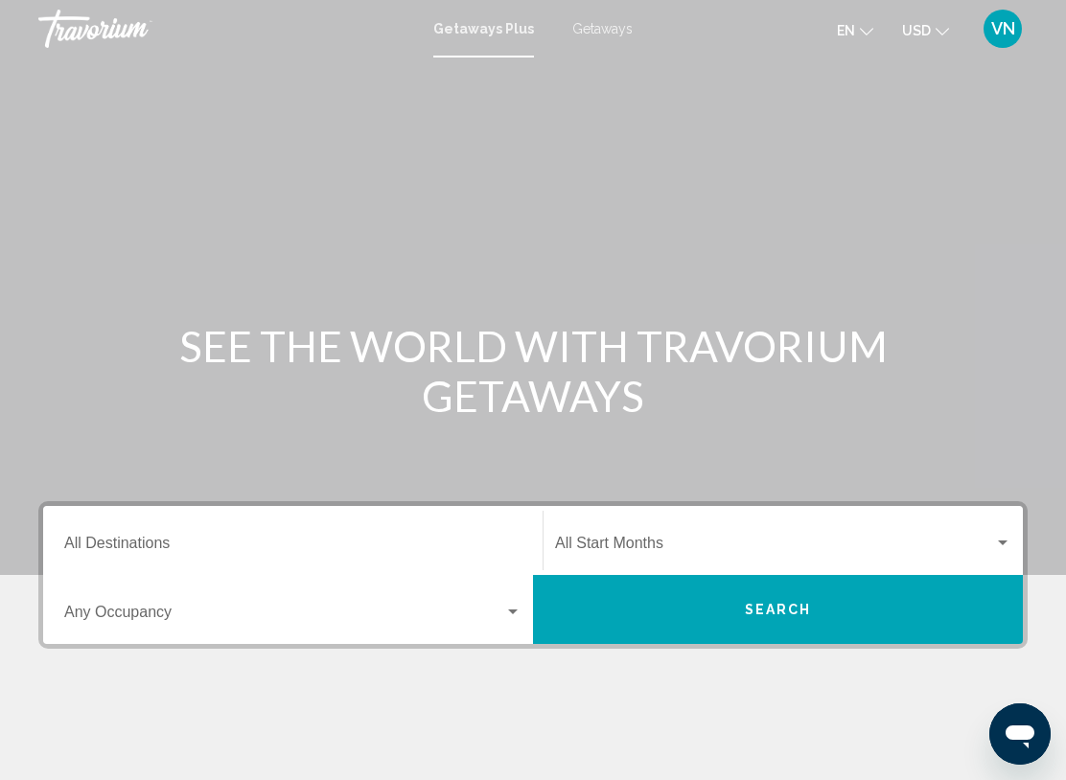
click at [597, 36] on span "Getaways" at bounding box center [602, 28] width 60 height 15
click at [127, 545] on input "Destination All Destinations" at bounding box center [292, 547] width 457 height 17
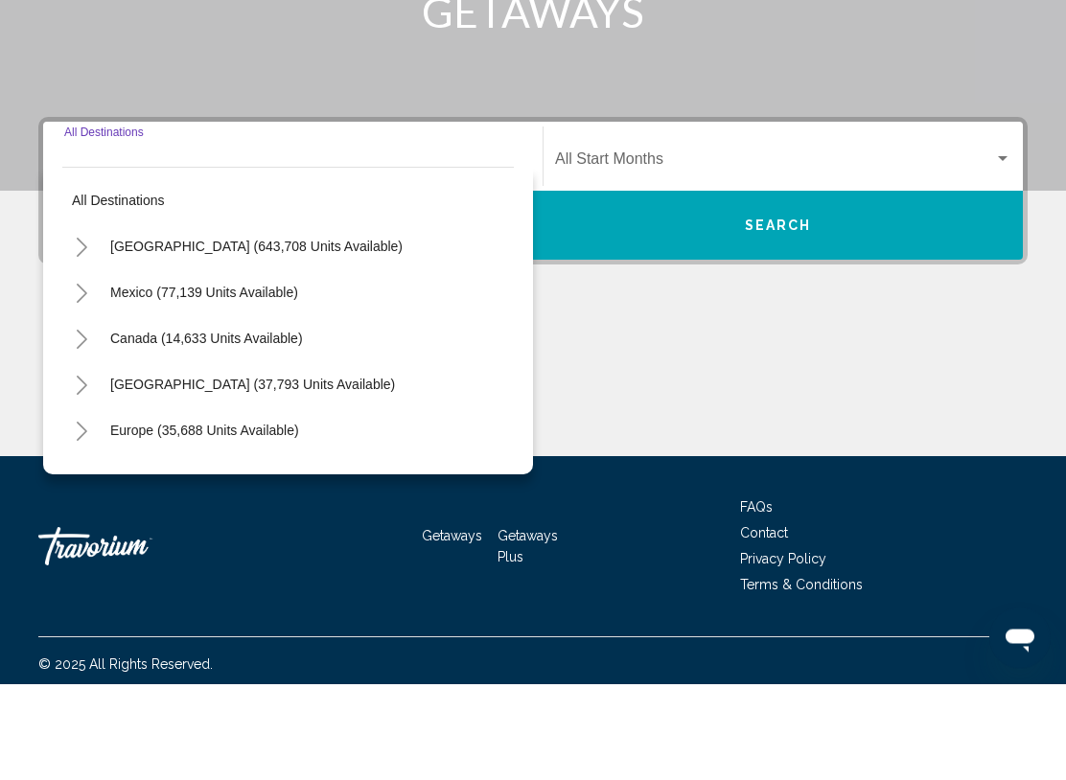
scroll to position [295, 0]
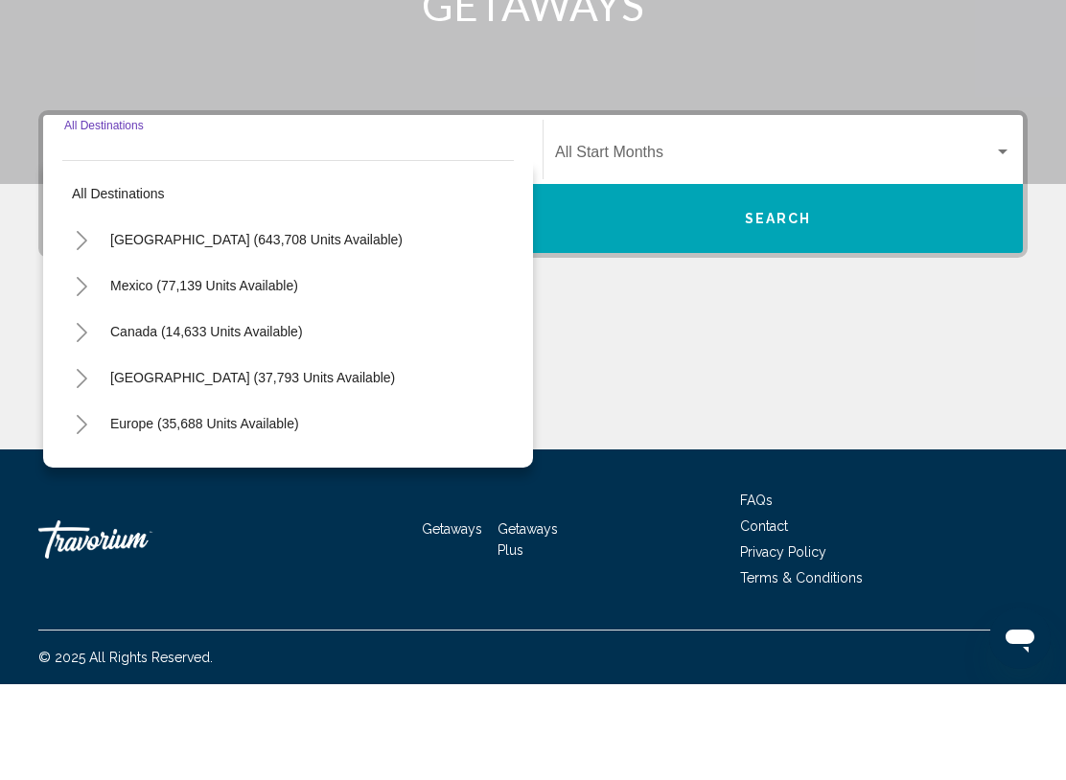
click at [94, 316] on button "Toggle United States (643,708 units available)" at bounding box center [81, 335] width 38 height 38
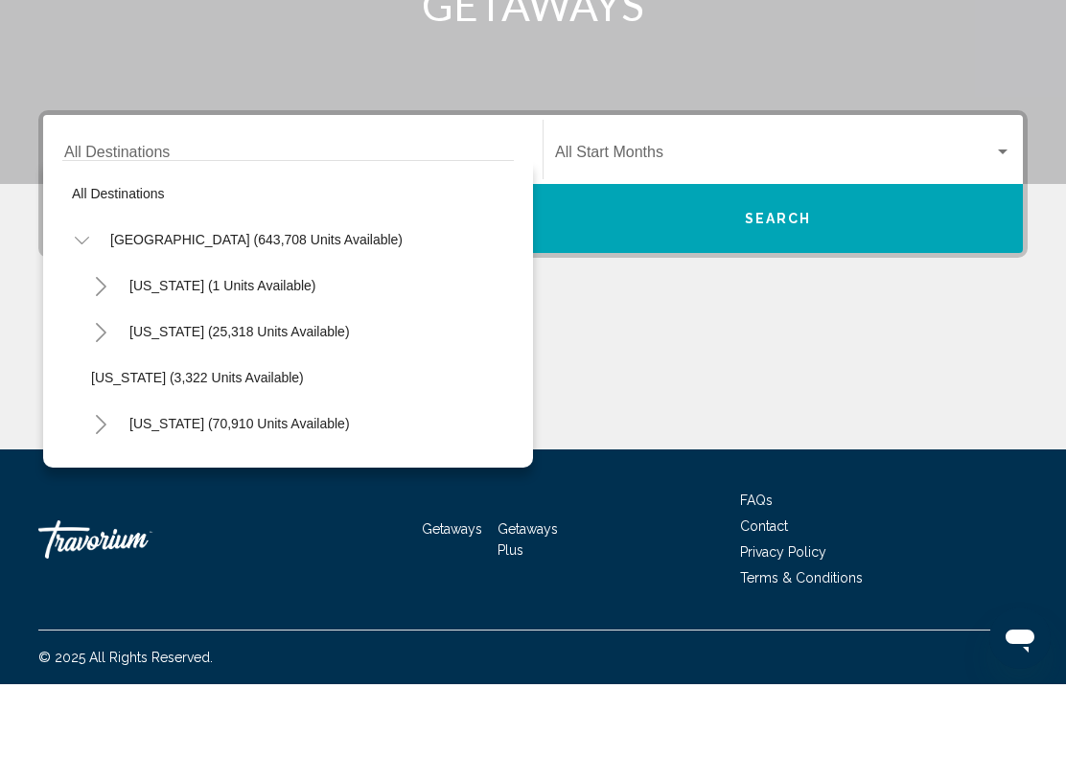
click at [104, 511] on icon "Toggle California (70,910 units available)" at bounding box center [101, 520] width 14 height 19
click at [183, 497] on button "[US_STATE] (70,910 units available)" at bounding box center [240, 519] width 240 height 44
type input "**********"
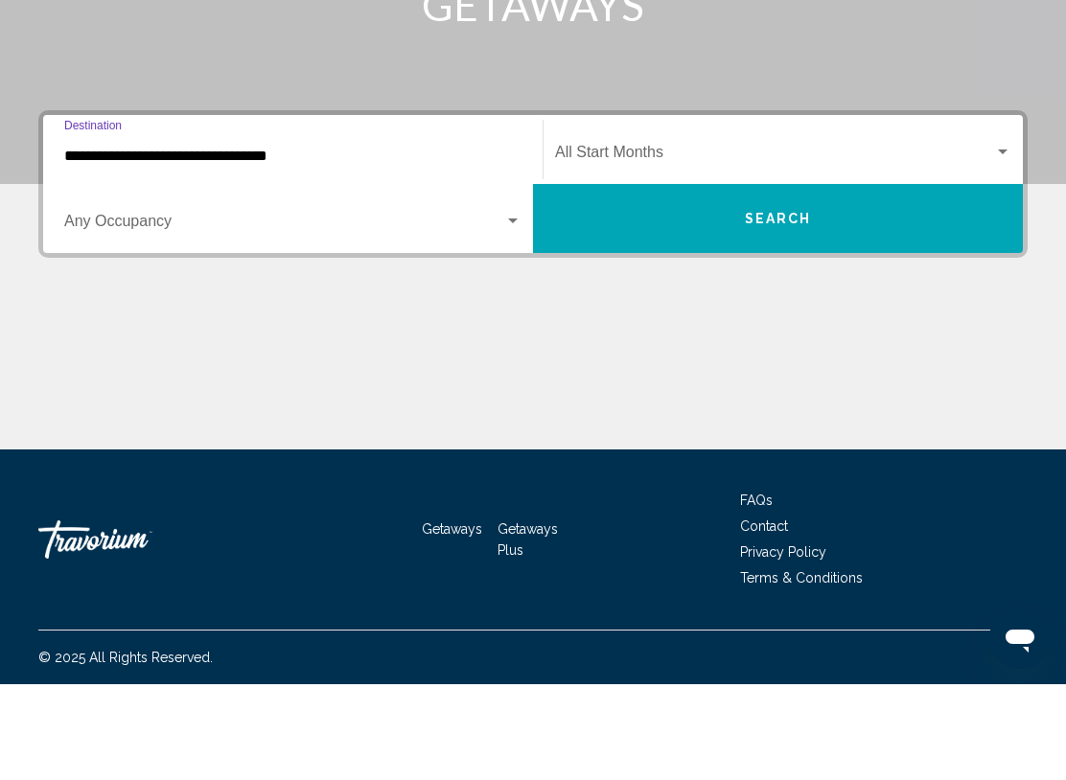
click at [892, 280] on button "Search" at bounding box center [778, 314] width 490 height 69
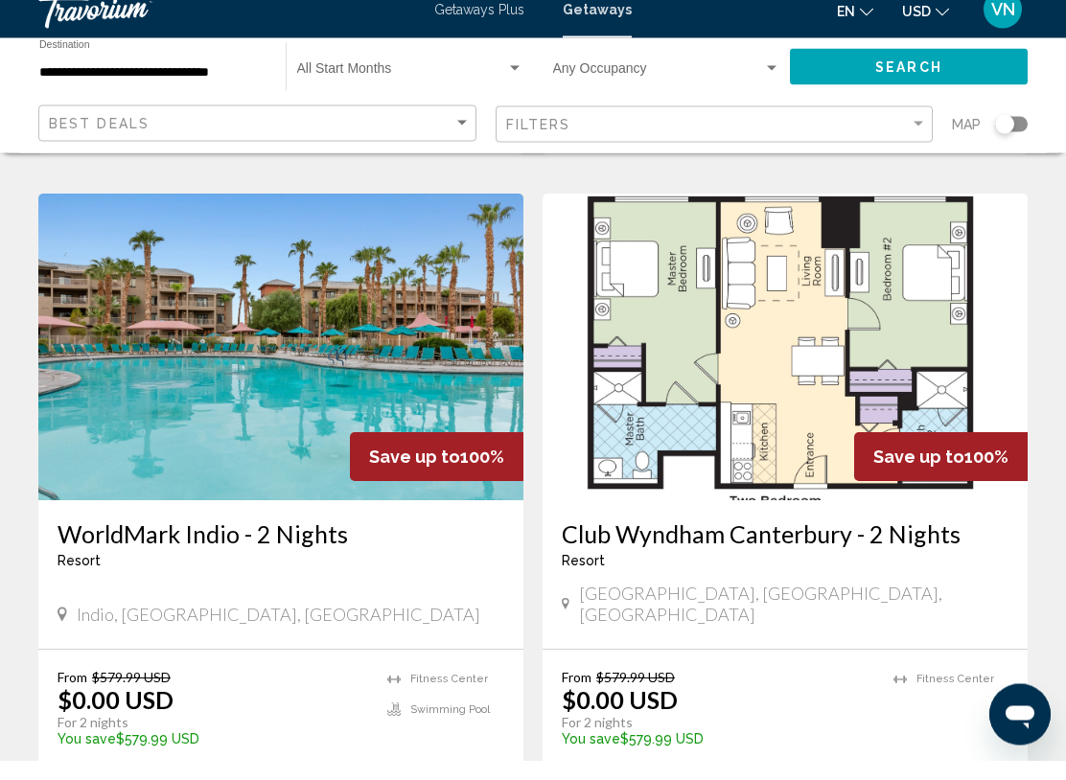
scroll to position [3573, 0]
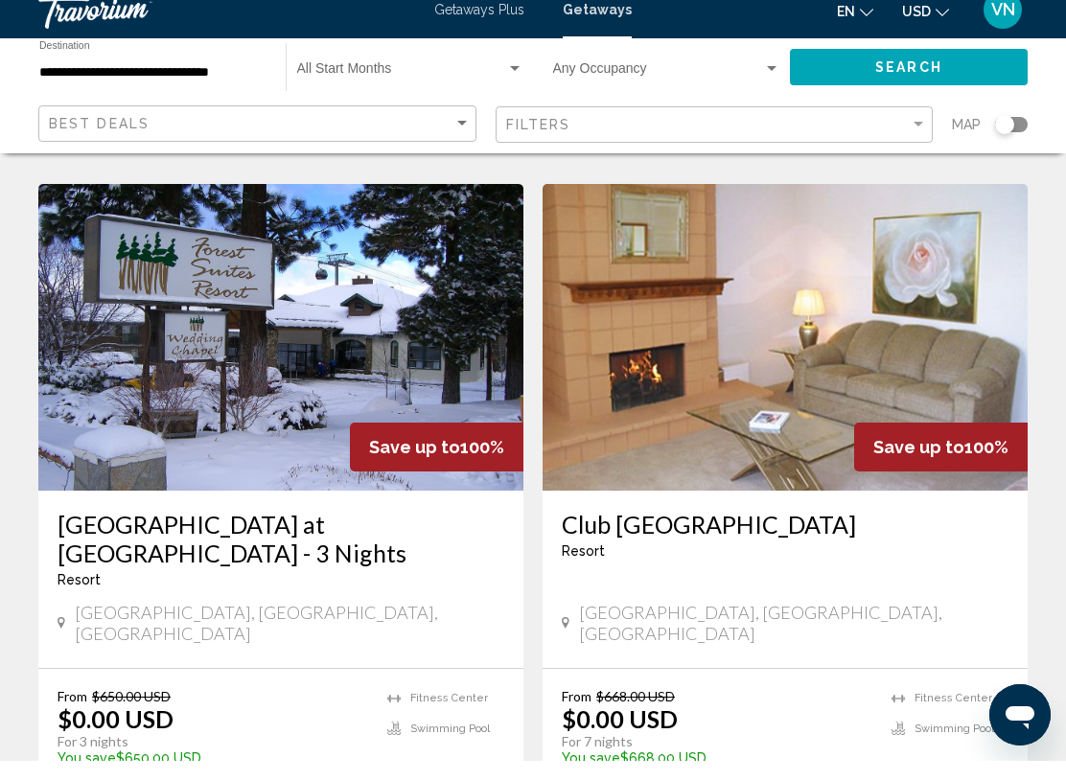
scroll to position [3629, 0]
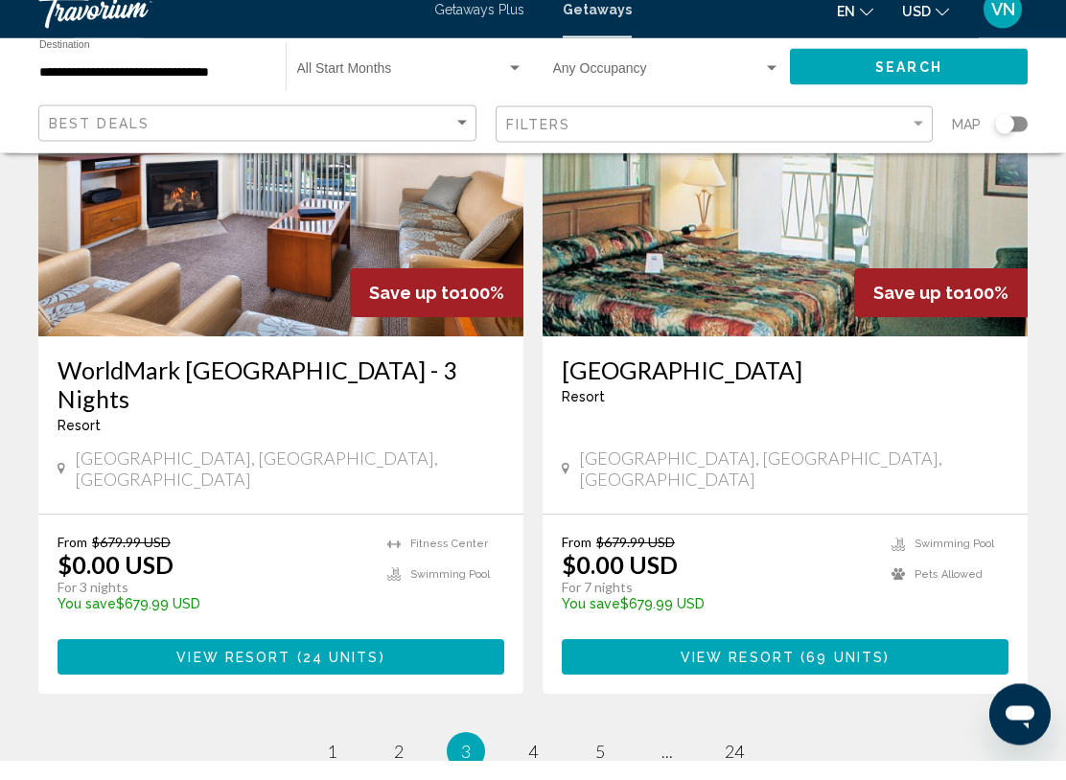
scroll to position [3698, 0]
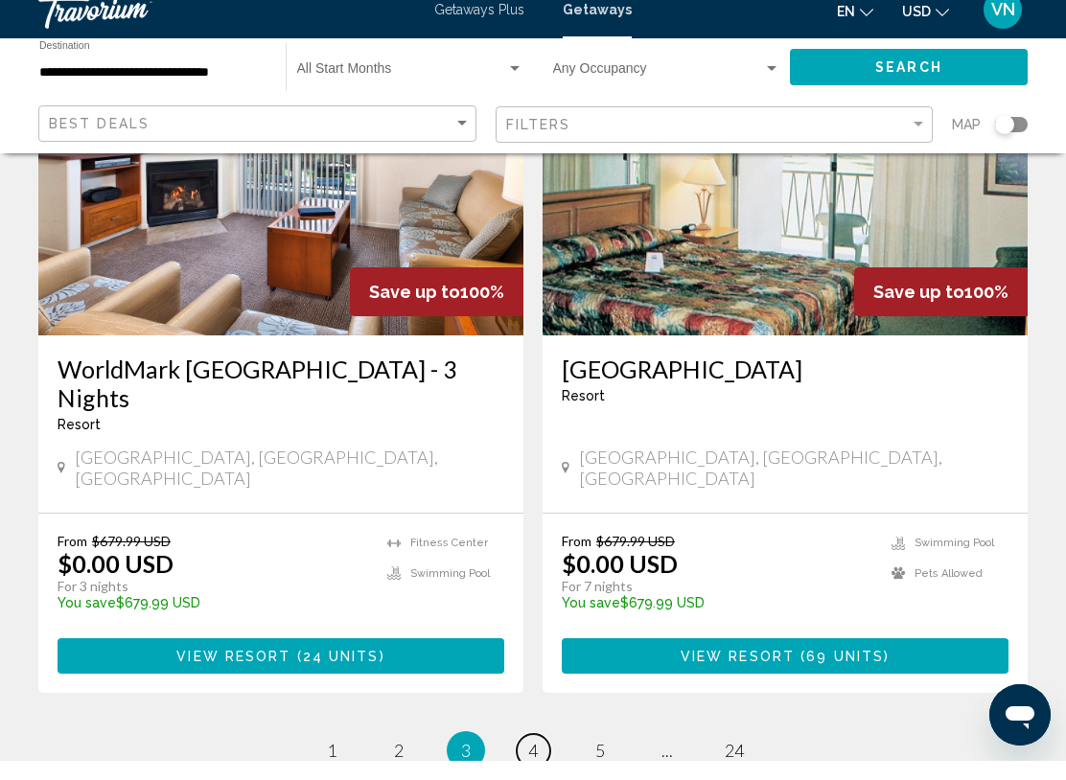
click at [532, 759] on span "4" at bounding box center [533, 769] width 10 height 21
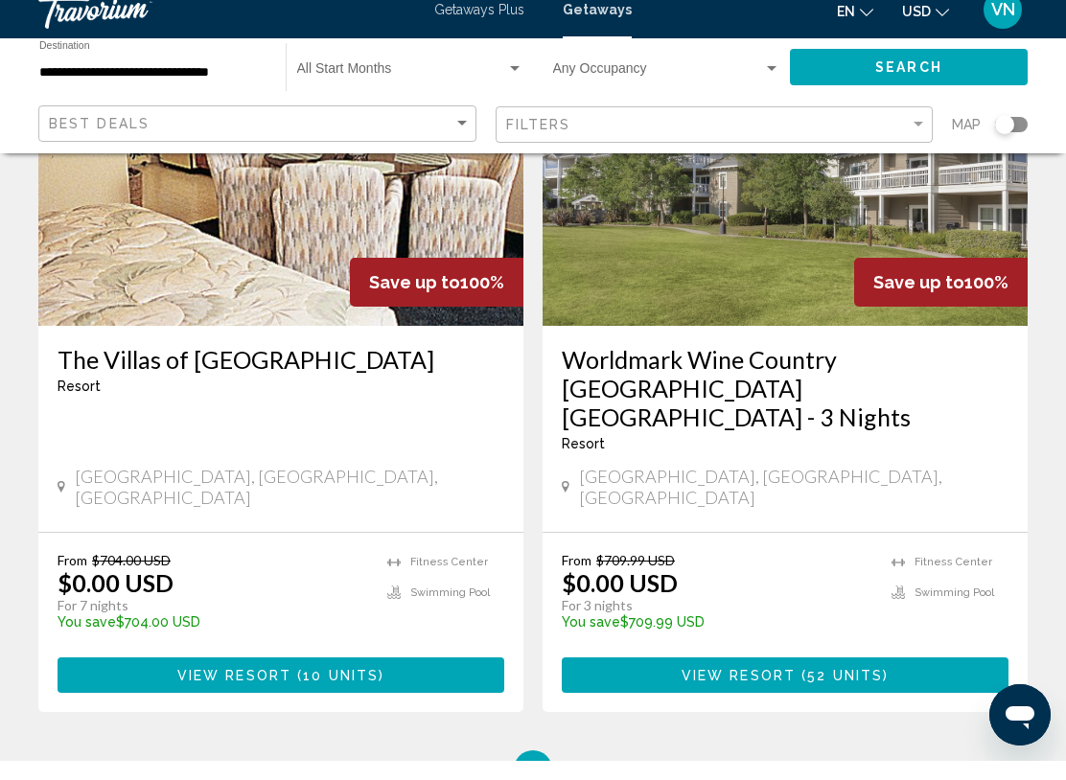
scroll to position [3738, 0]
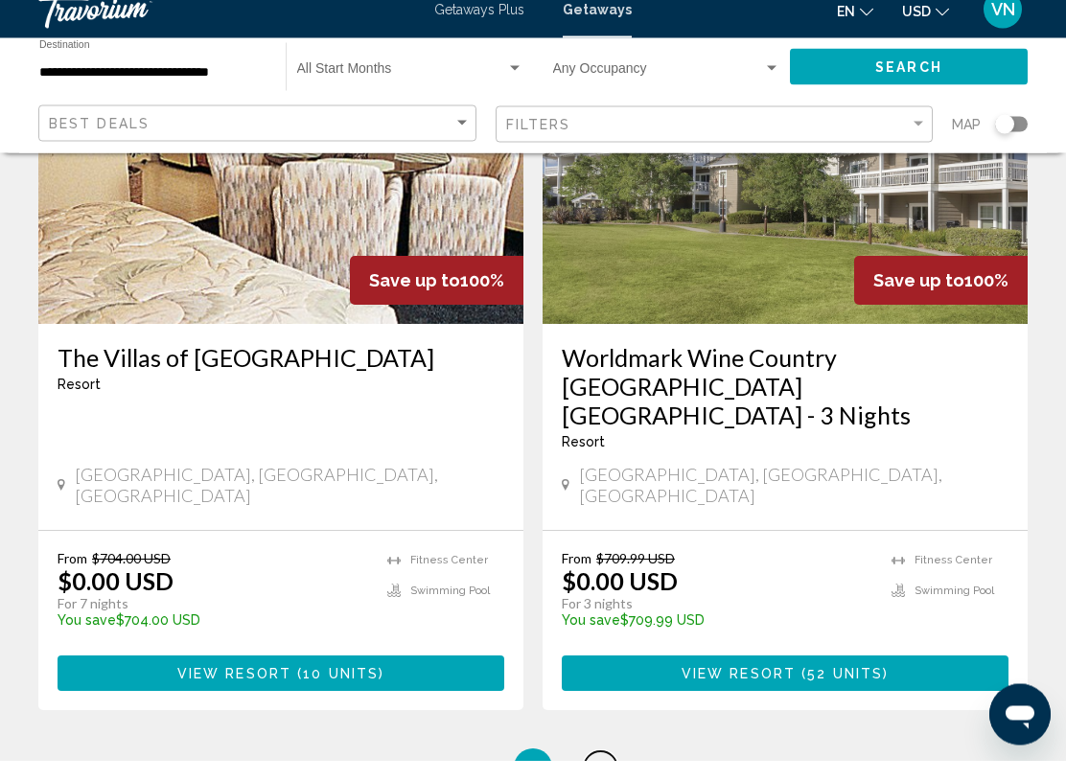
click at [589, 772] on link "page 5" at bounding box center [601, 789] width 34 height 34
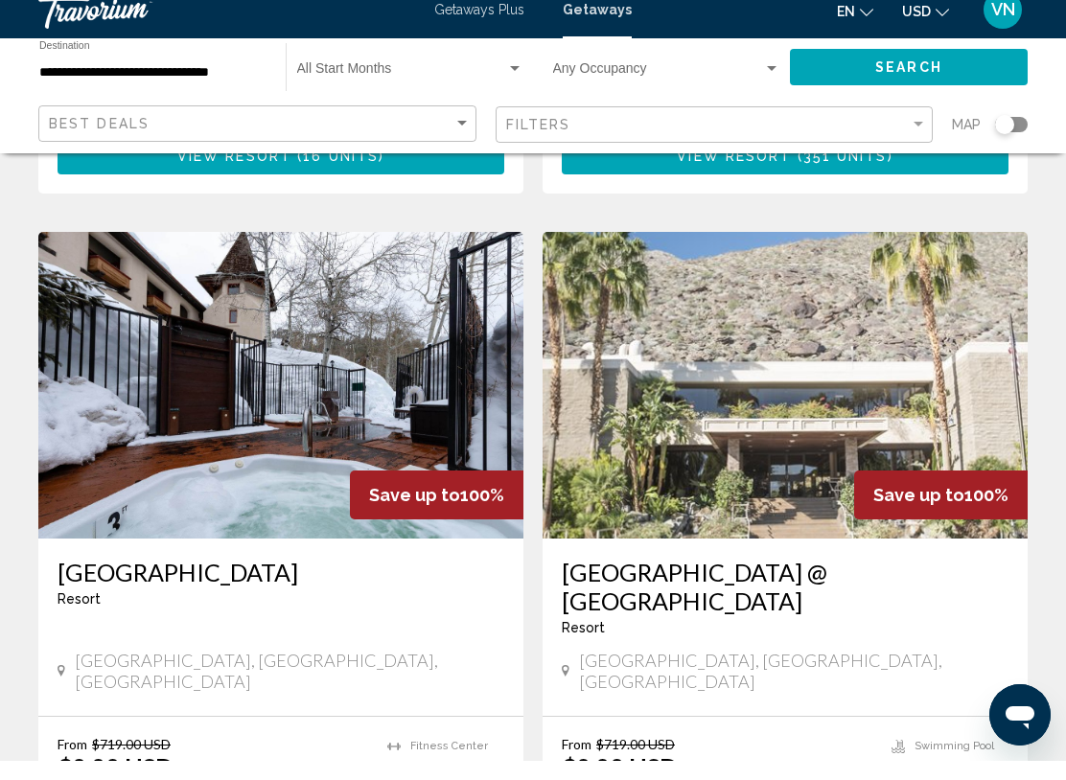
scroll to position [3460, 0]
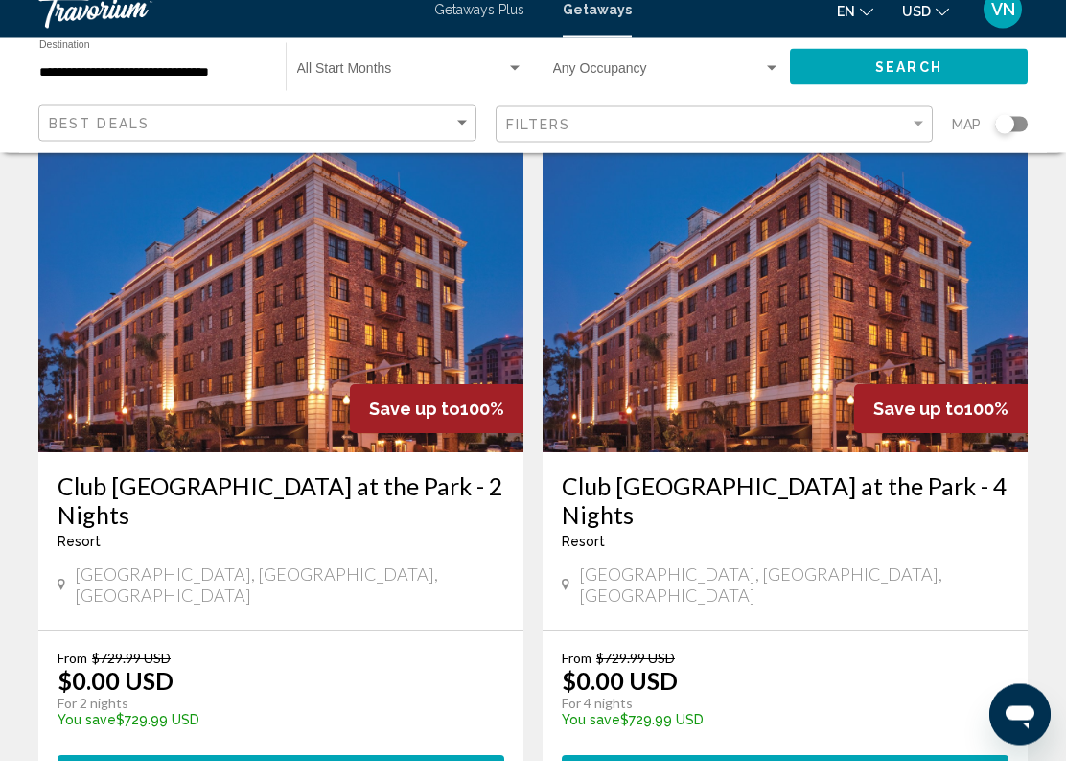
scroll to position [3523, 0]
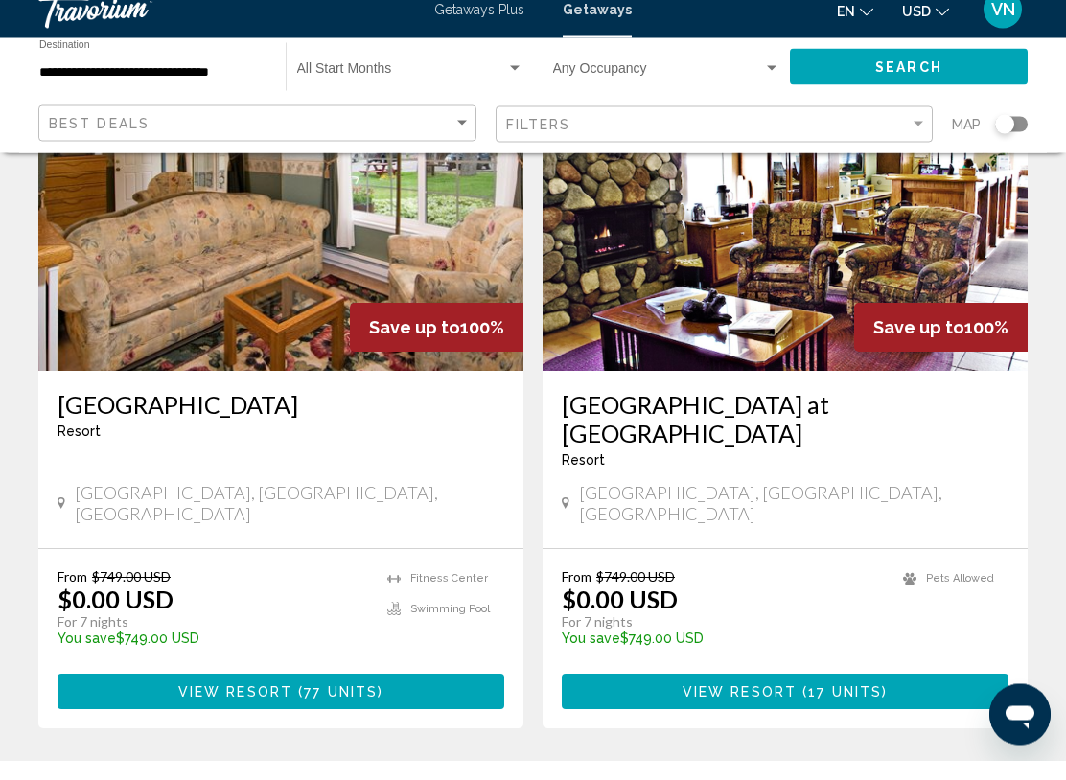
scroll to position [3722, 0]
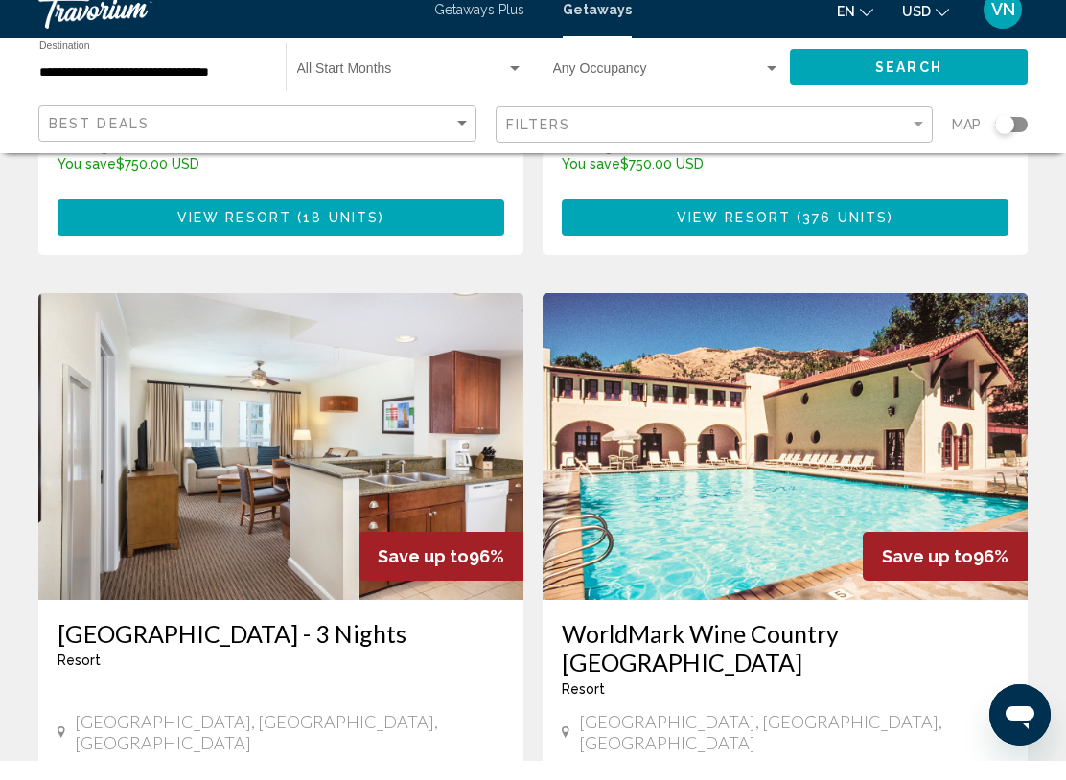
scroll to position [3457, 0]
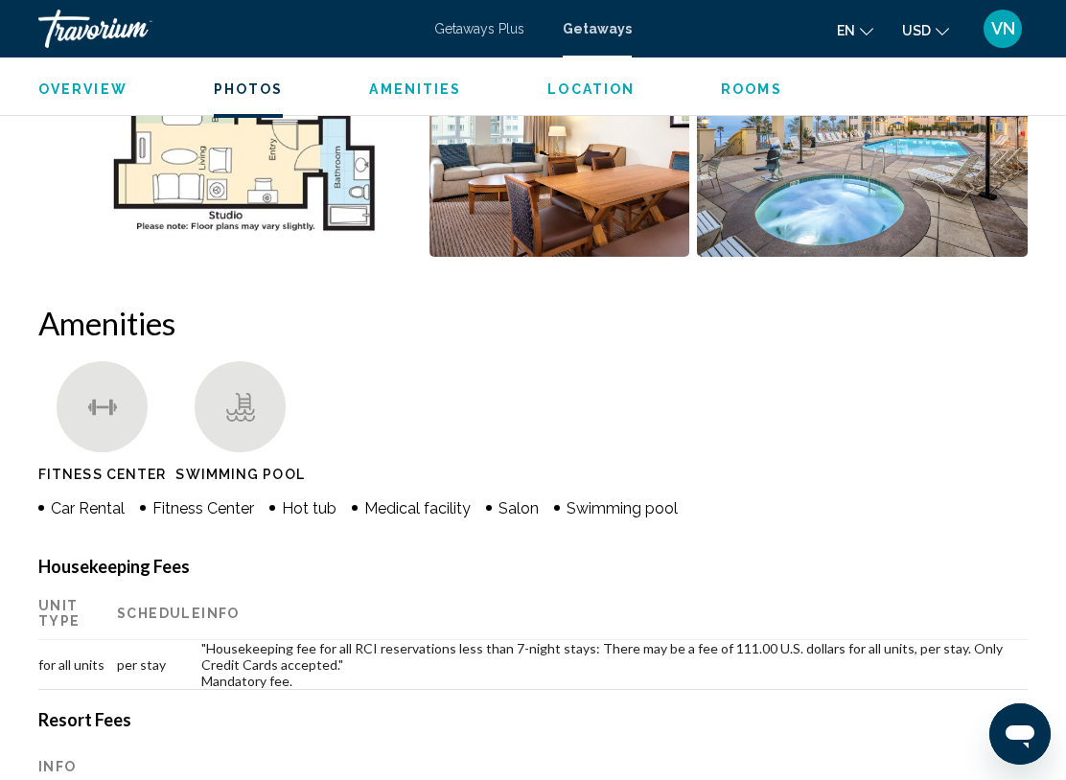
scroll to position [1617, 0]
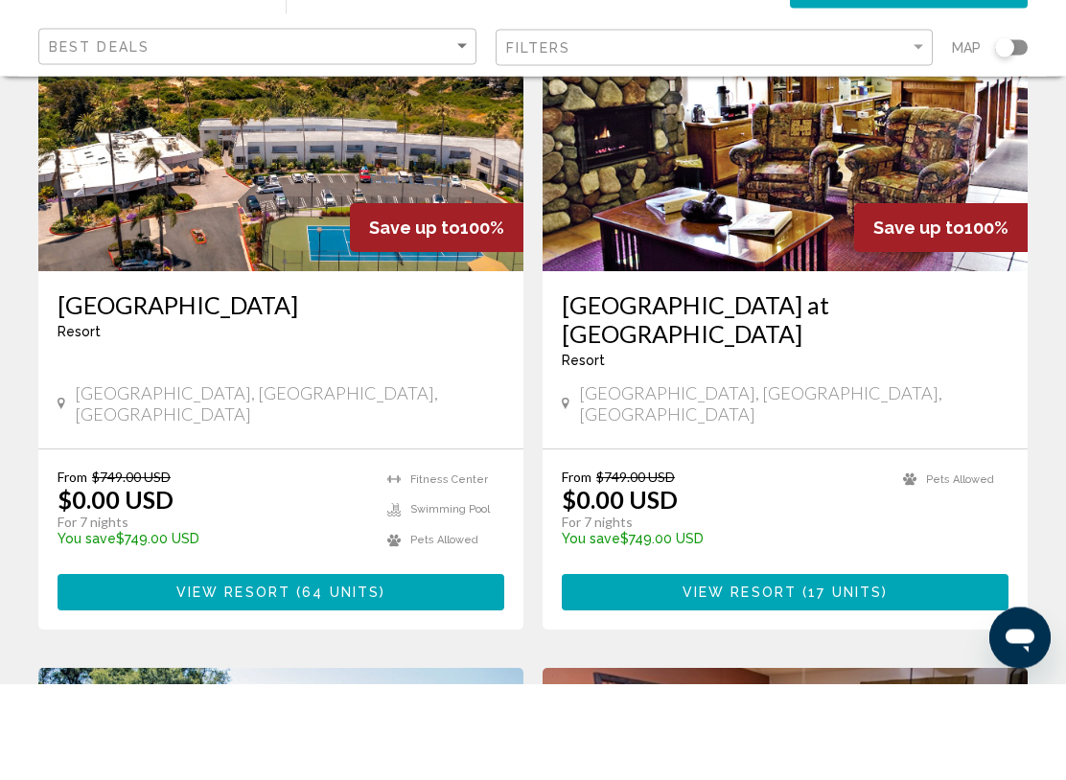
scroll to position [902, 0]
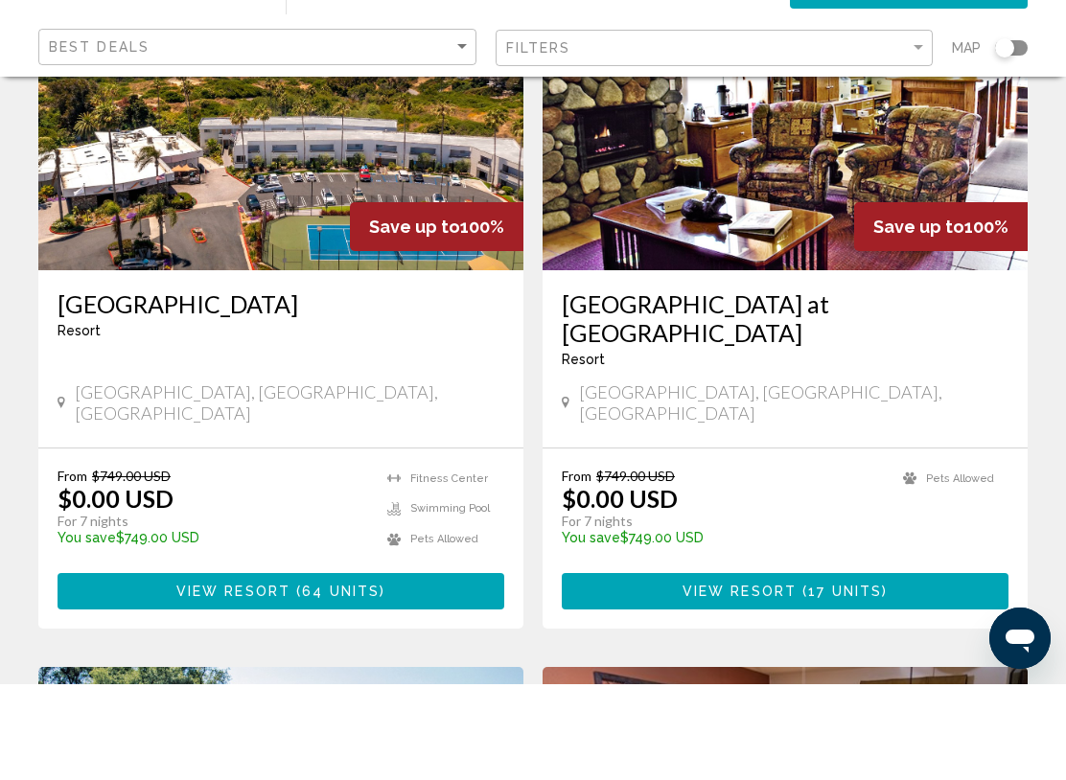
click at [379, 681] on span "( 64 units )" at bounding box center [337, 688] width 95 height 15
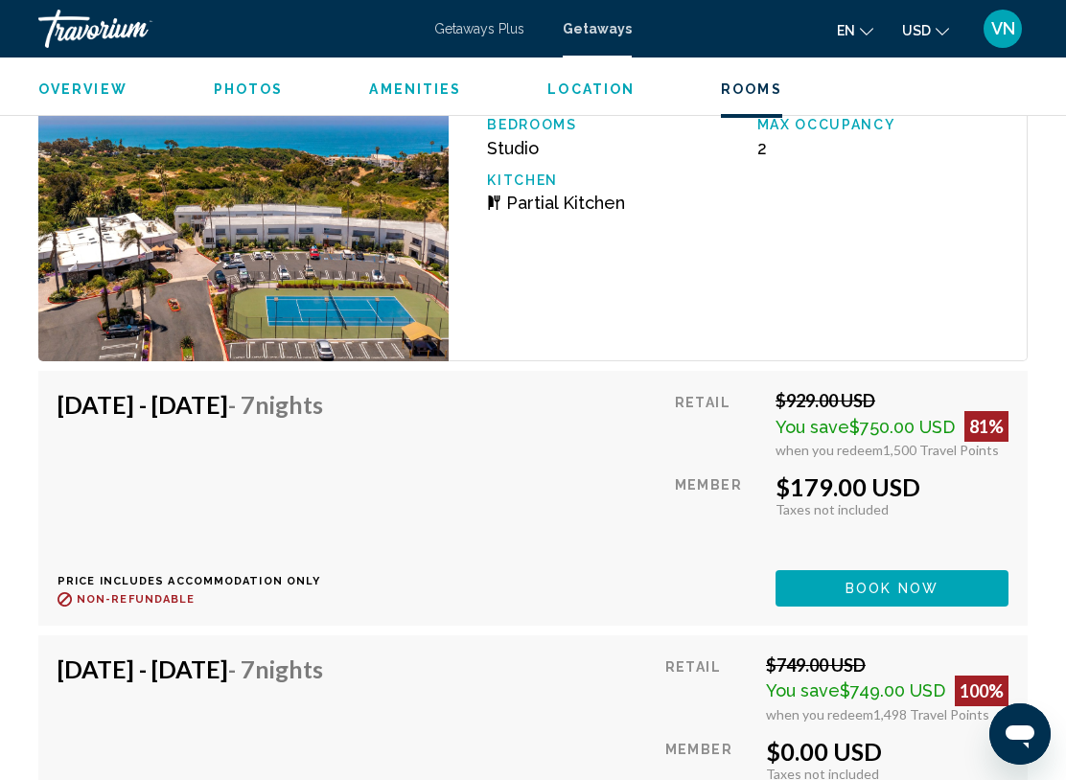
scroll to position [11826, 0]
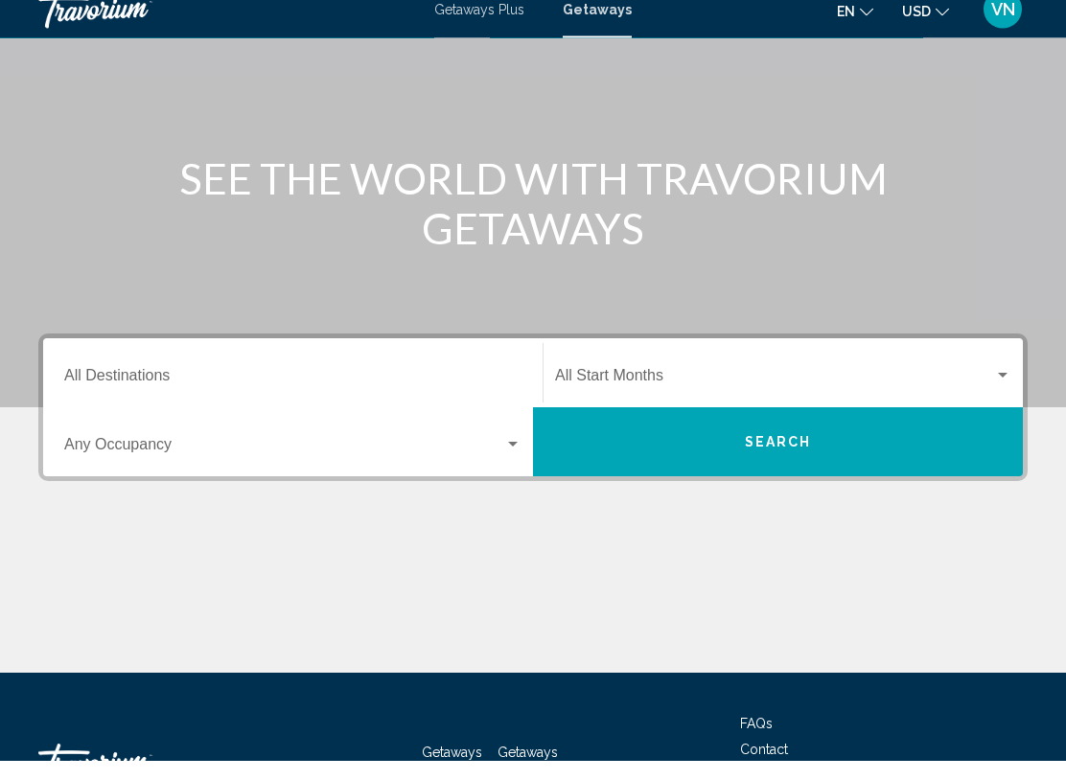
scroll to position [295, 0]
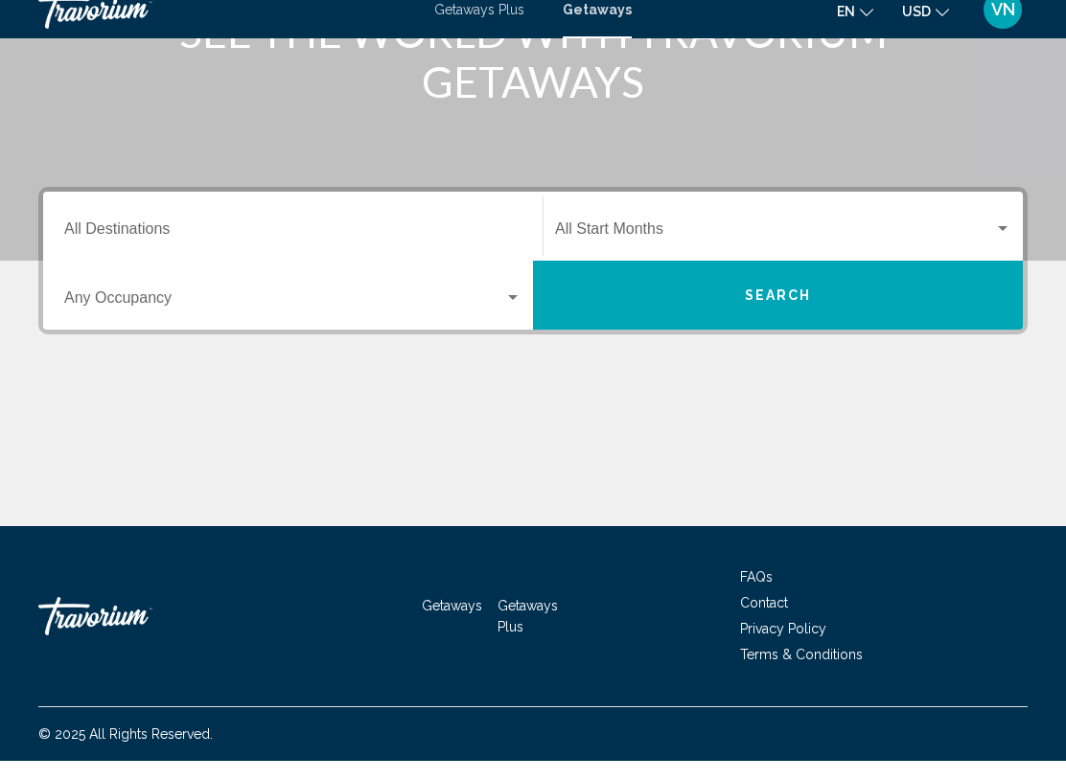
click at [112, 243] on input "Destination All Destinations" at bounding box center [292, 251] width 457 height 17
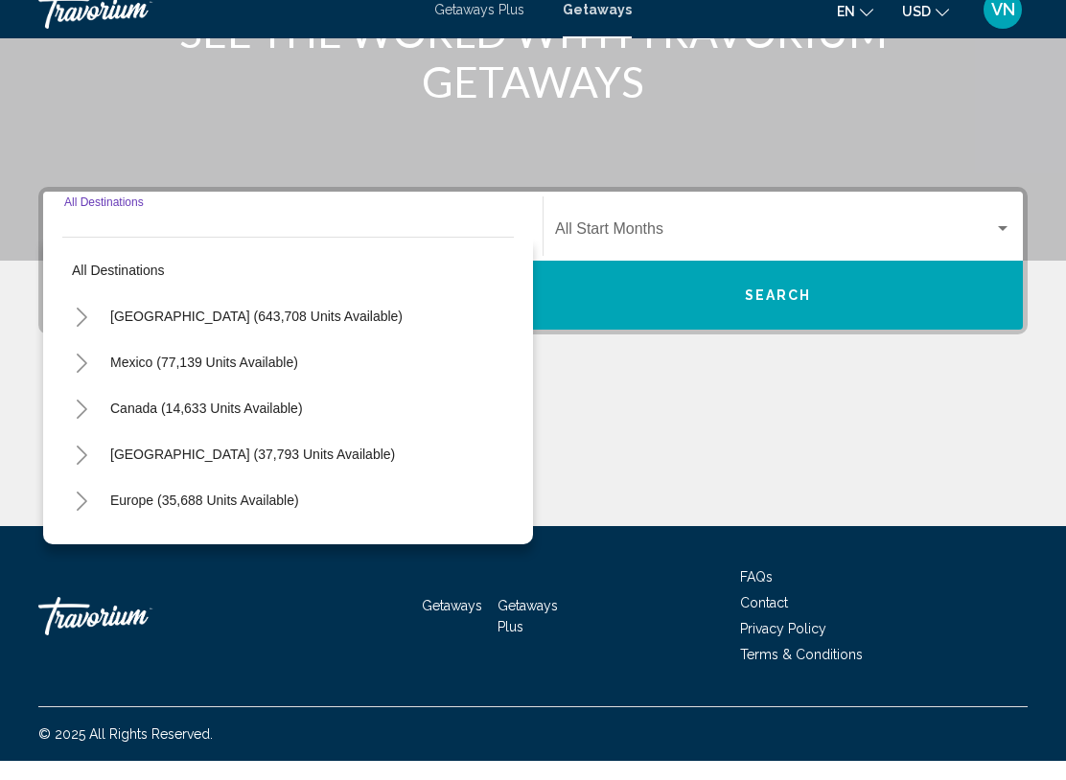
click at [98, 321] on button "Toggle United States (643,708 units available)" at bounding box center [81, 335] width 38 height 38
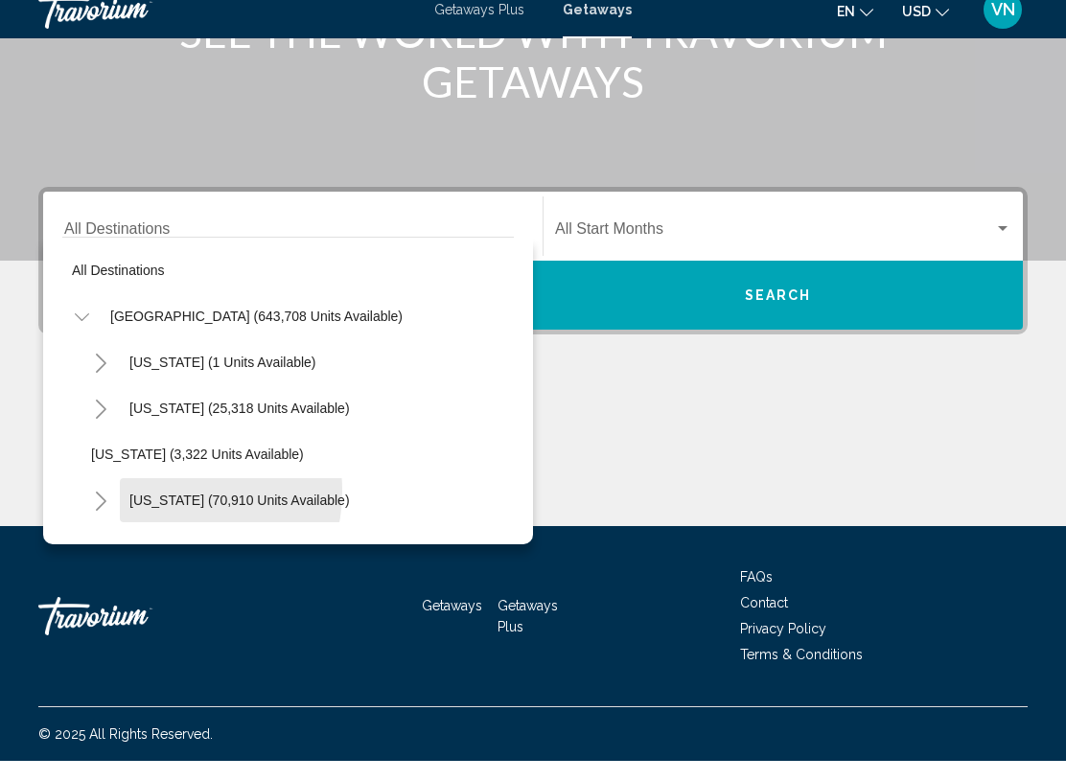
click at [159, 512] on span "[US_STATE] (70,910 units available)" at bounding box center [239, 519] width 220 height 15
type input "**********"
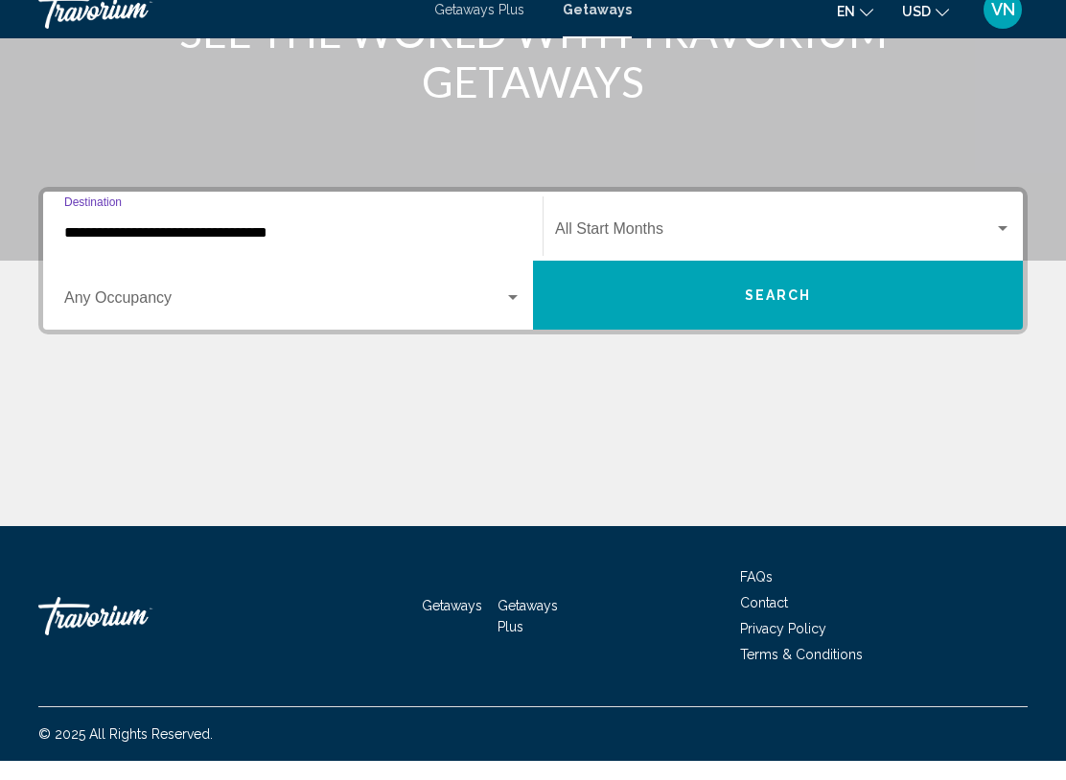
click at [891, 283] on button "Search" at bounding box center [778, 314] width 490 height 69
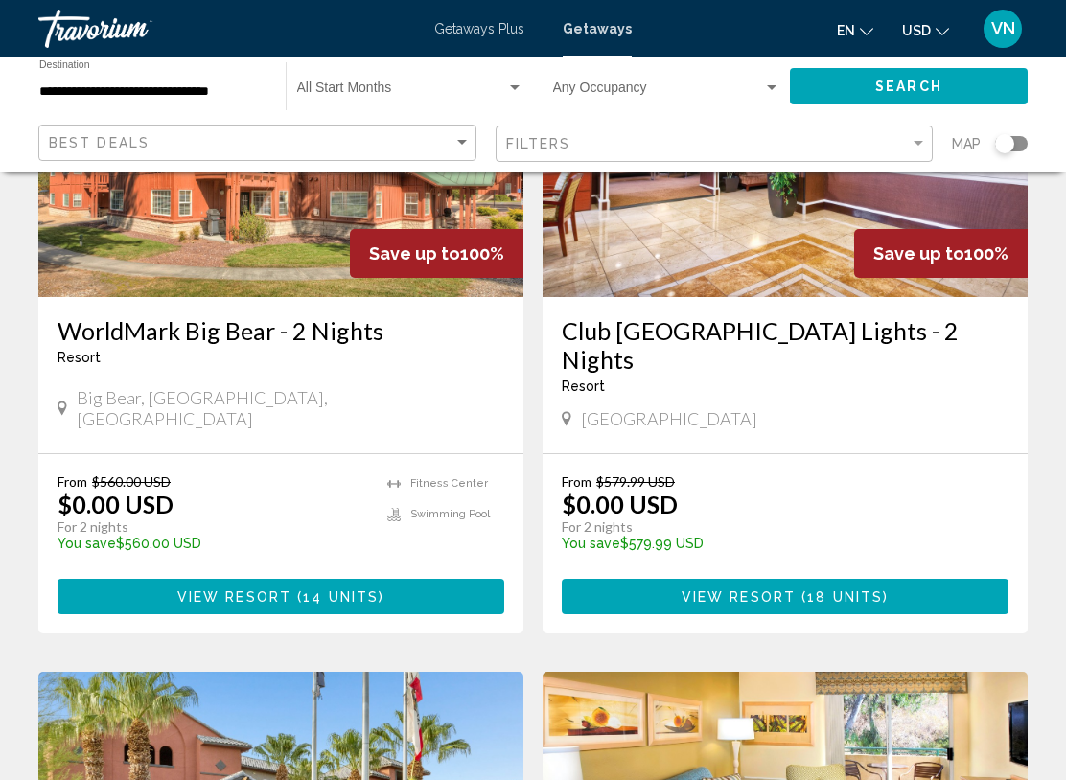
scroll to position [2396, 0]
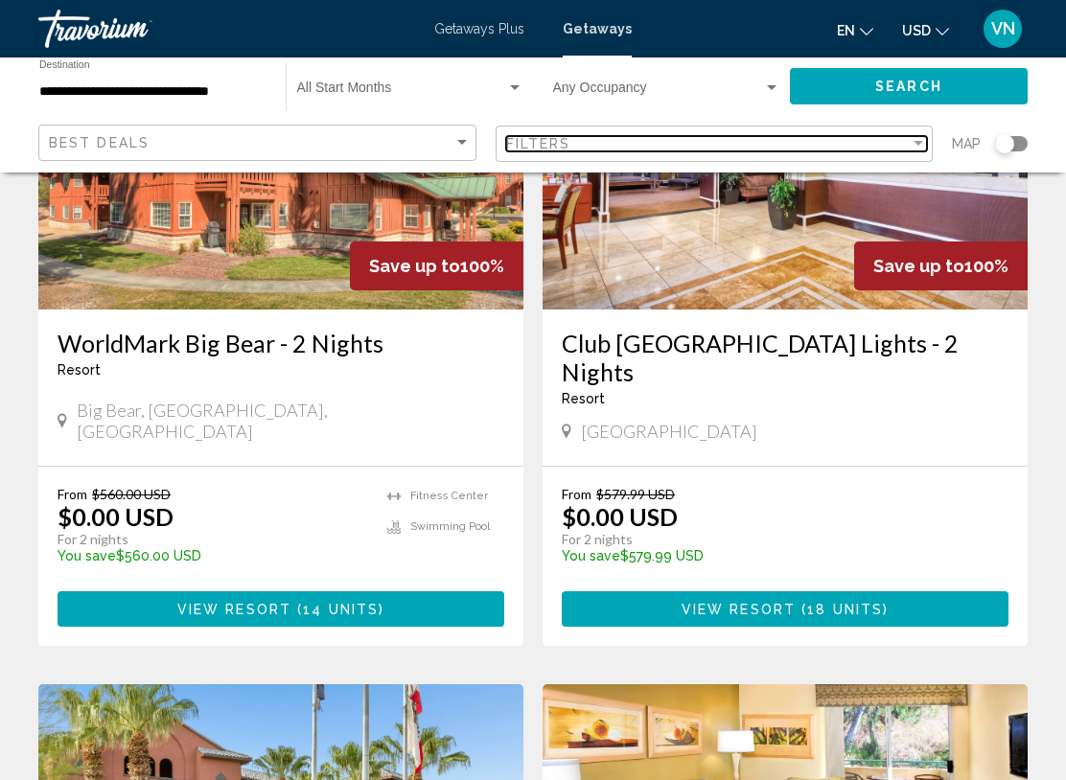
click at [914, 151] on div "Filter" at bounding box center [918, 143] width 17 height 15
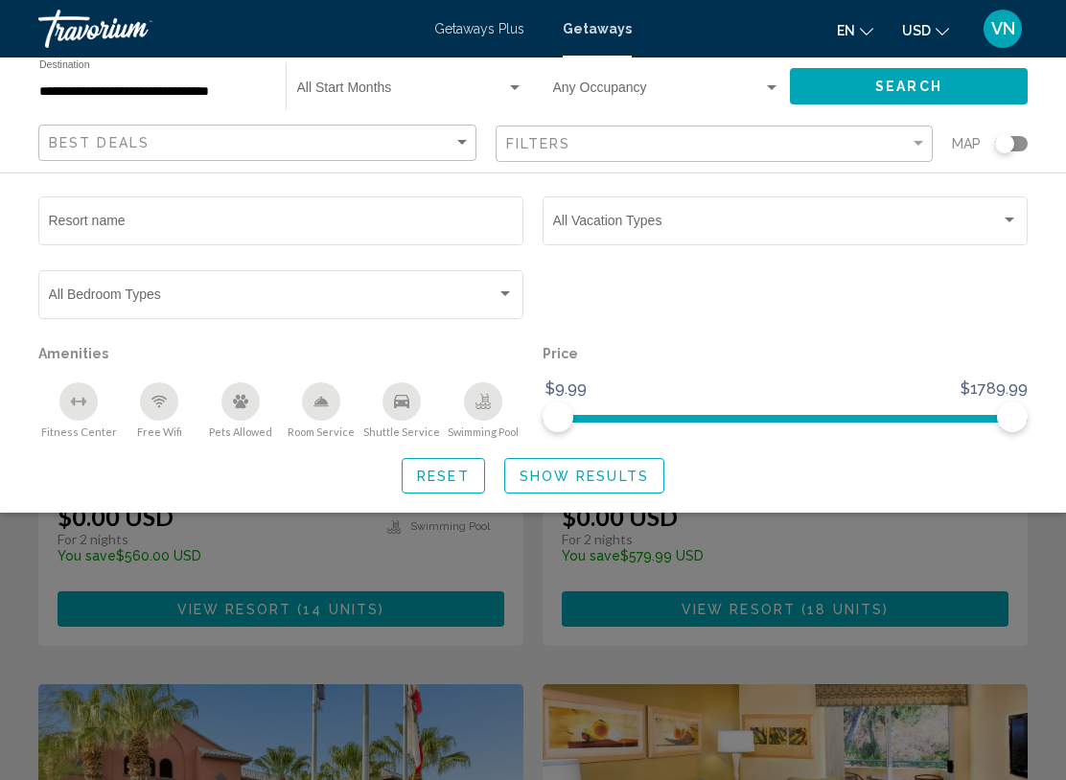
click at [498, 290] on div "Search widget" at bounding box center [504, 294] width 17 height 15
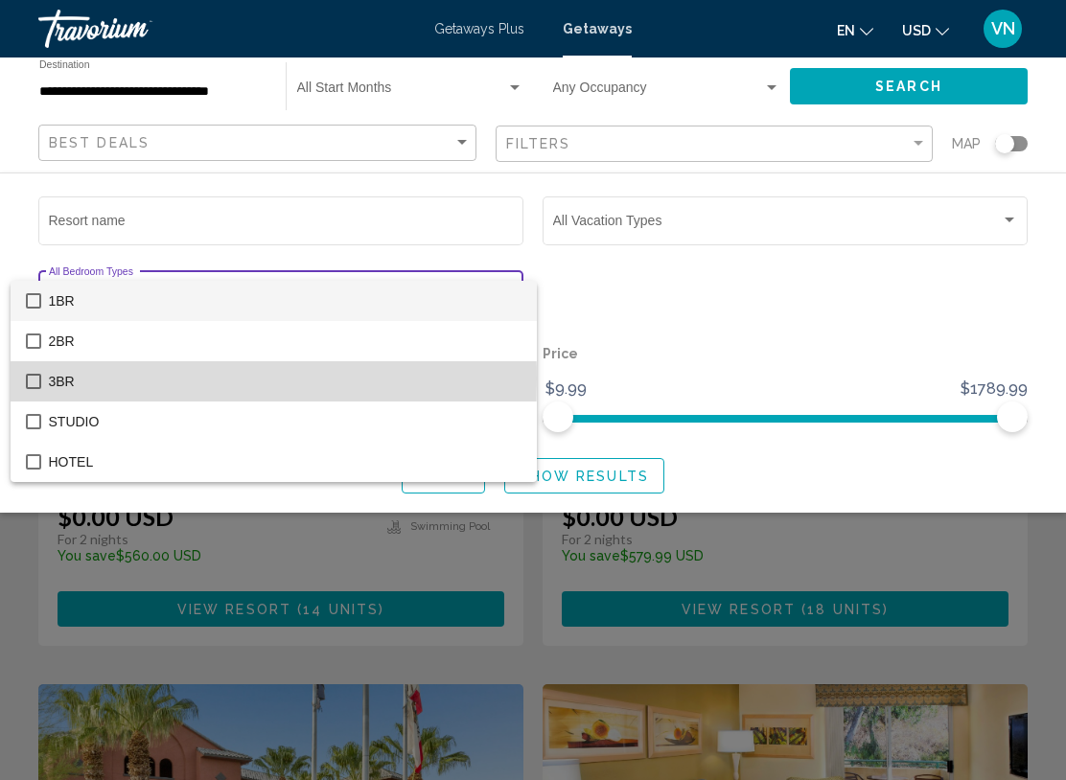
click at [36, 381] on mat-pseudo-checkbox at bounding box center [33, 381] width 15 height 15
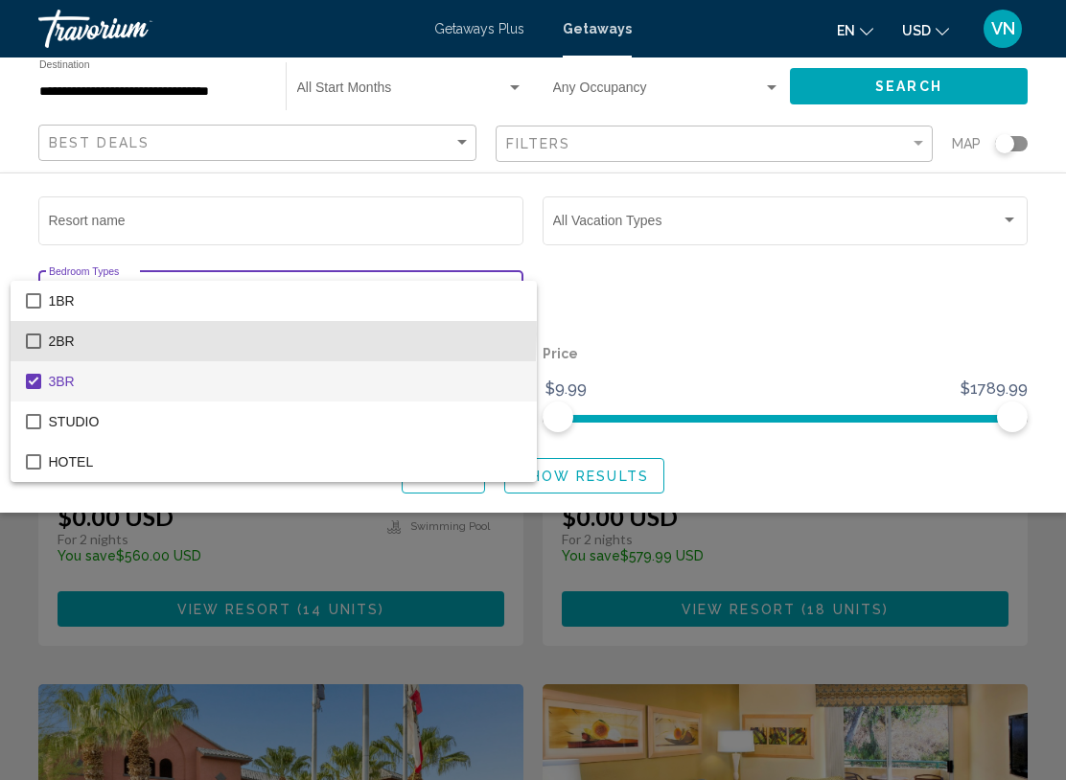
click at [30, 335] on mat-pseudo-checkbox at bounding box center [33, 341] width 15 height 15
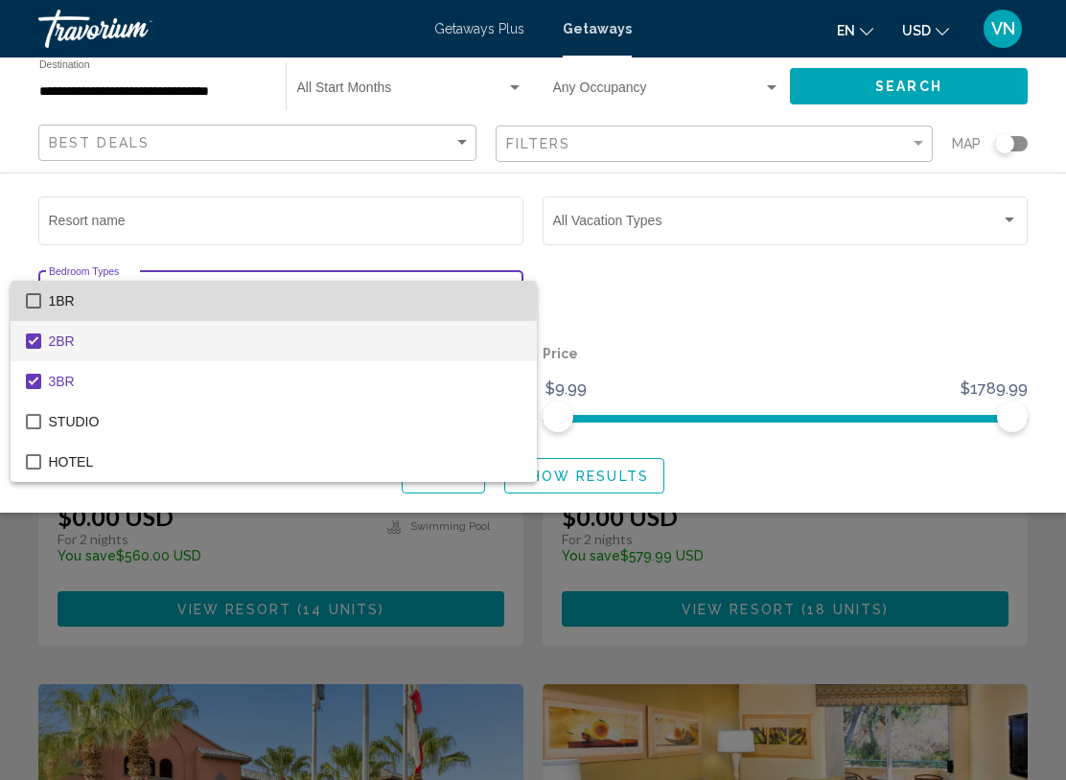
click at [15, 300] on mat-option "1BR" at bounding box center [274, 301] width 526 height 40
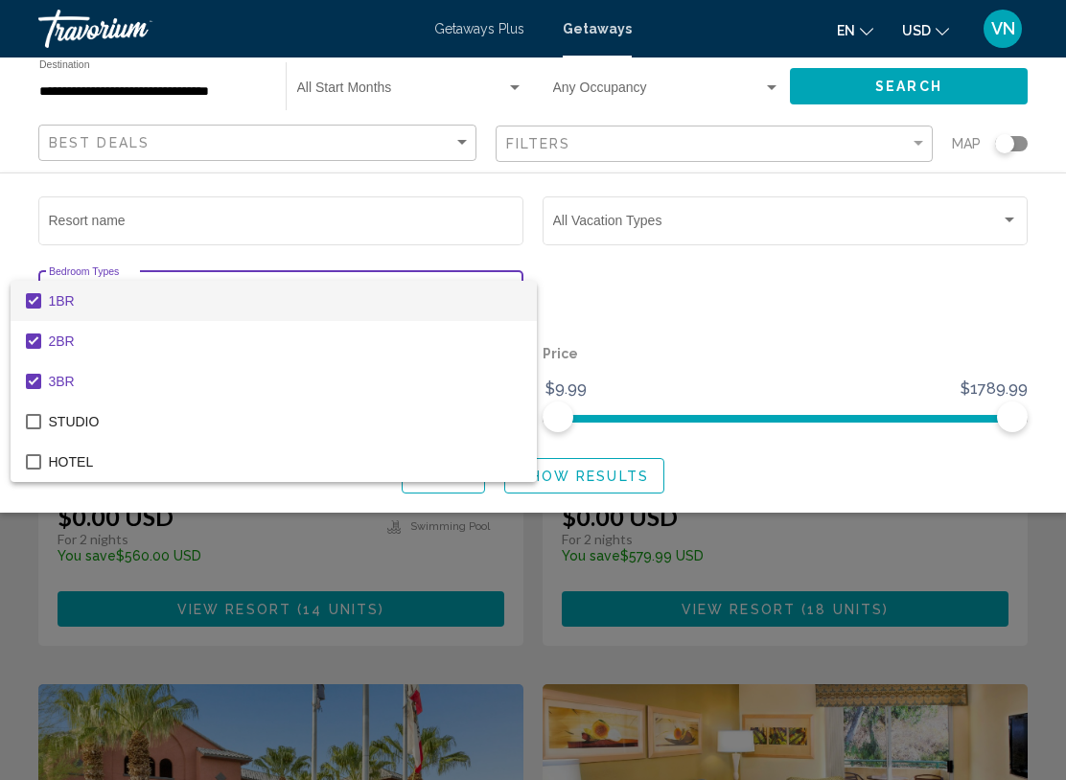
click at [784, 275] on div at bounding box center [533, 390] width 1066 height 780
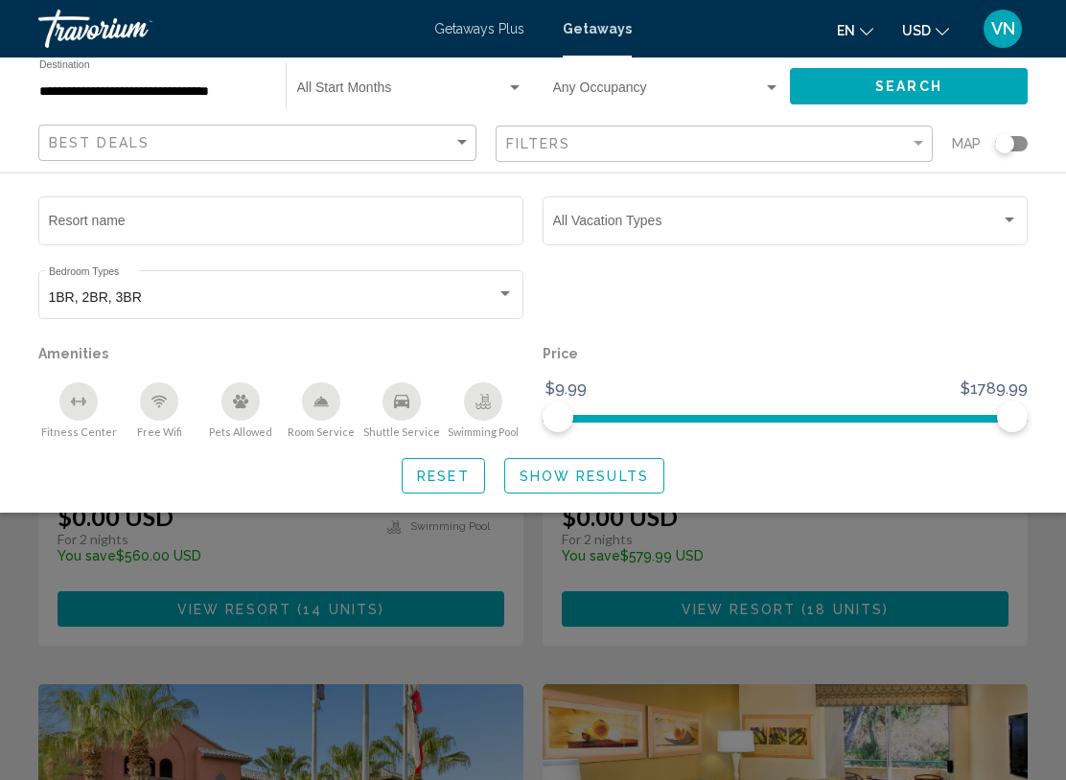
click at [594, 478] on span "Show Results" at bounding box center [583, 476] width 129 height 15
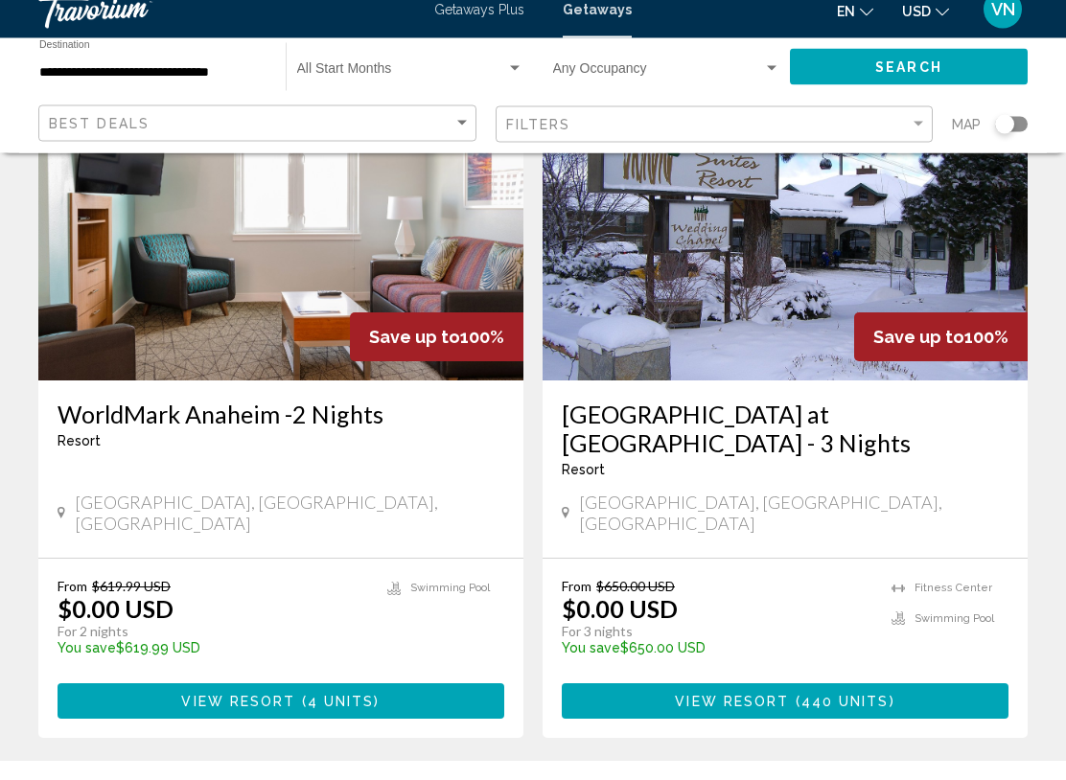
scroll to position [3683, 0]
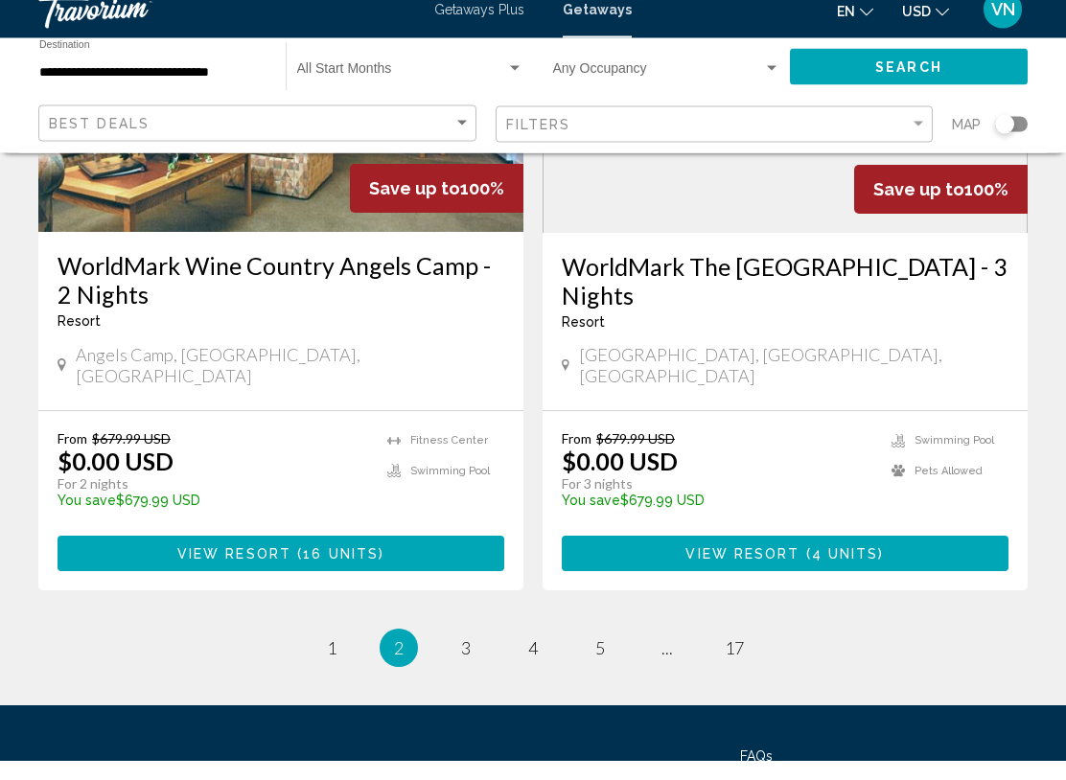
scroll to position [3834, 0]
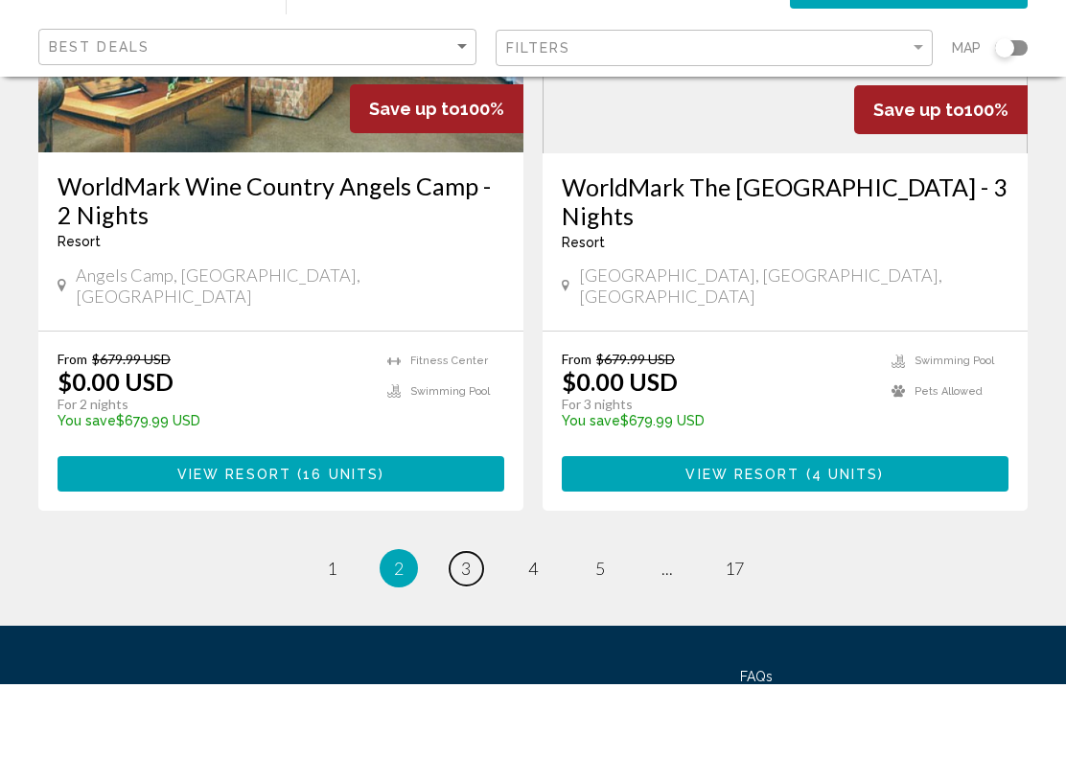
click at [462, 654] on span "3" at bounding box center [466, 664] width 10 height 21
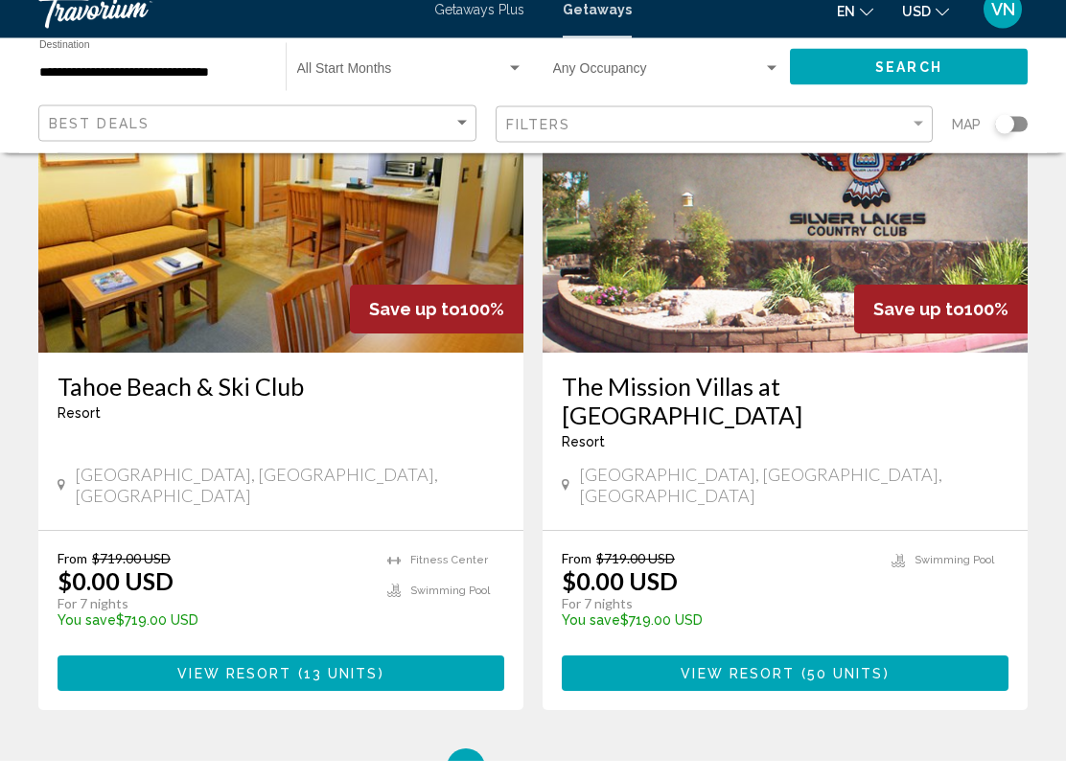
scroll to position [3704, 0]
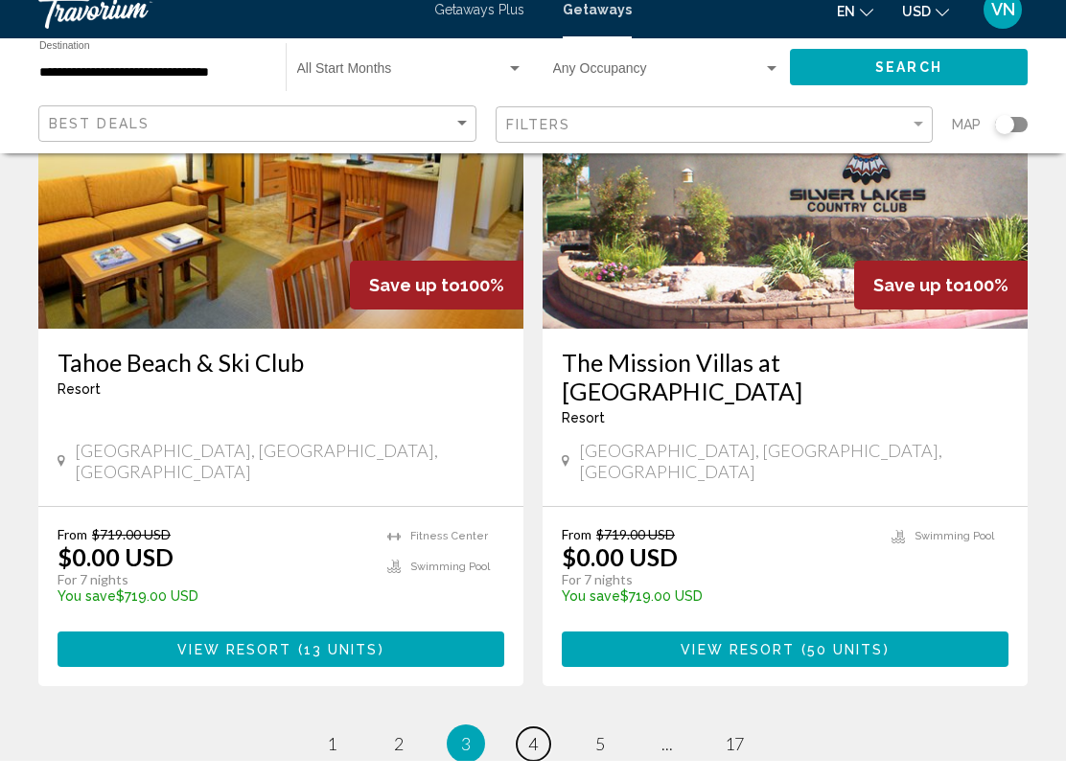
click at [524, 747] on link "page 4" at bounding box center [534, 764] width 34 height 34
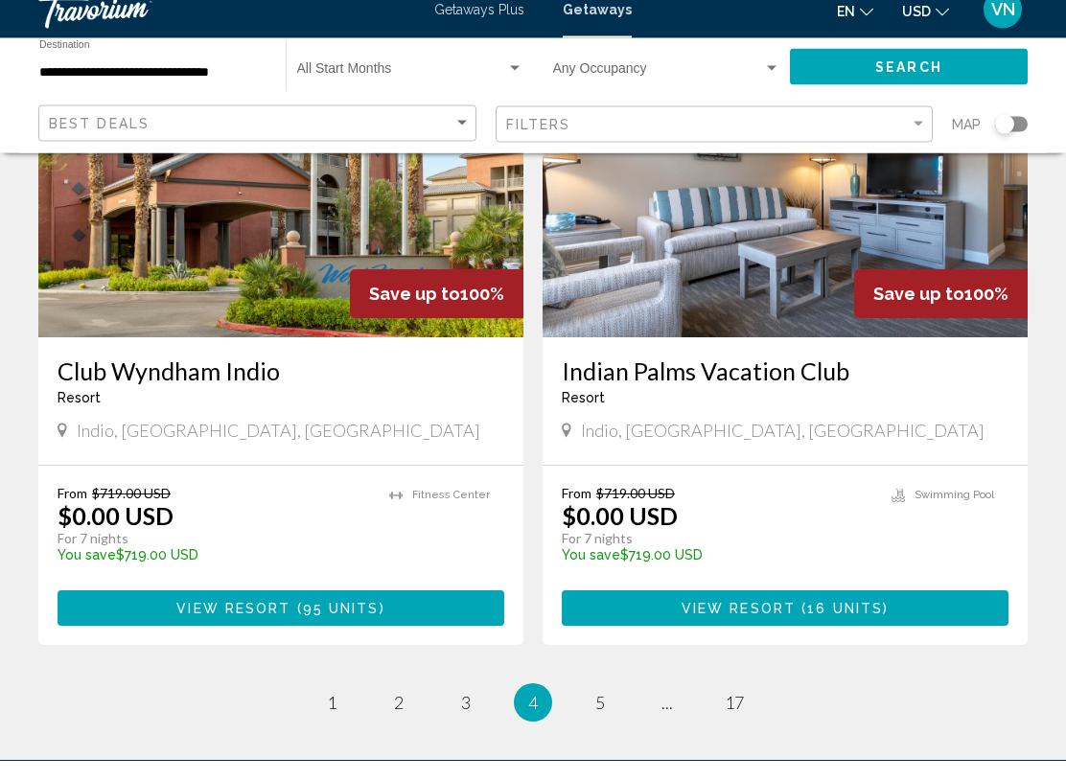
scroll to position [3639, 0]
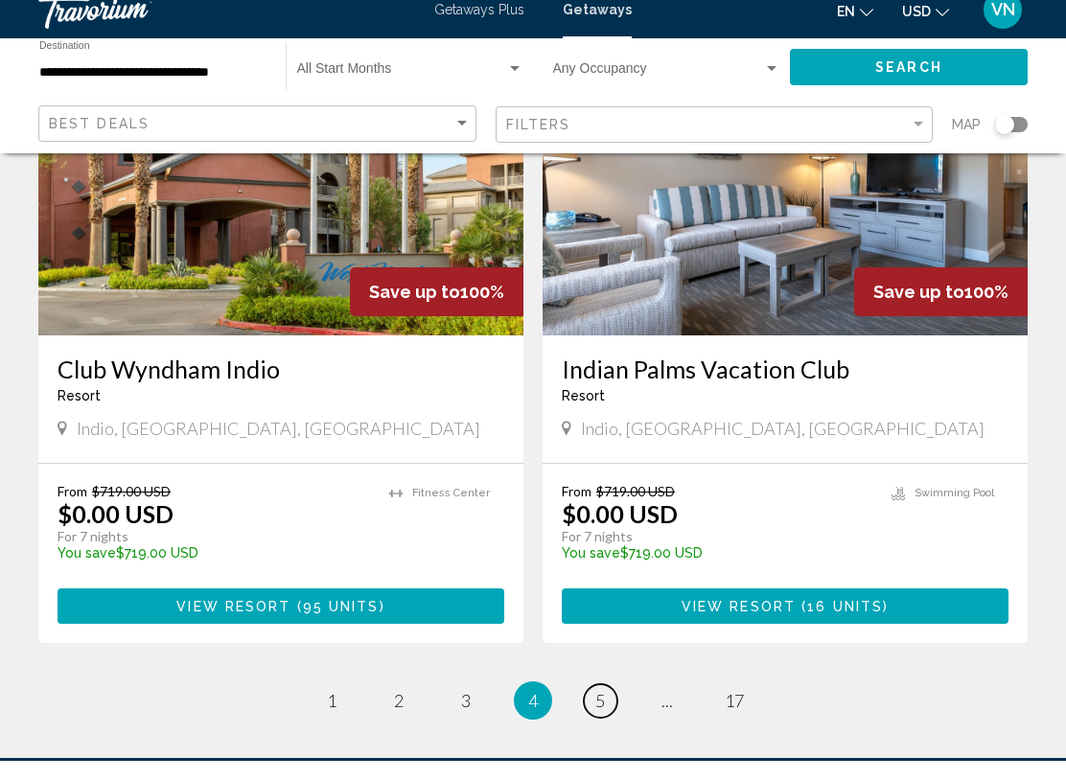
click at [591, 704] on link "page 5" at bounding box center [601, 721] width 34 height 34
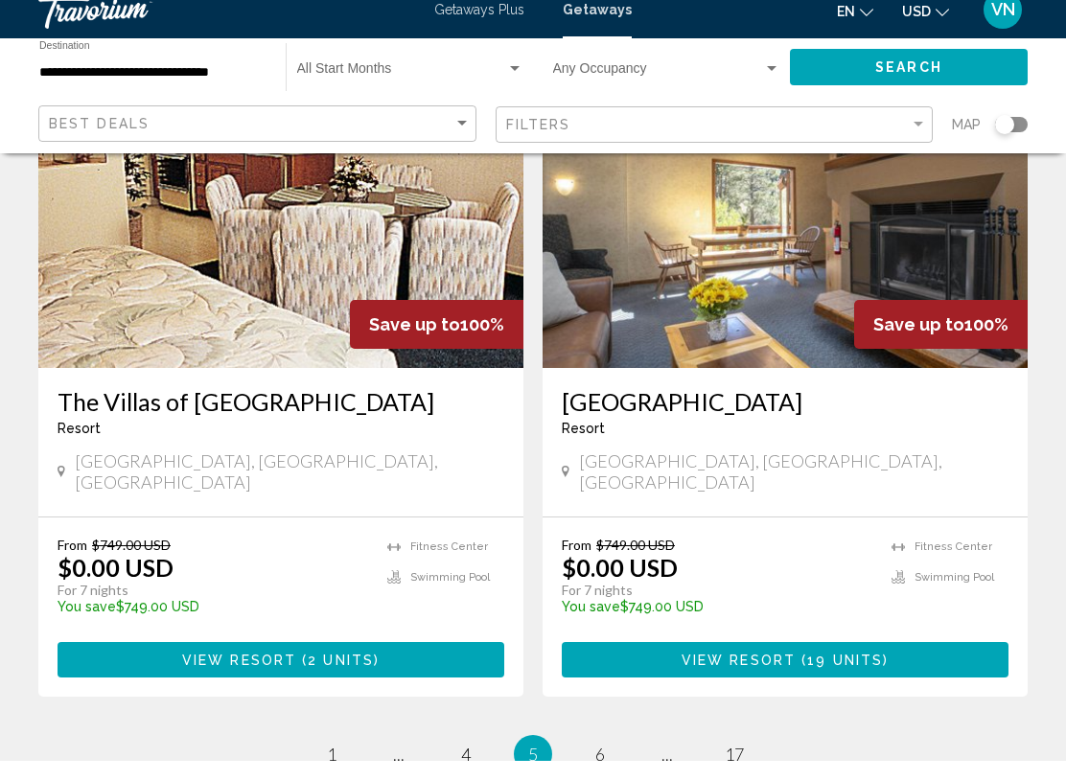
scroll to position [3633, 0]
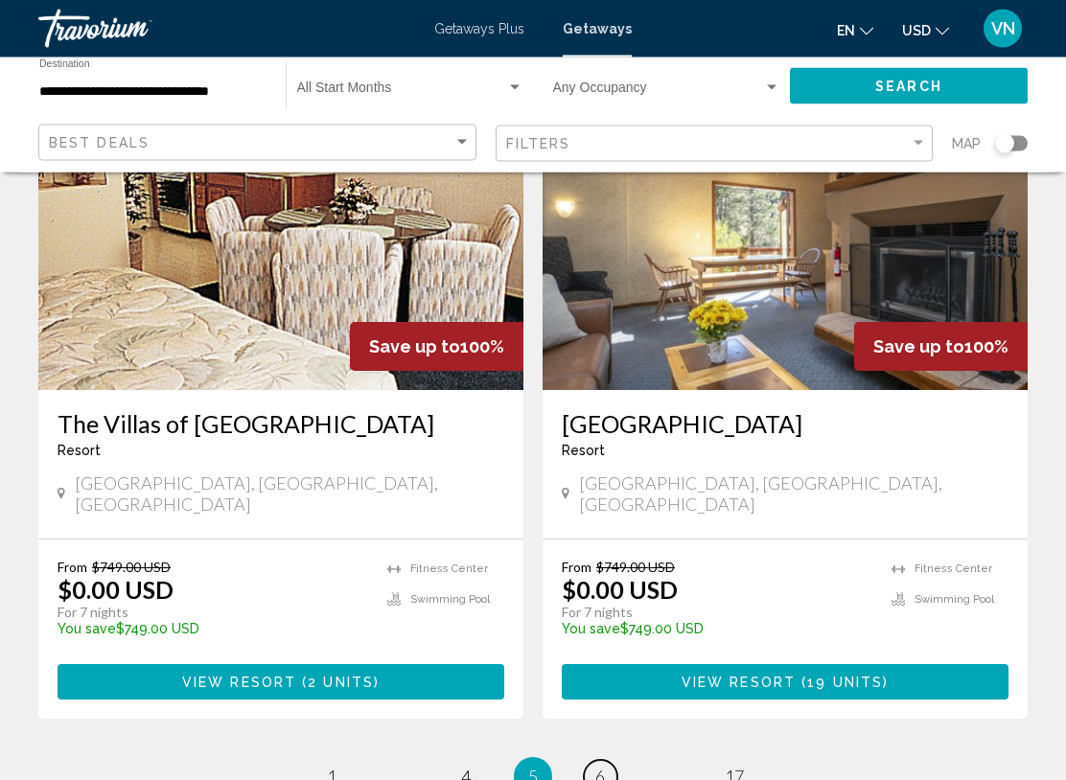
click at [602, 767] on span "6" at bounding box center [600, 777] width 10 height 21
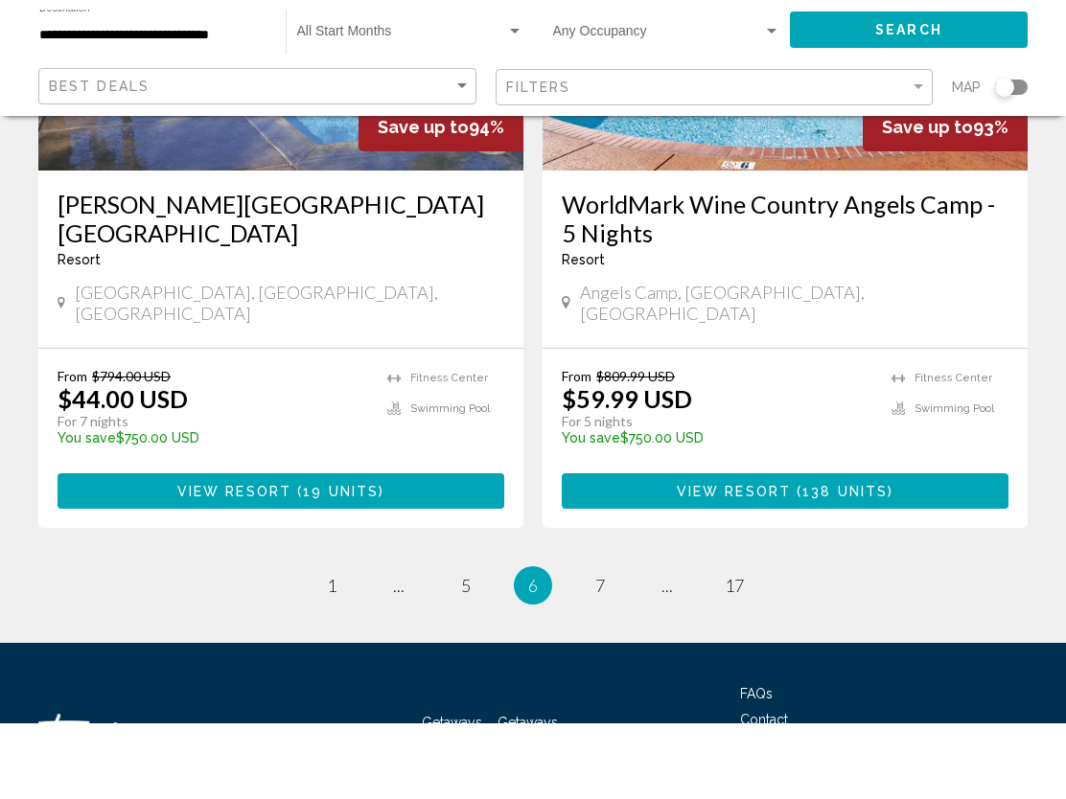
scroll to position [3784, 0]
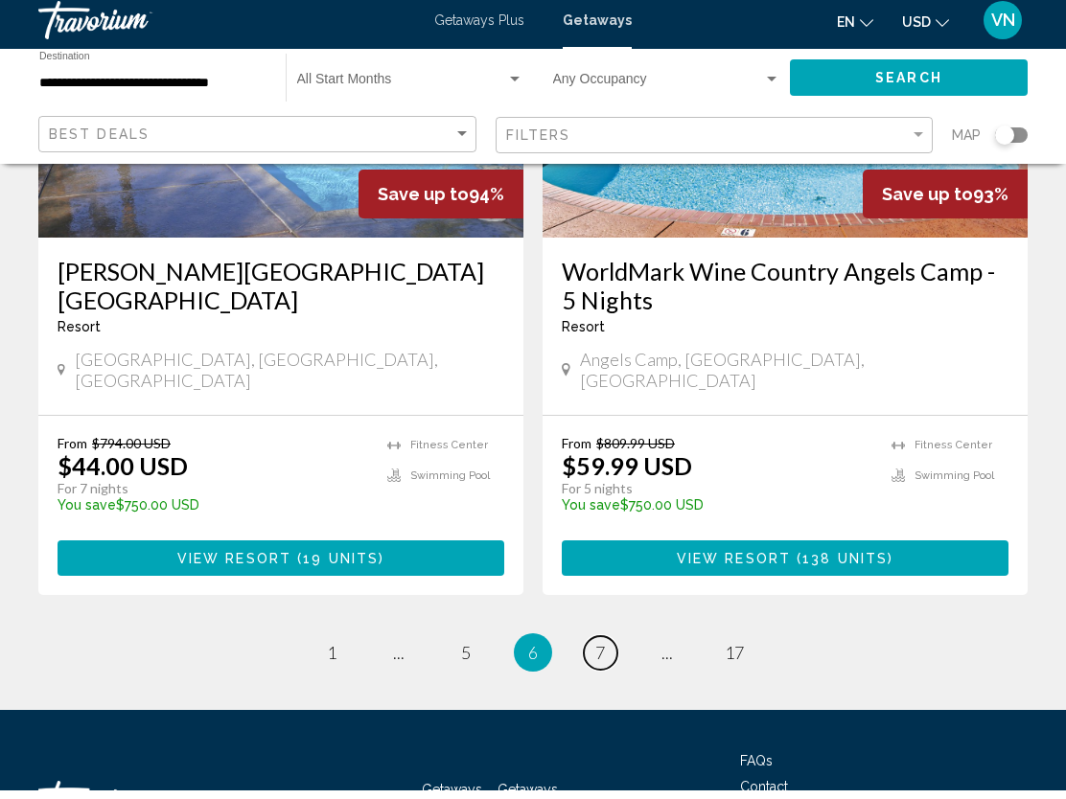
click at [602, 651] on span "7" at bounding box center [600, 661] width 10 height 21
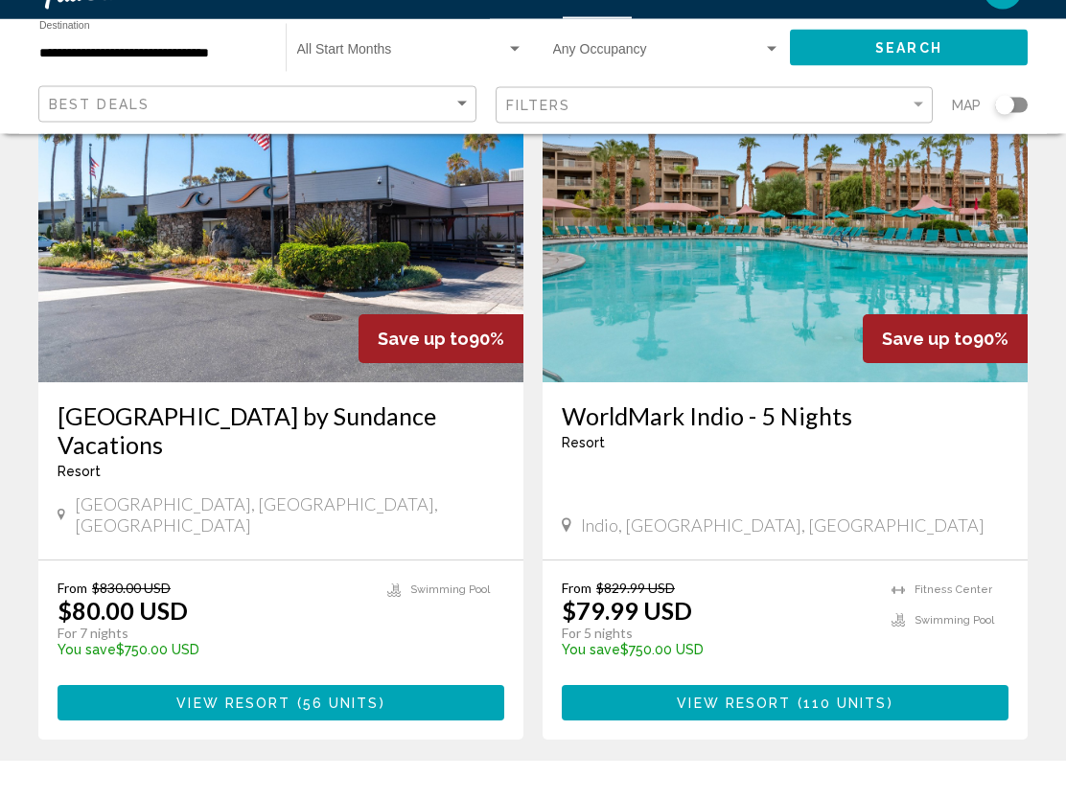
scroll to position [3610, 0]
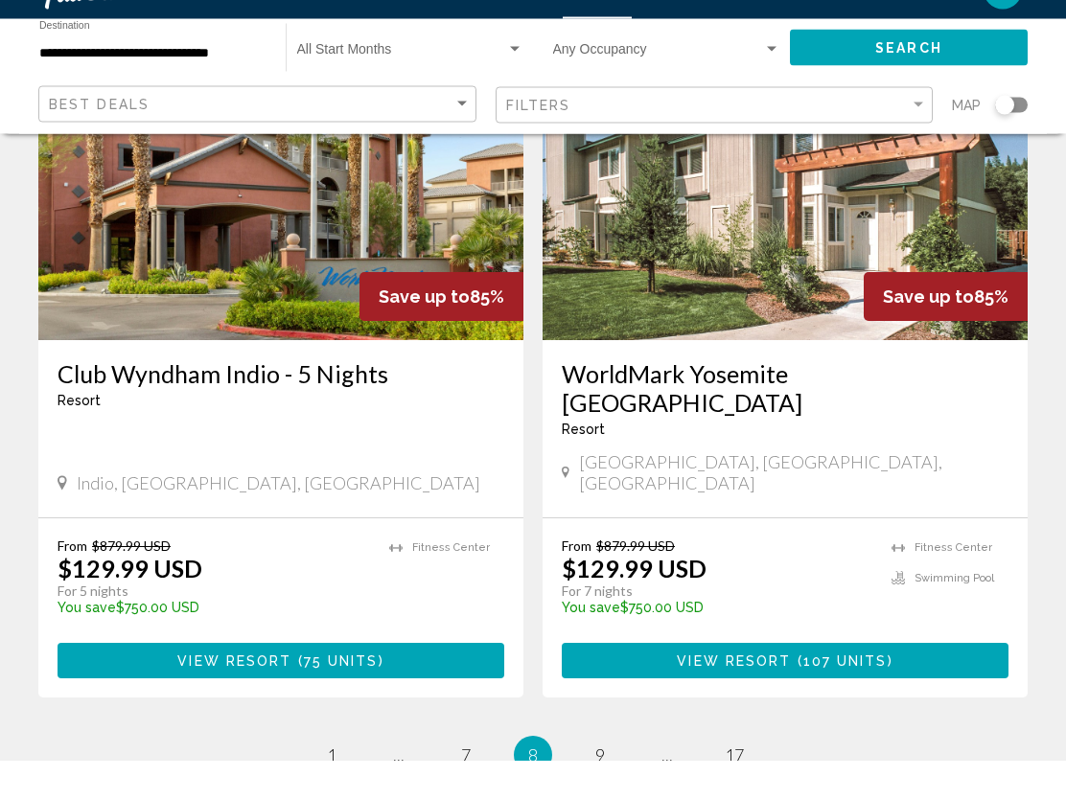
scroll to position [3702, 0]
click at [599, 779] on span "9" at bounding box center [600, 793] width 10 height 21
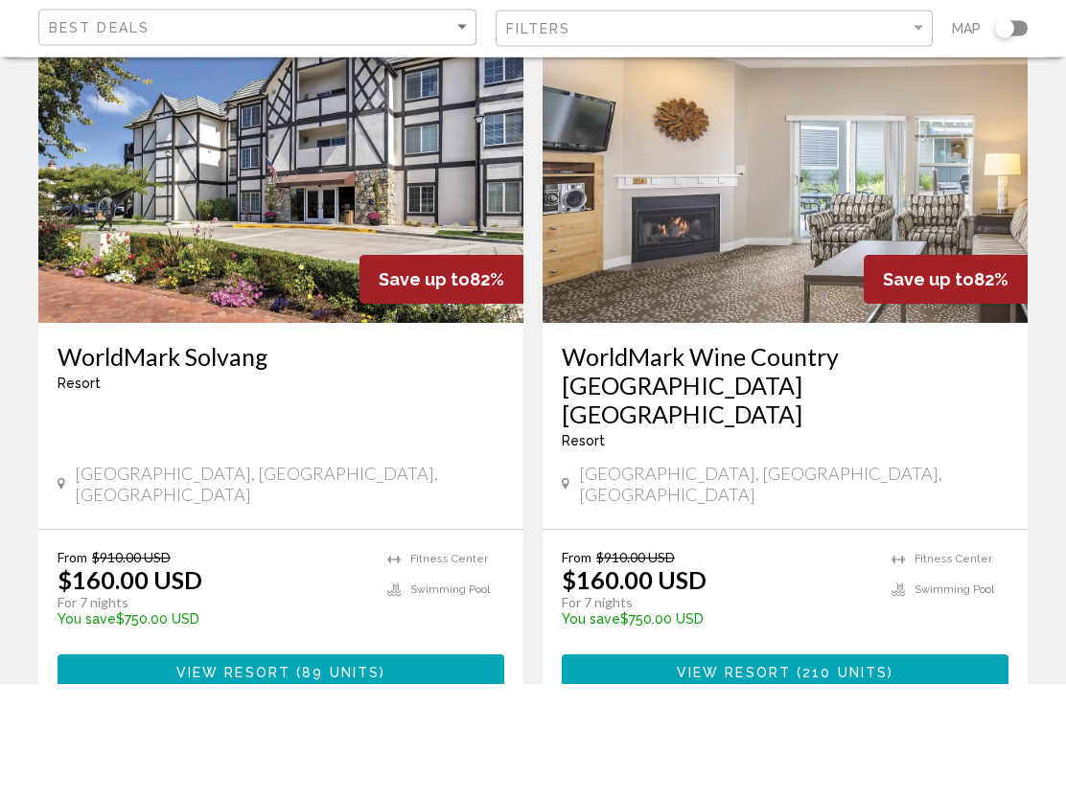
scroll to position [3613, 0]
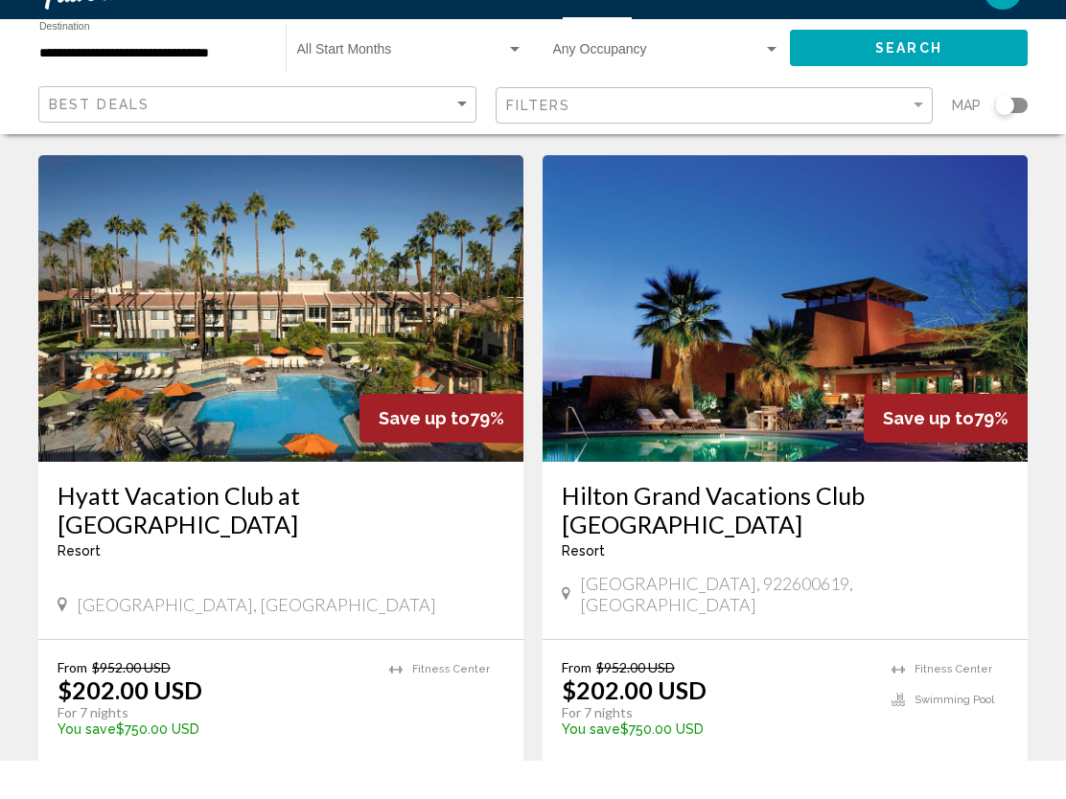
scroll to position [3572, 0]
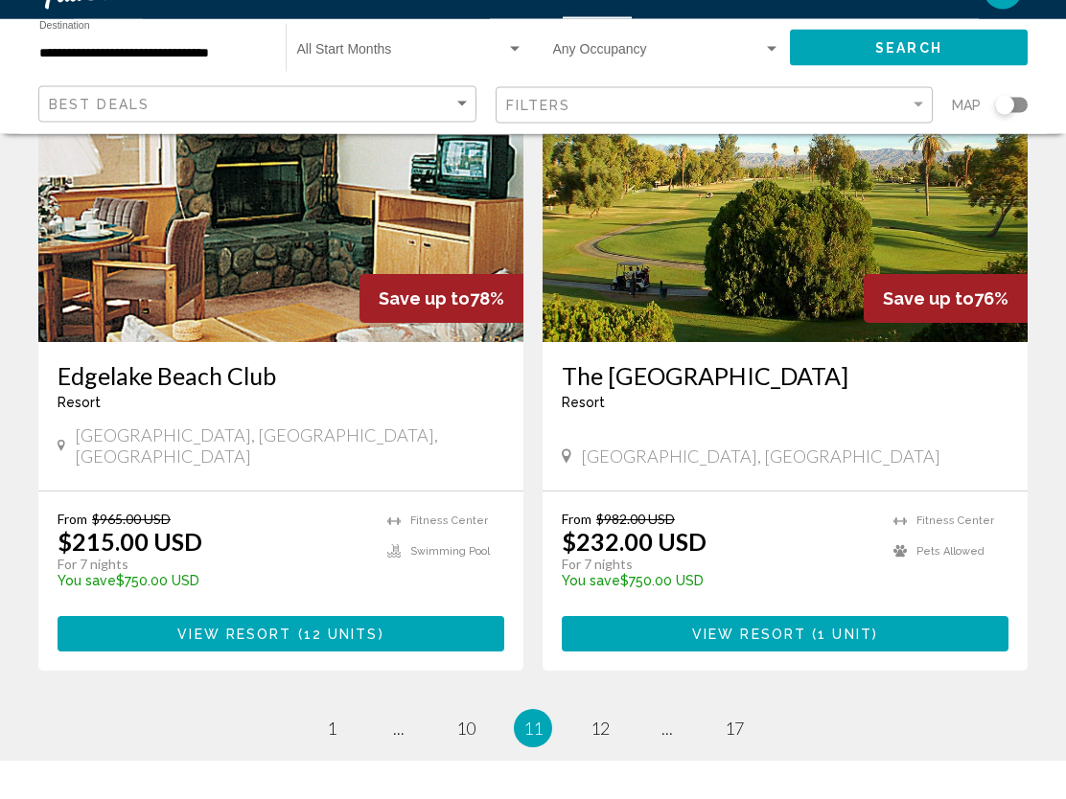
scroll to position [3698, 0]
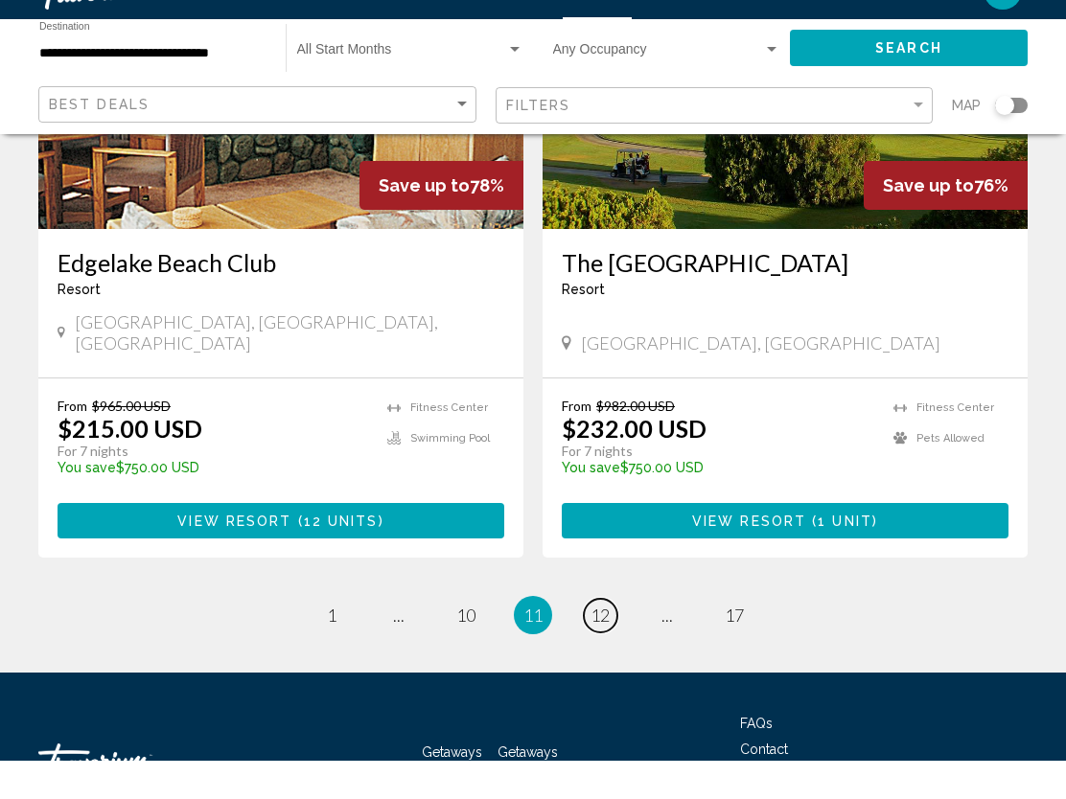
click at [589, 637] on link "page 12" at bounding box center [601, 654] width 34 height 34
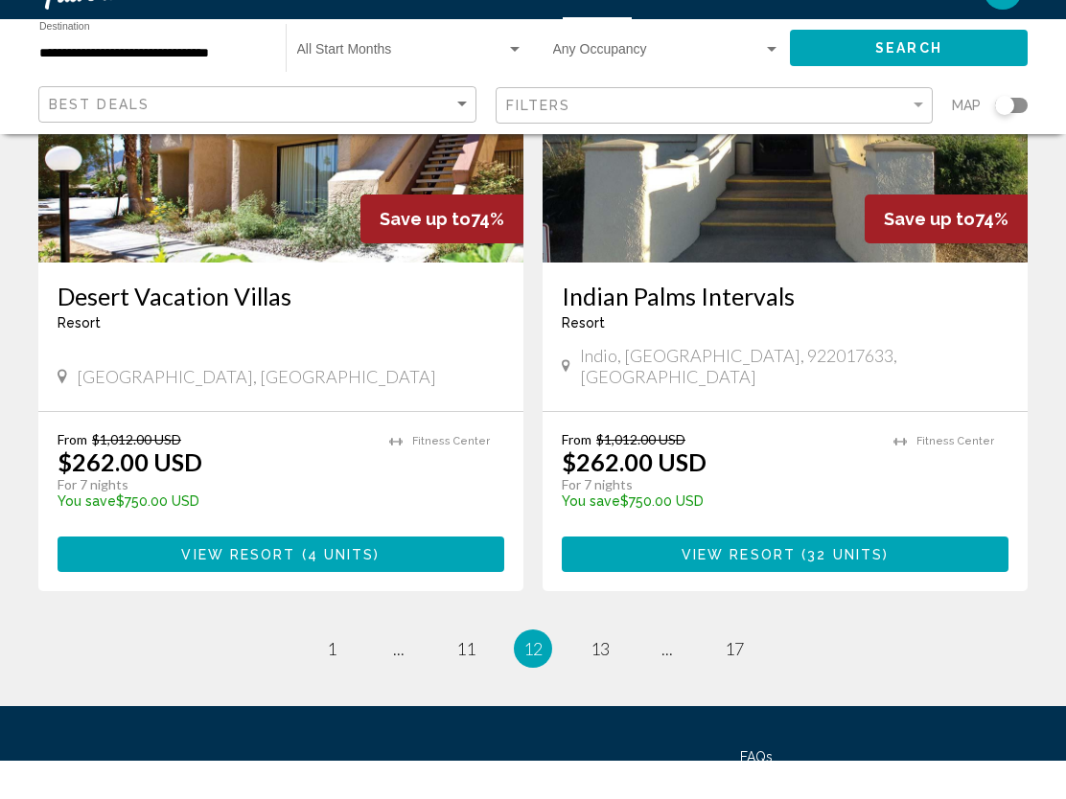
scroll to position [3698, 0]
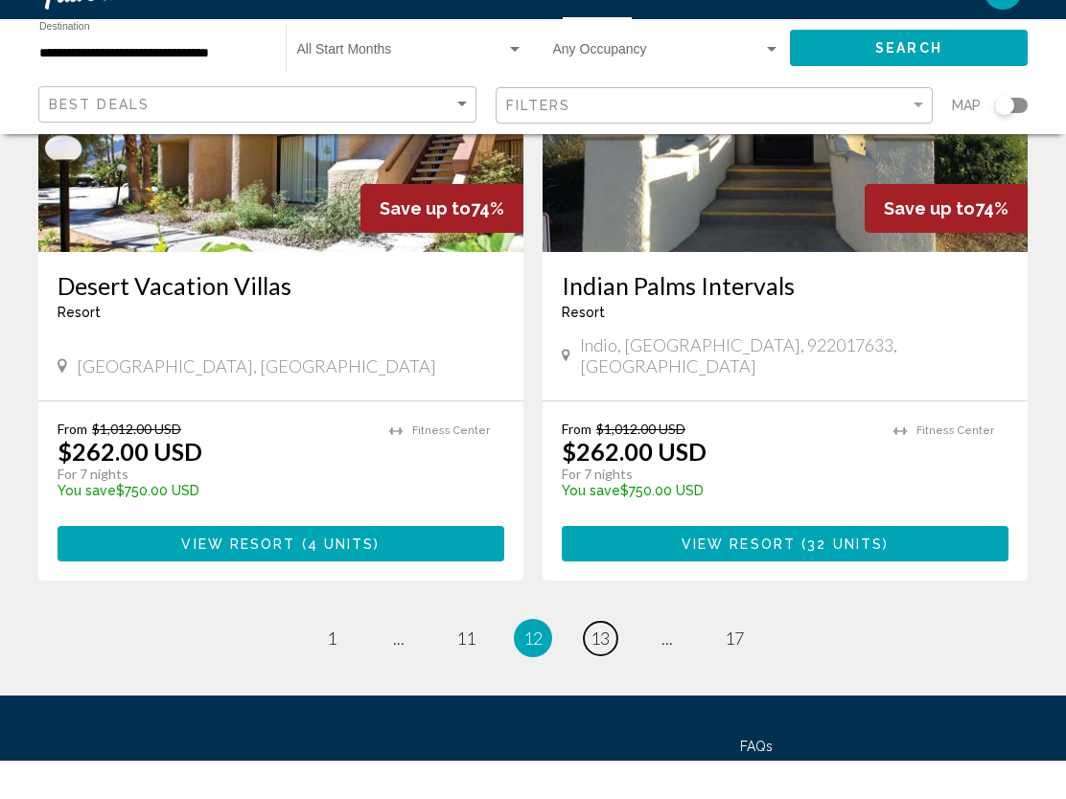
click at [590, 666] on span "13" at bounding box center [599, 676] width 19 height 21
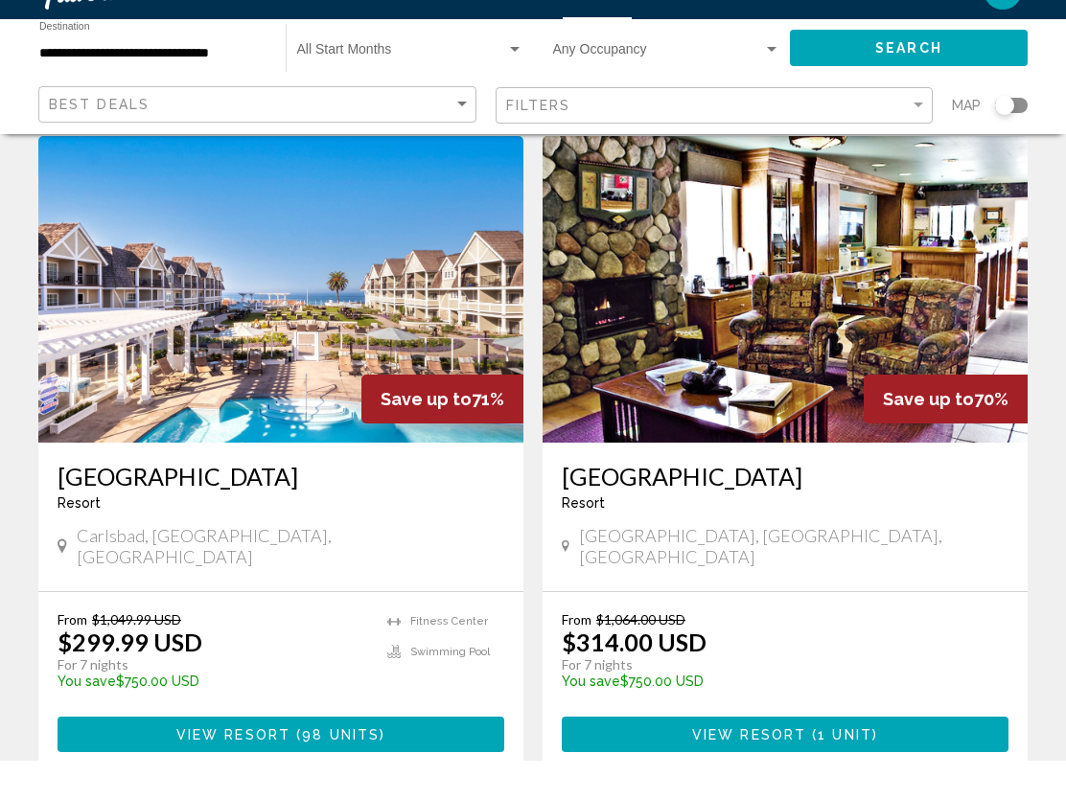
scroll to position [3523, 0]
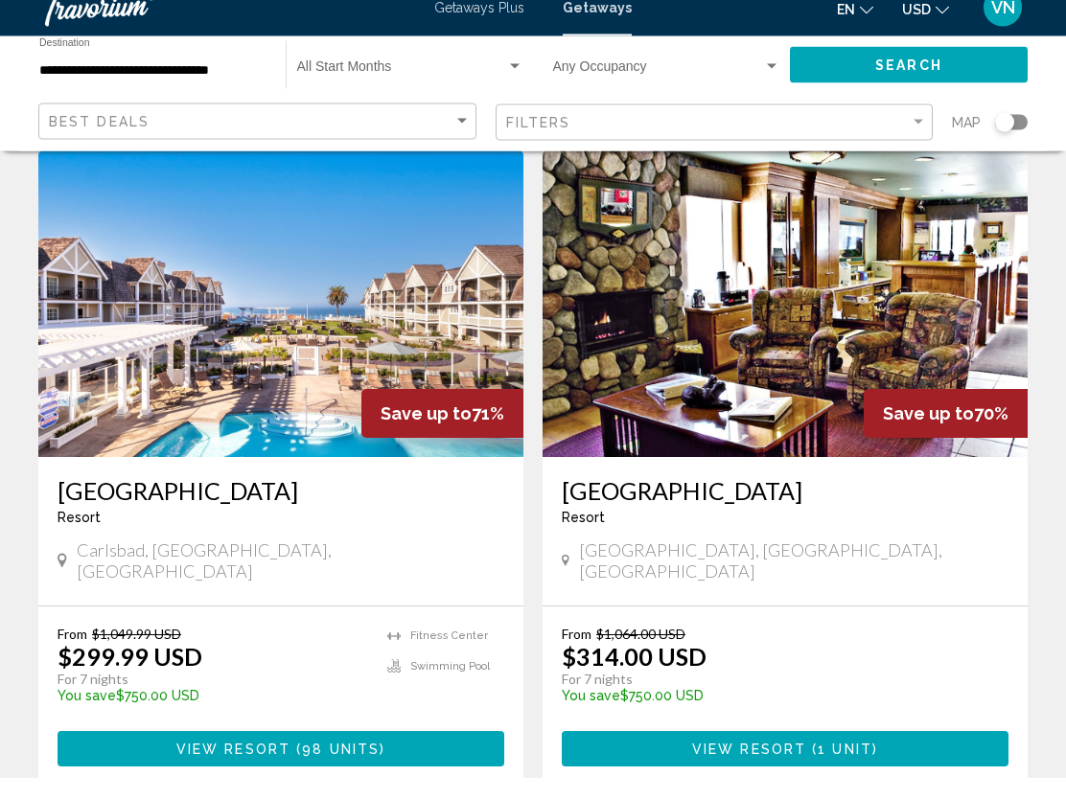
click at [340, 255] on img "Main content" at bounding box center [280, 326] width 485 height 307
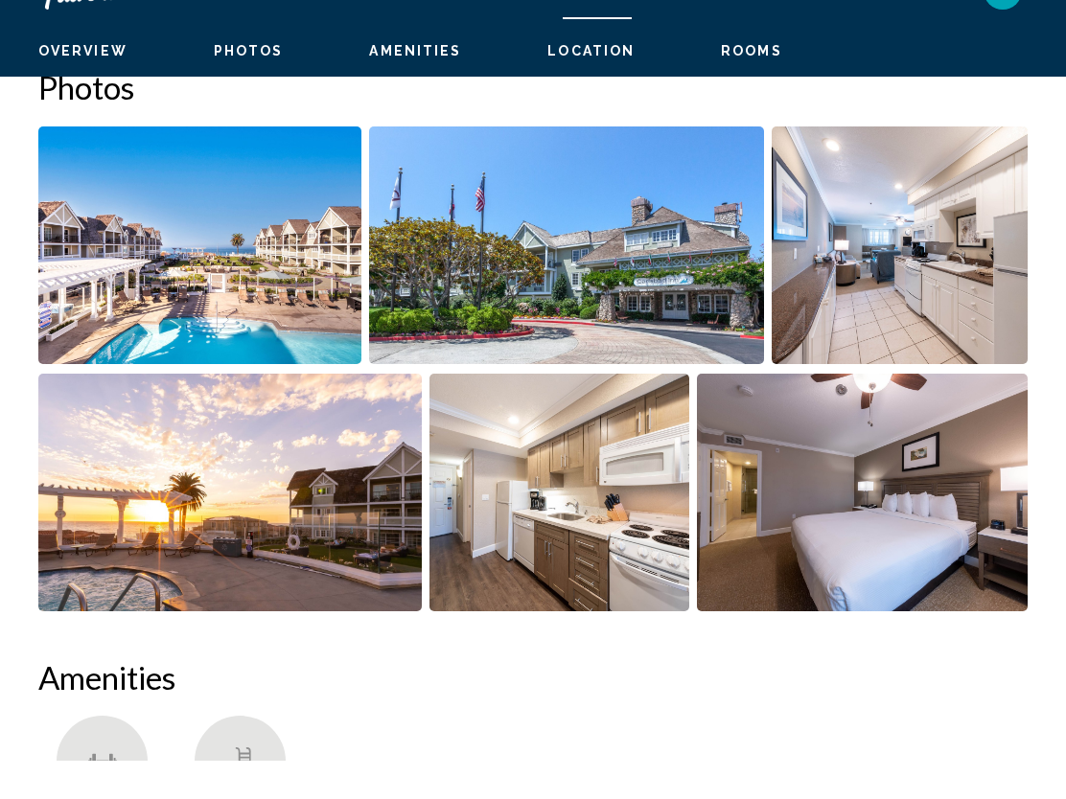
scroll to position [1303, 0]
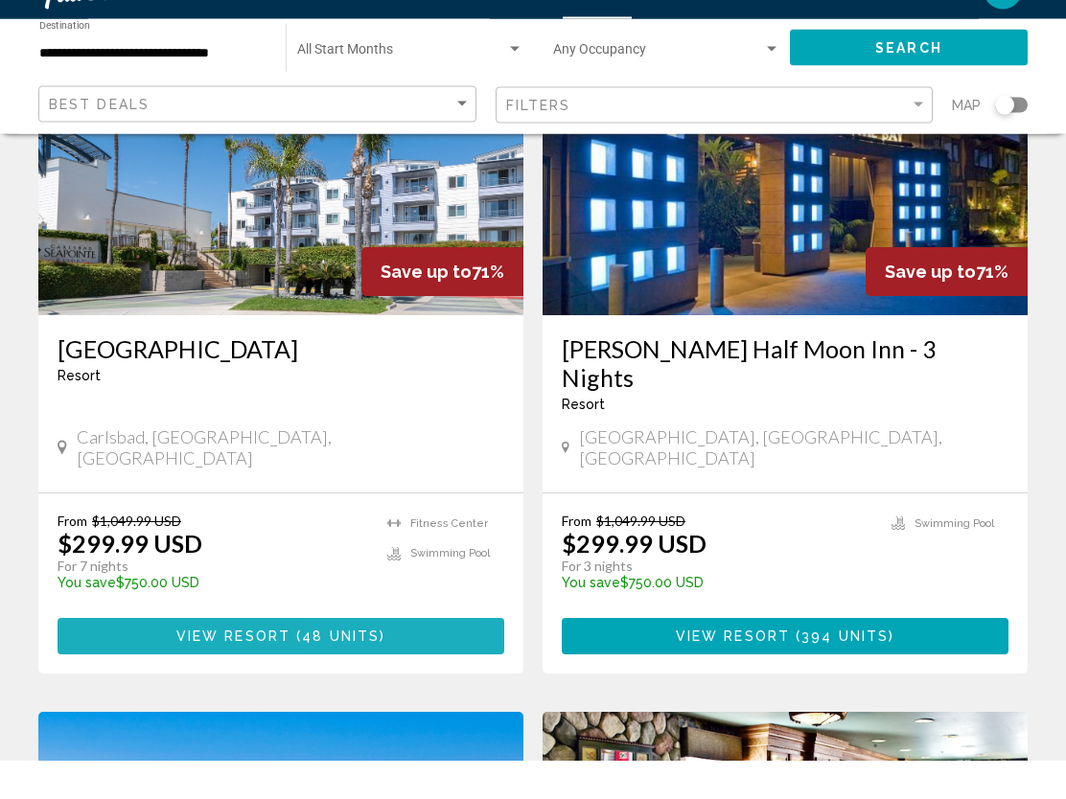
scroll to position [2945, 0]
click at [406, 657] on button "View Resort ( 48 units )" at bounding box center [281, 674] width 447 height 35
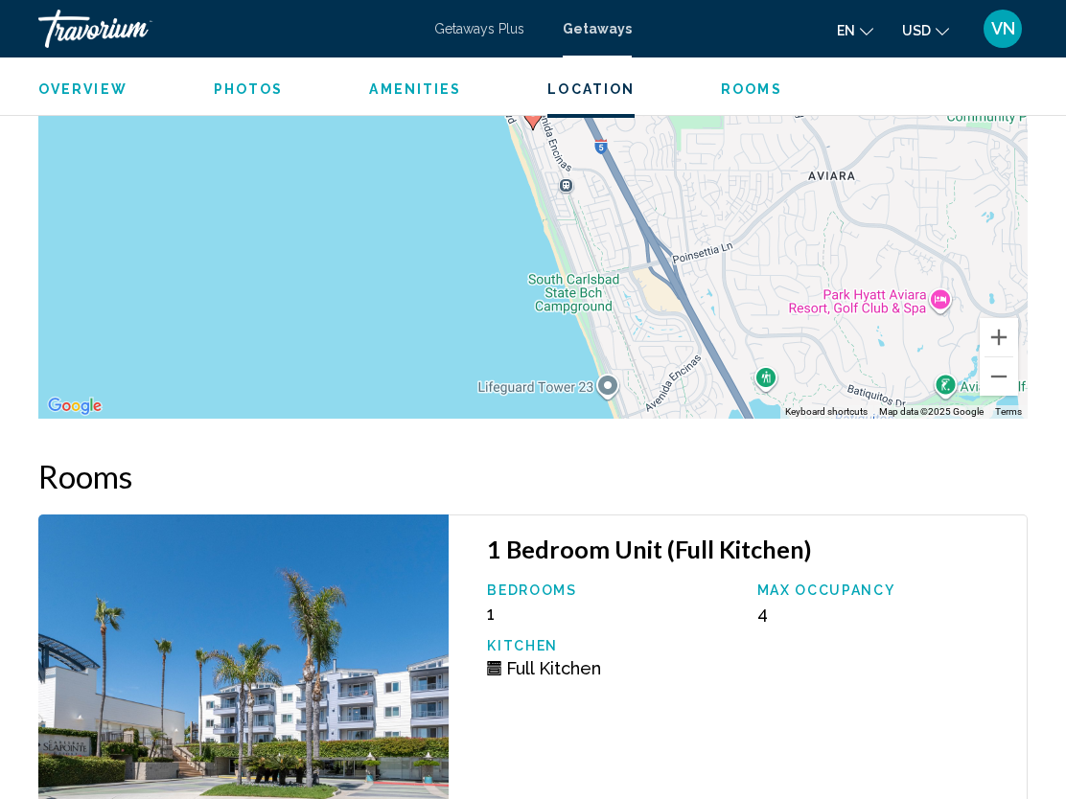
scroll to position [3297, 0]
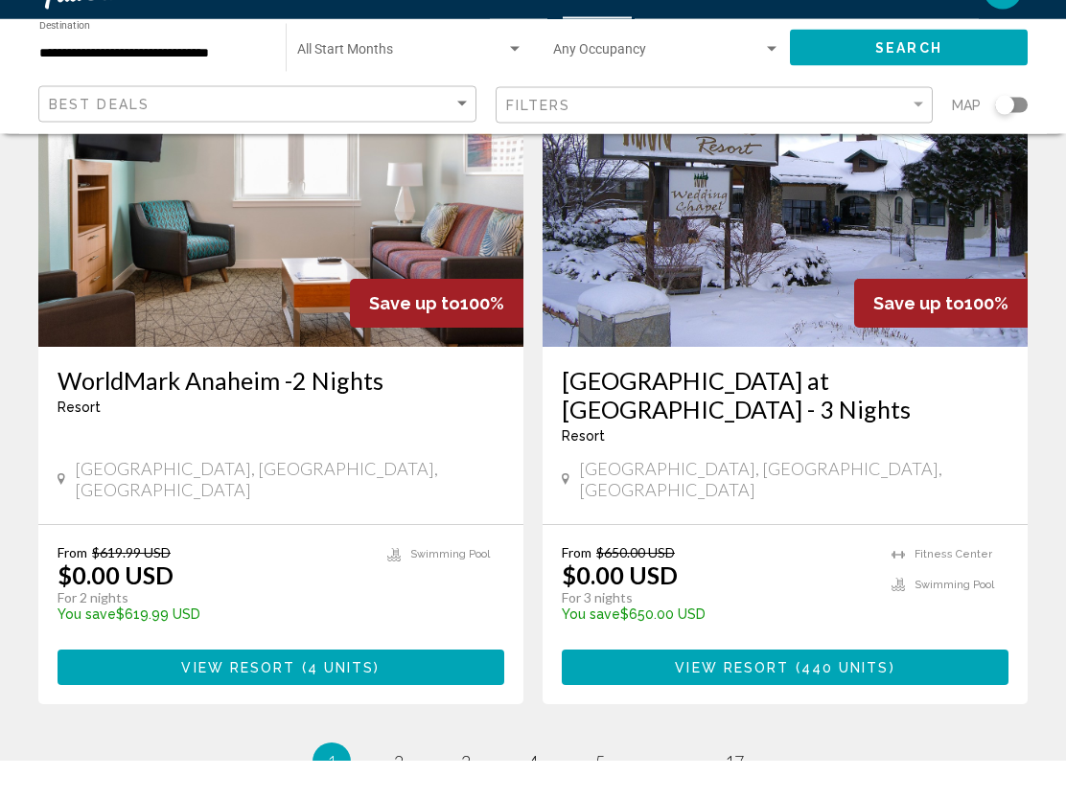
scroll to position [3816, 0]
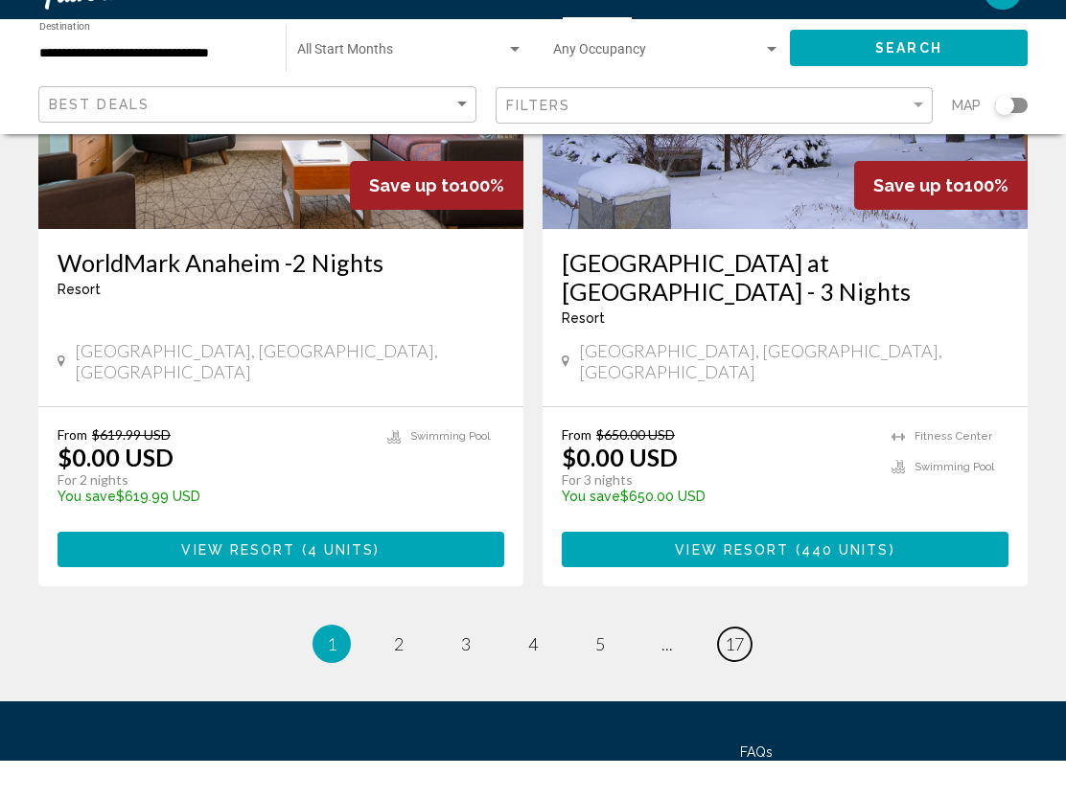
click at [723, 666] on link "page 17" at bounding box center [735, 683] width 34 height 34
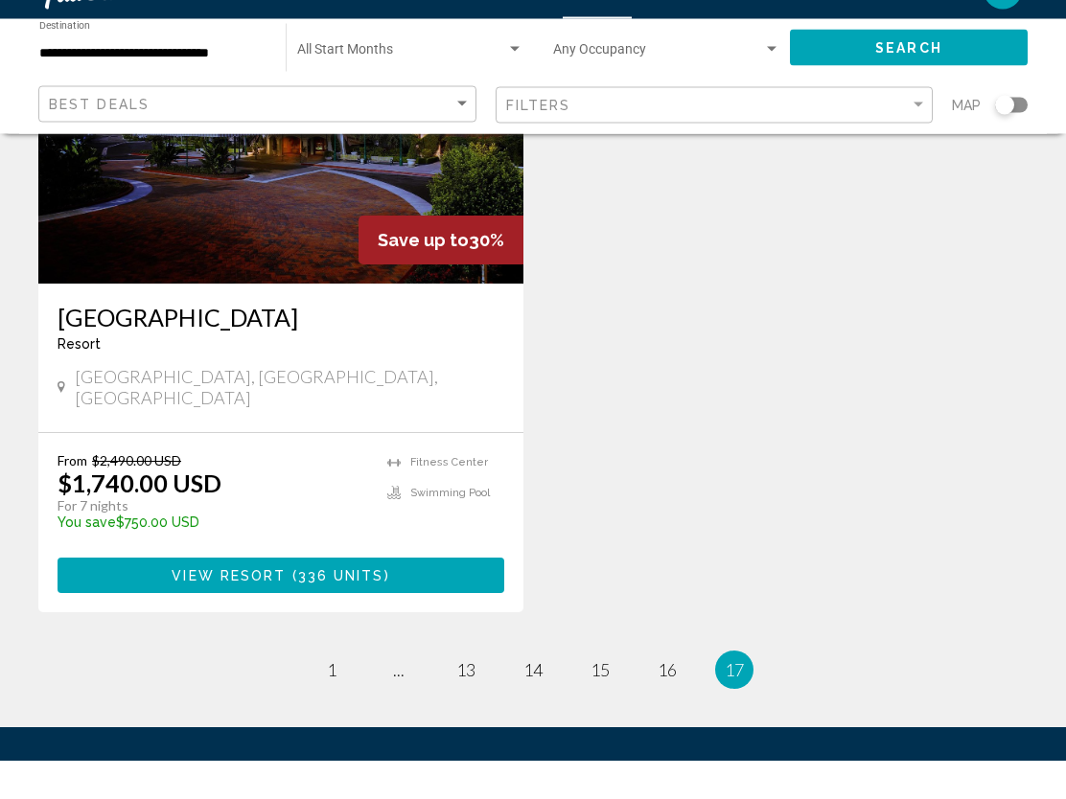
scroll to position [1621, 0]
click at [660, 698] on span "16" at bounding box center [667, 708] width 19 height 21
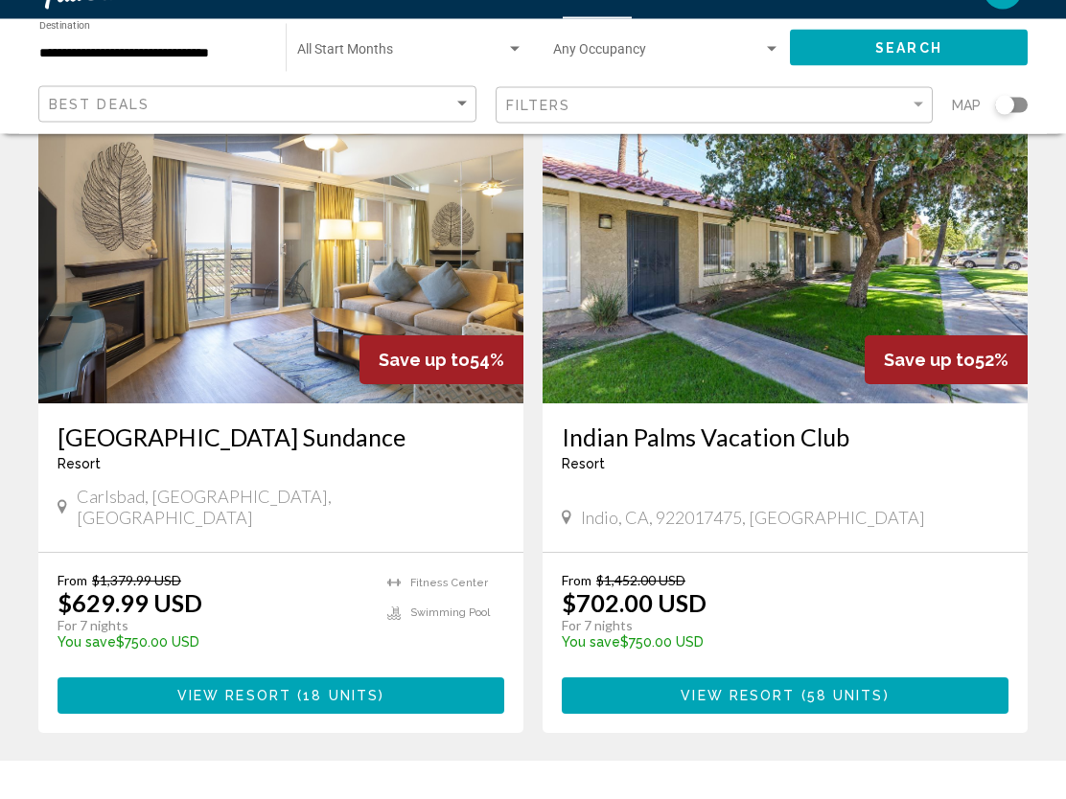
scroll to position [797, 0]
click at [375, 716] on button "View Resort ( 18 units )" at bounding box center [281, 733] width 447 height 35
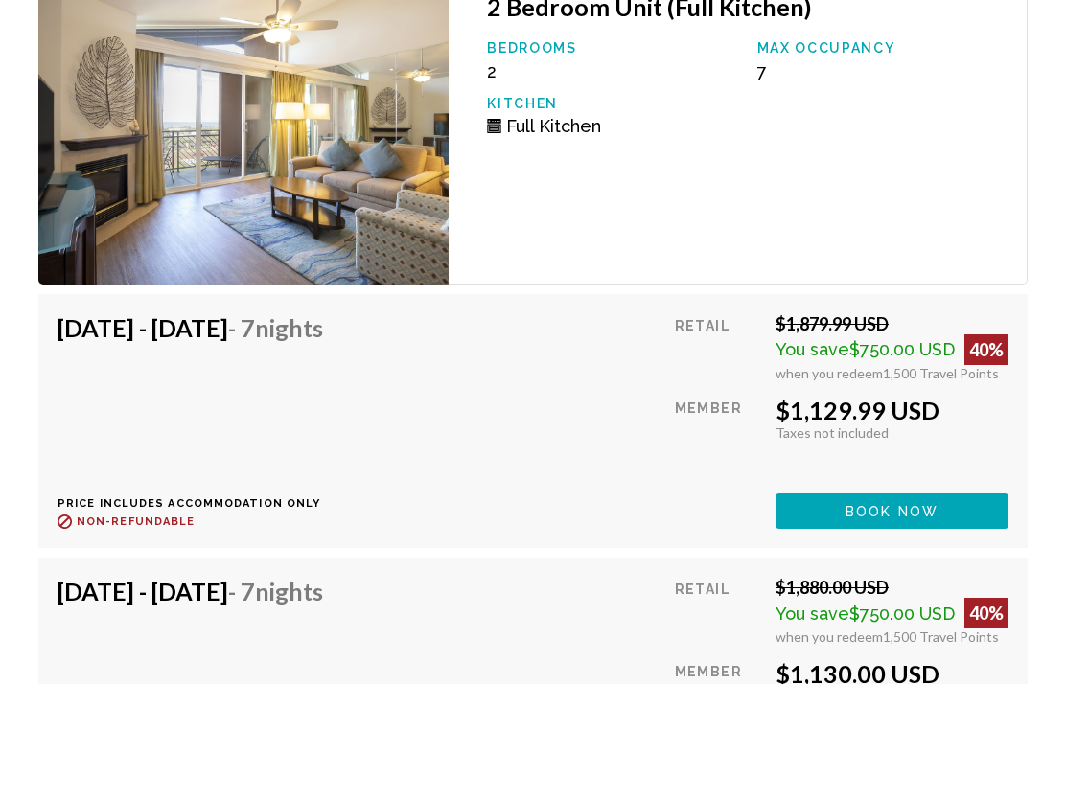
scroll to position [6388, 0]
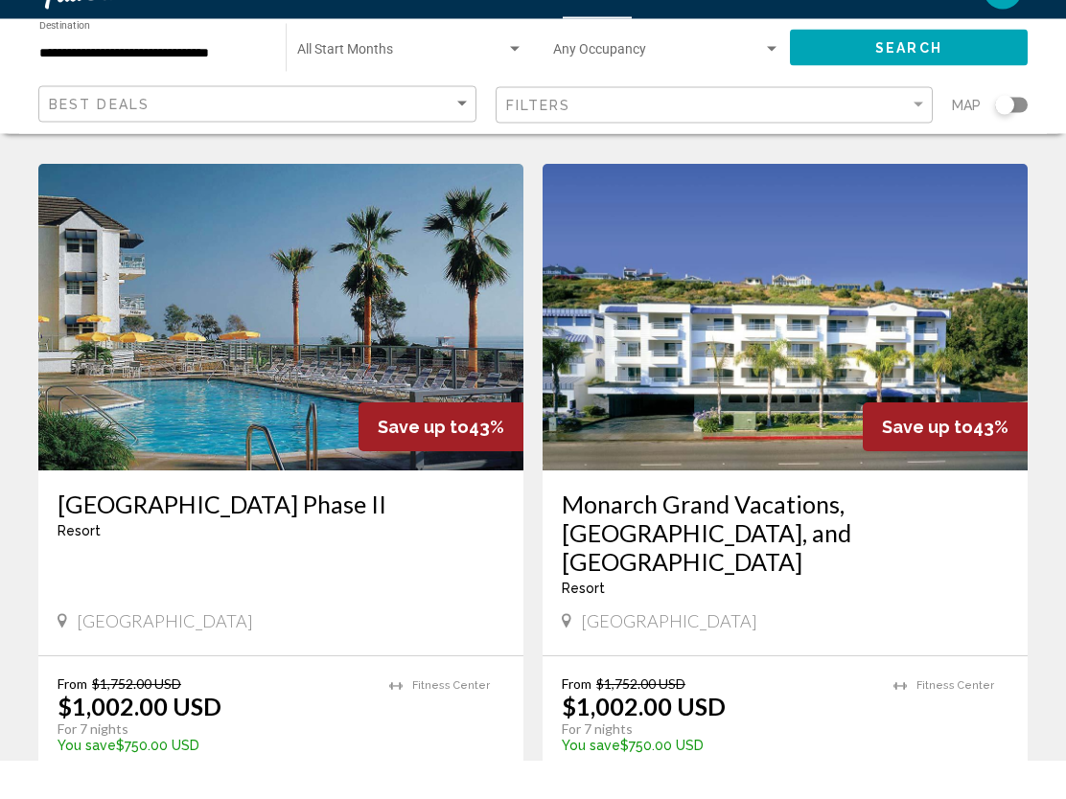
scroll to position [3435, 0]
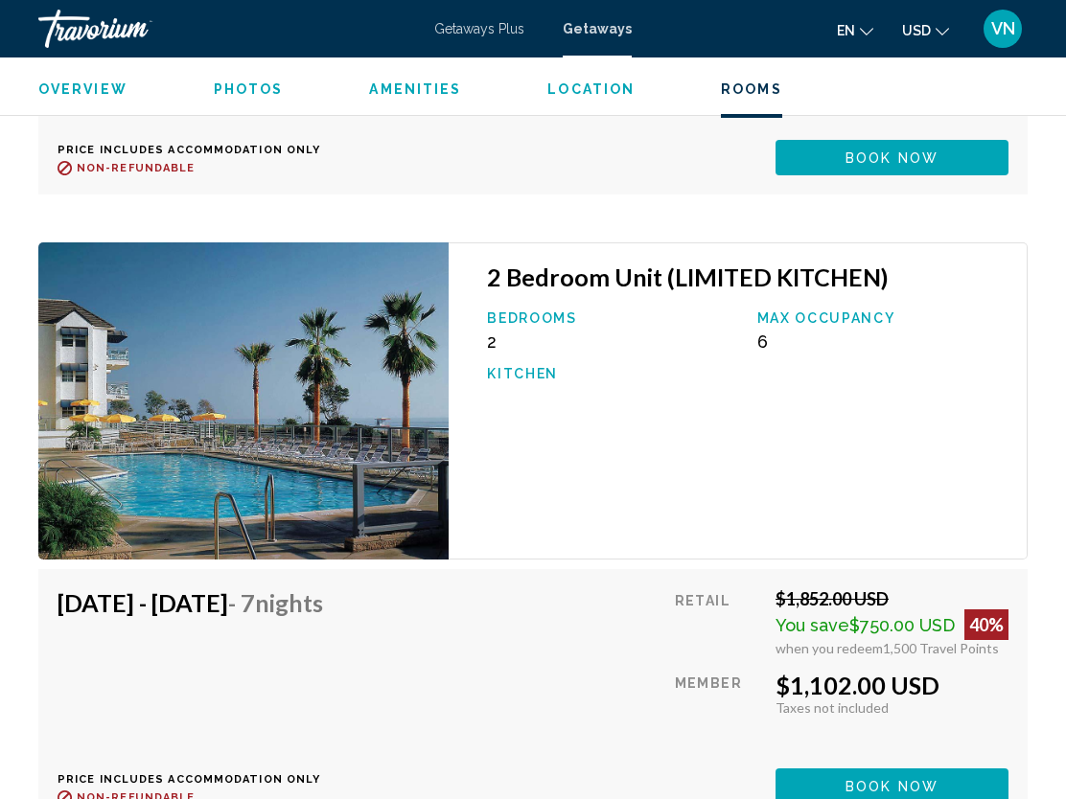
scroll to position [4506, 0]
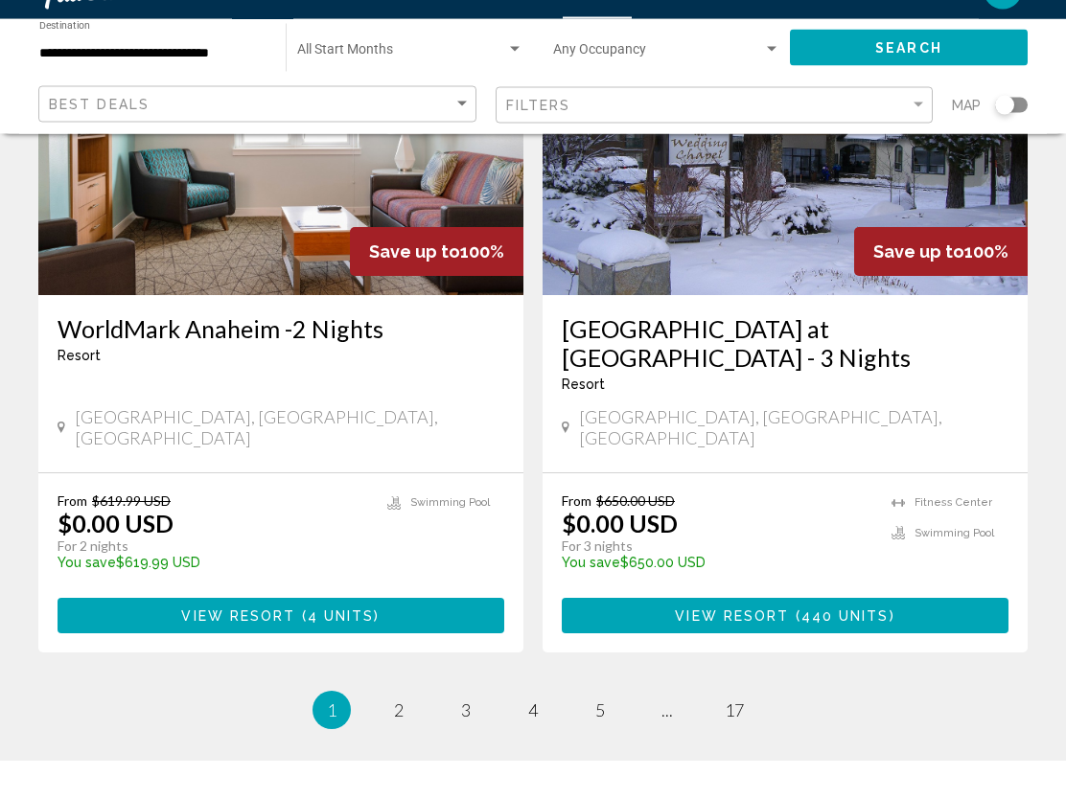
scroll to position [3816, 0]
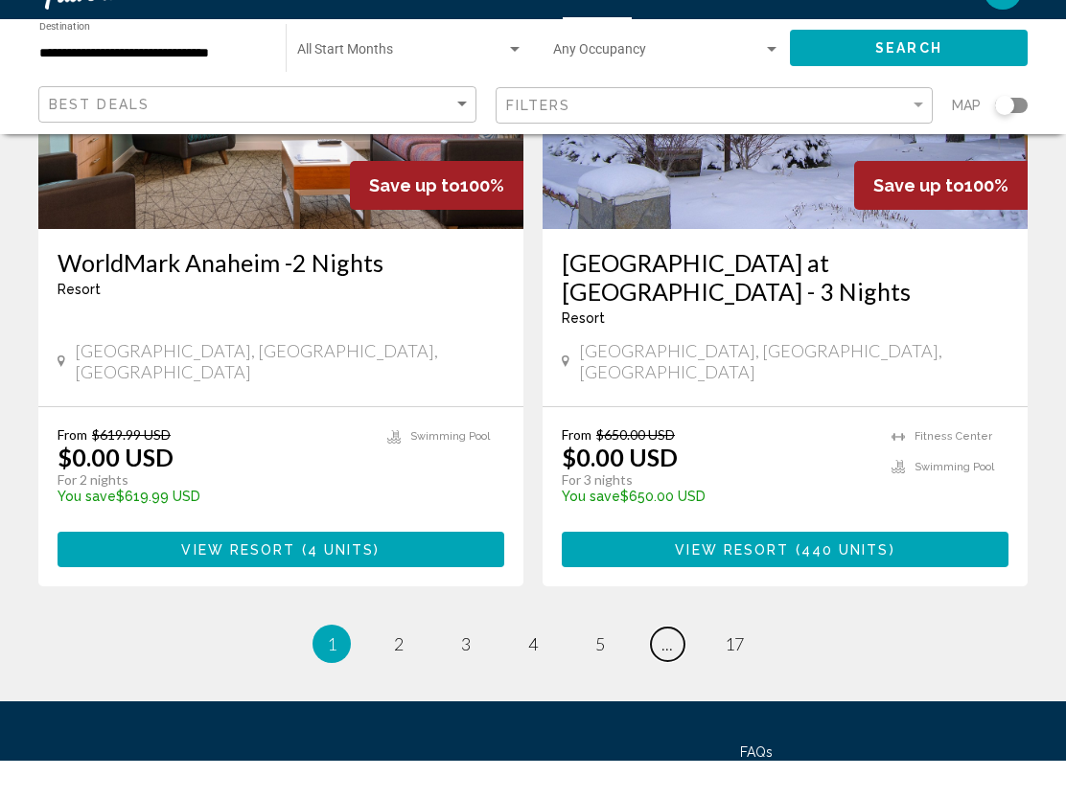
click at [660, 666] on link "page ..." at bounding box center [668, 683] width 34 height 34
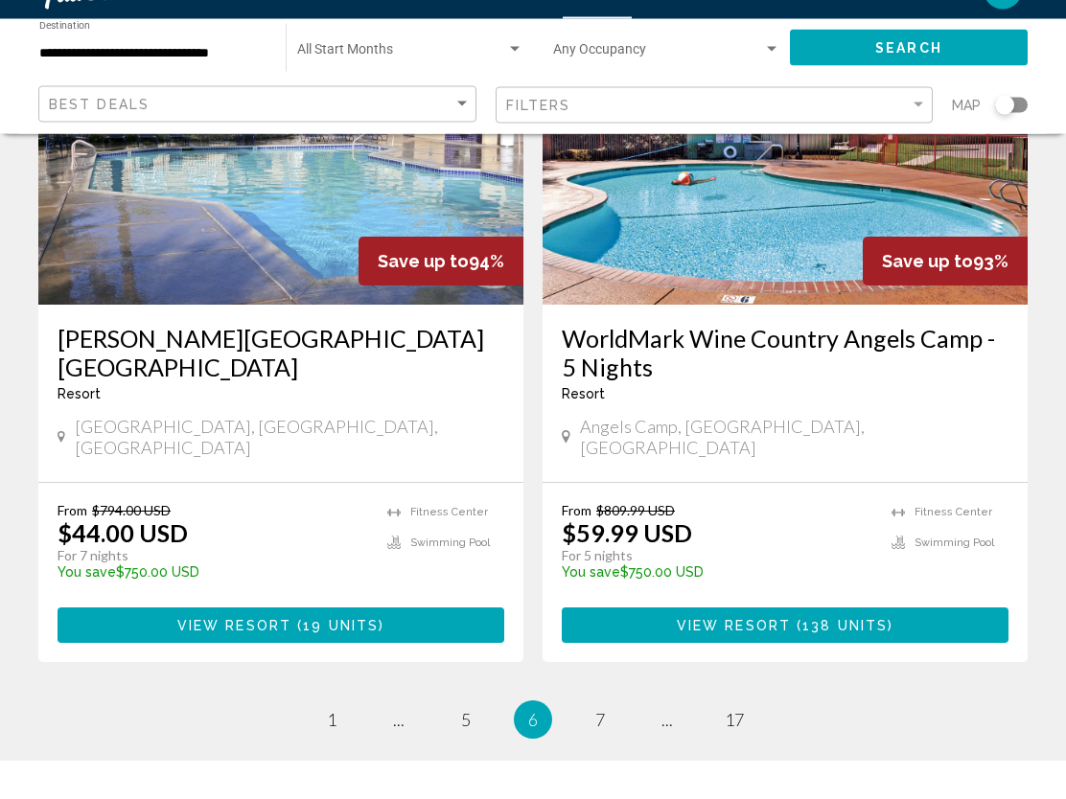
scroll to position [3784, 0]
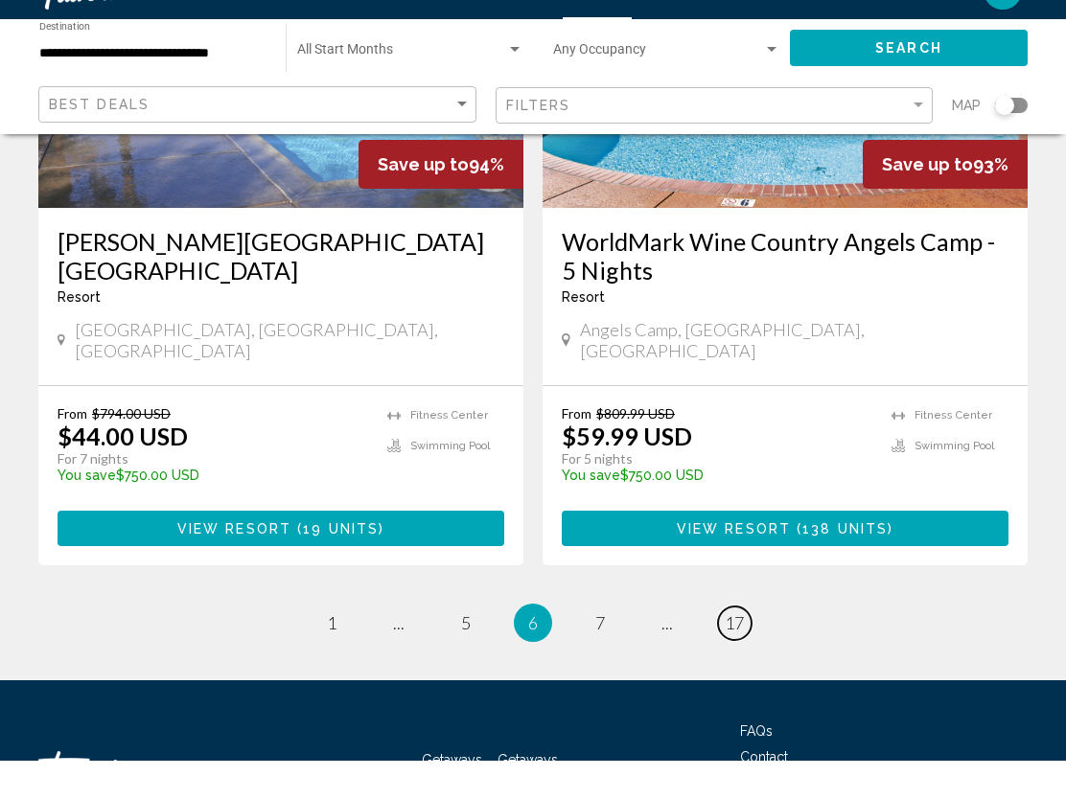
click at [718, 645] on link "page 17" at bounding box center [735, 662] width 34 height 34
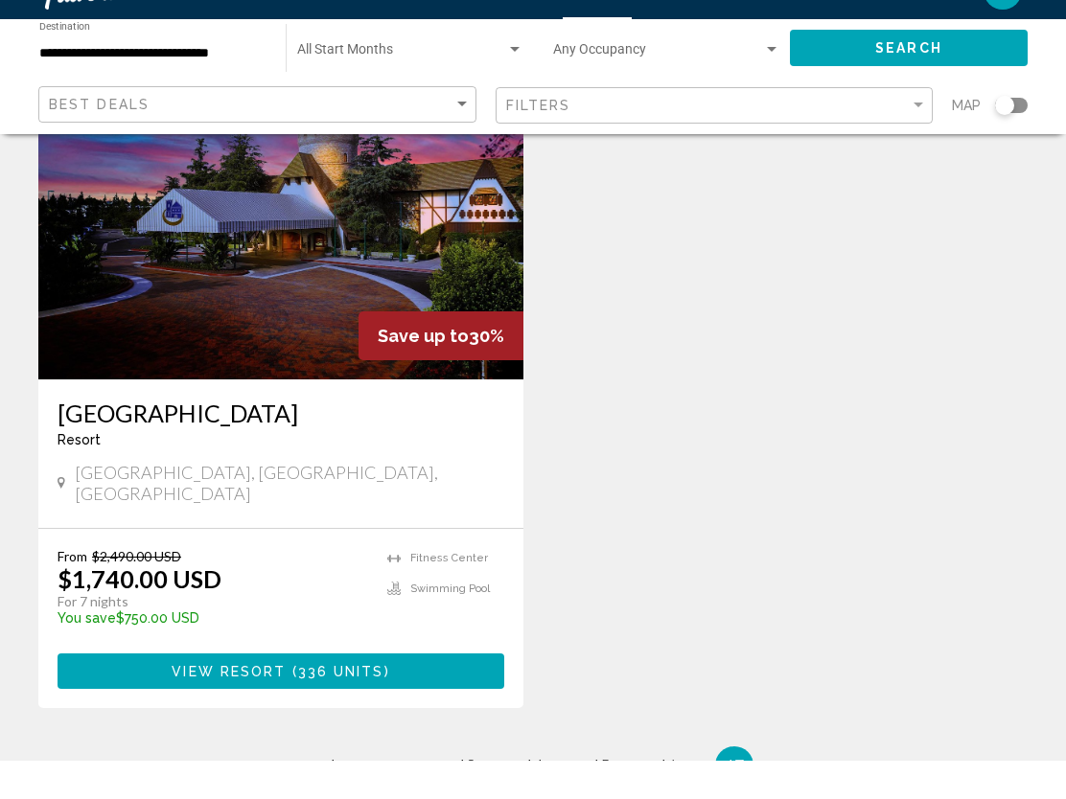
scroll to position [1768, 0]
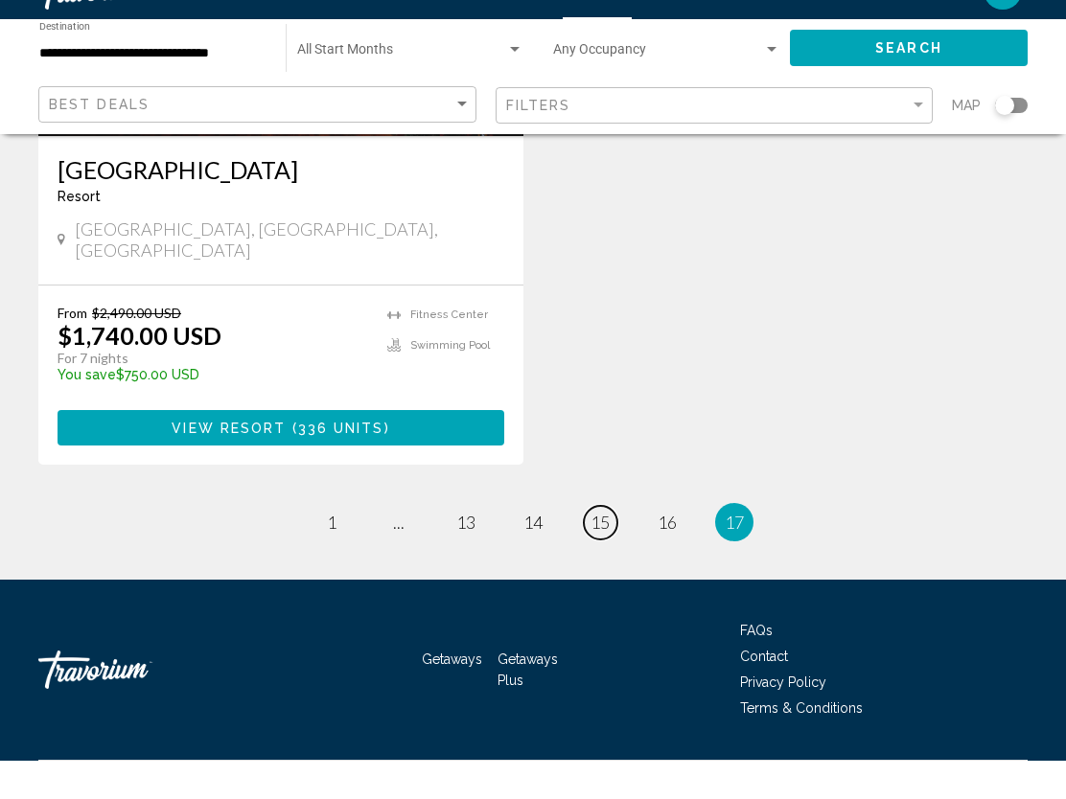
click at [596, 550] on span "15" at bounding box center [599, 560] width 19 height 21
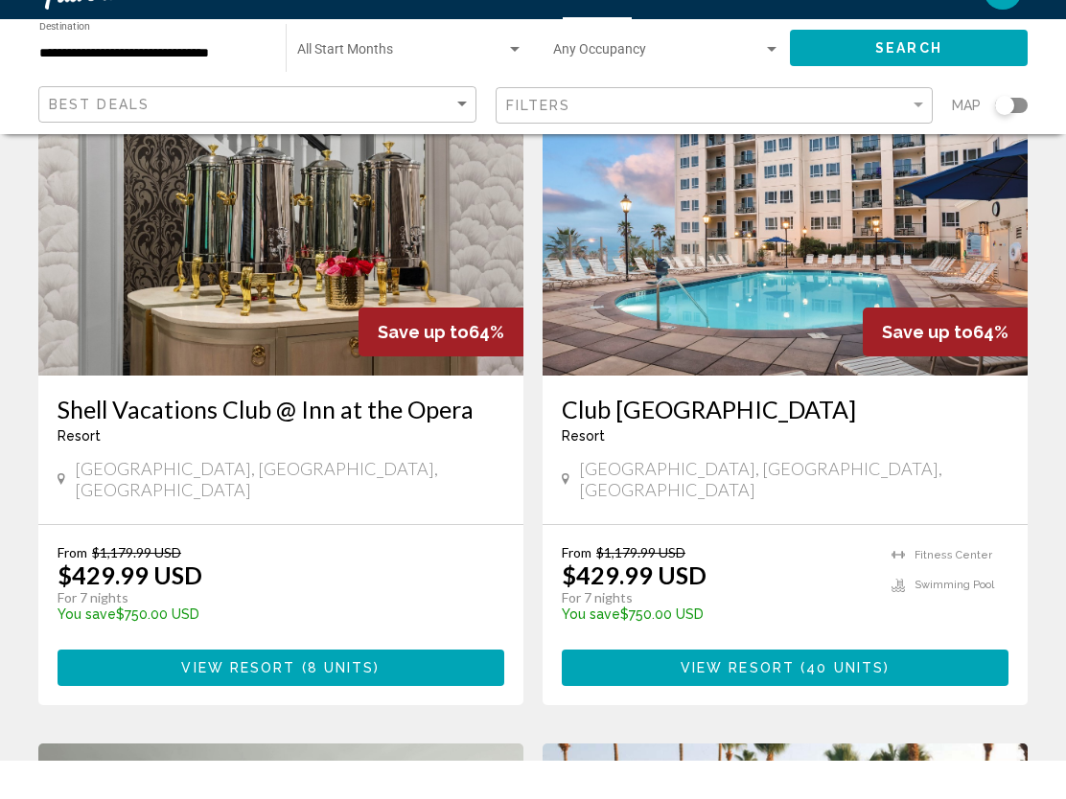
scroll to position [881, 0]
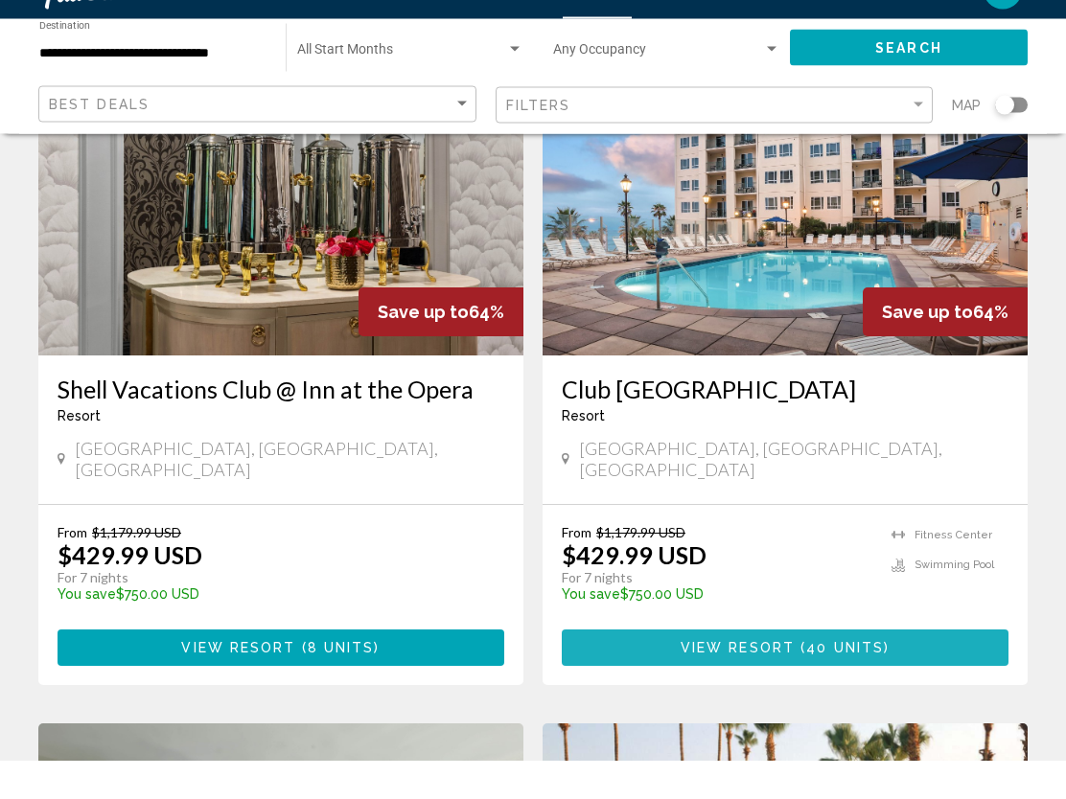
click at [778, 681] on span "View Resort" at bounding box center [738, 688] width 114 height 15
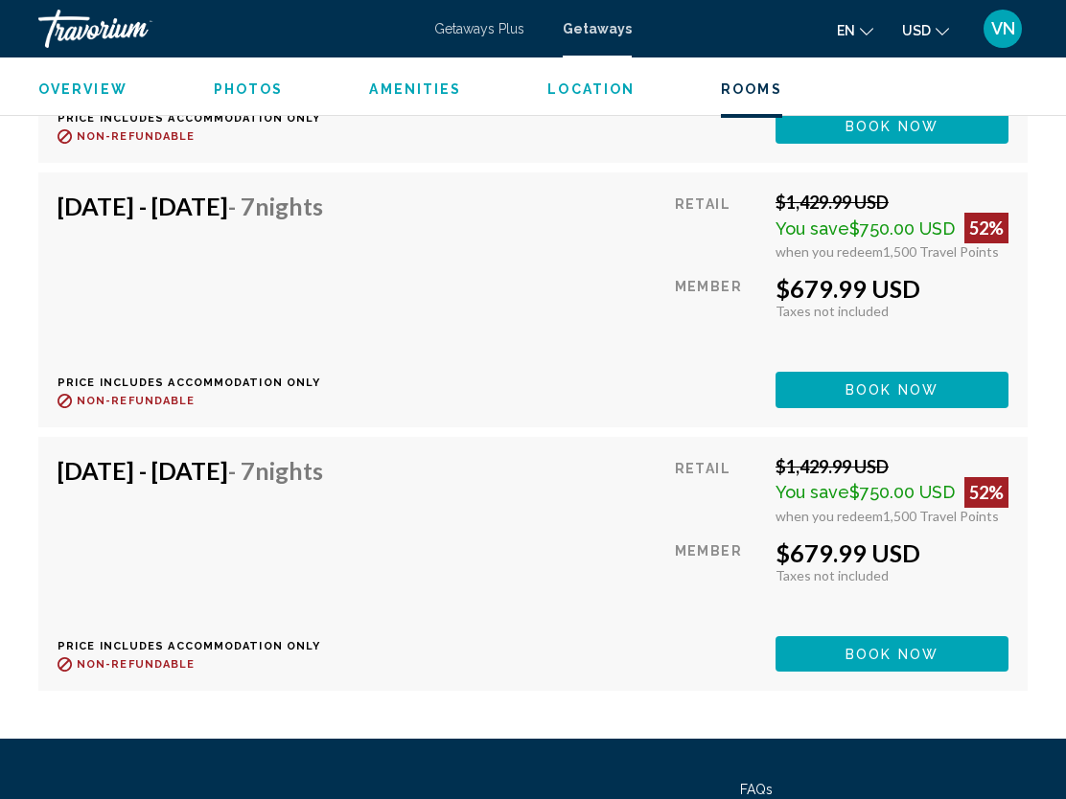
scroll to position [9898, 0]
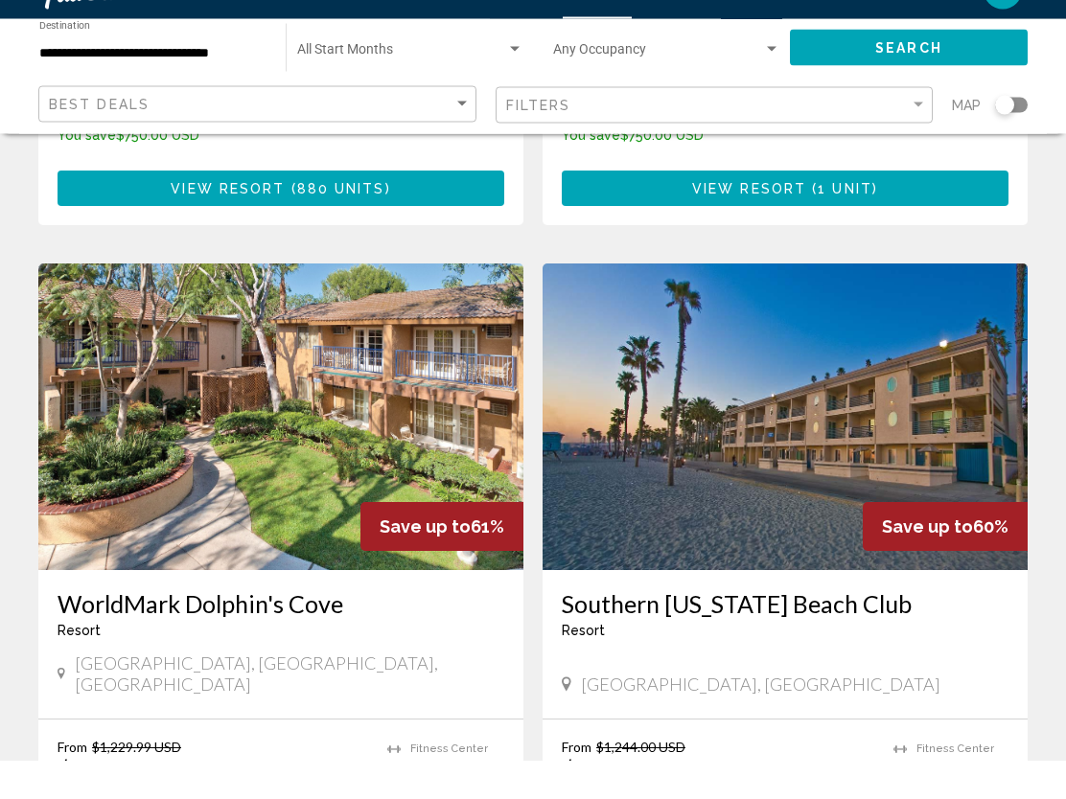
scroll to position [2045, 0]
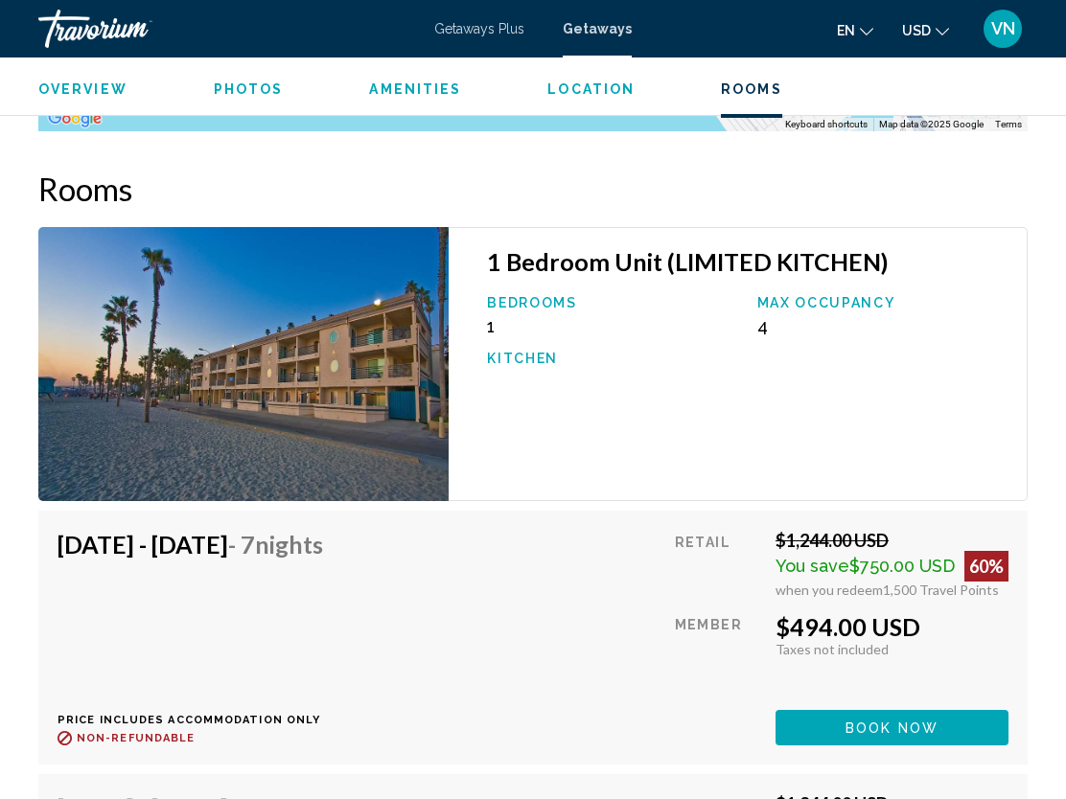
scroll to position [3483, 0]
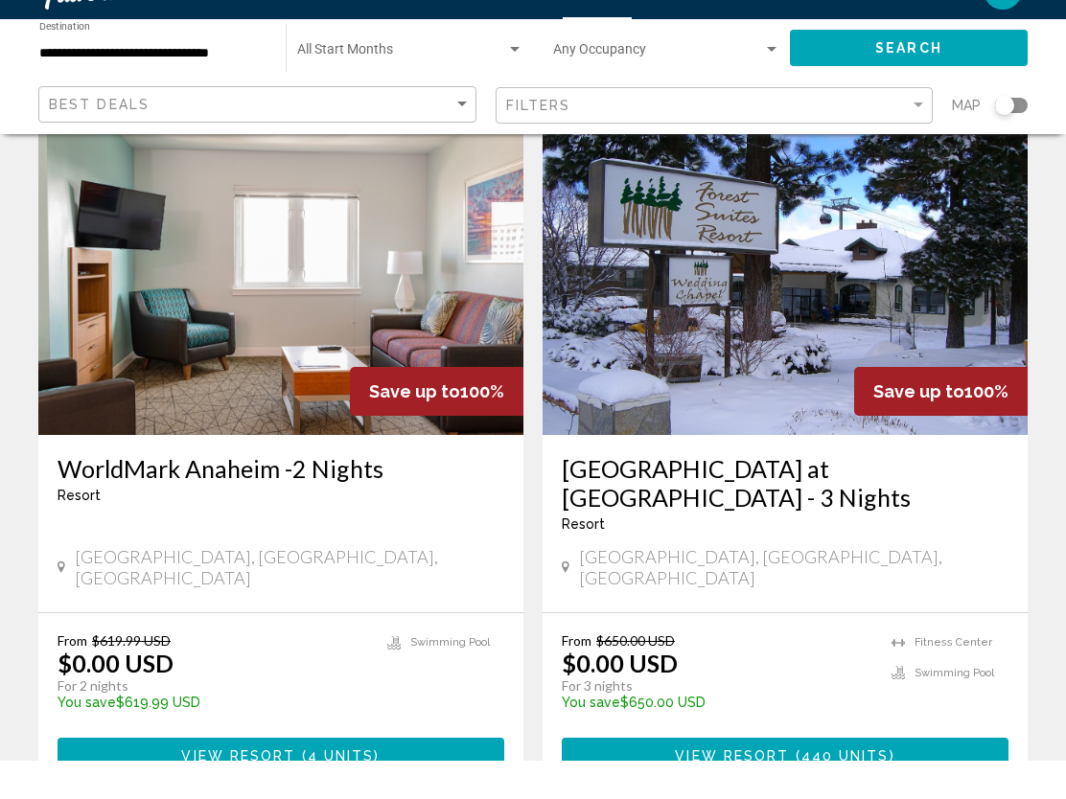
scroll to position [3816, 0]
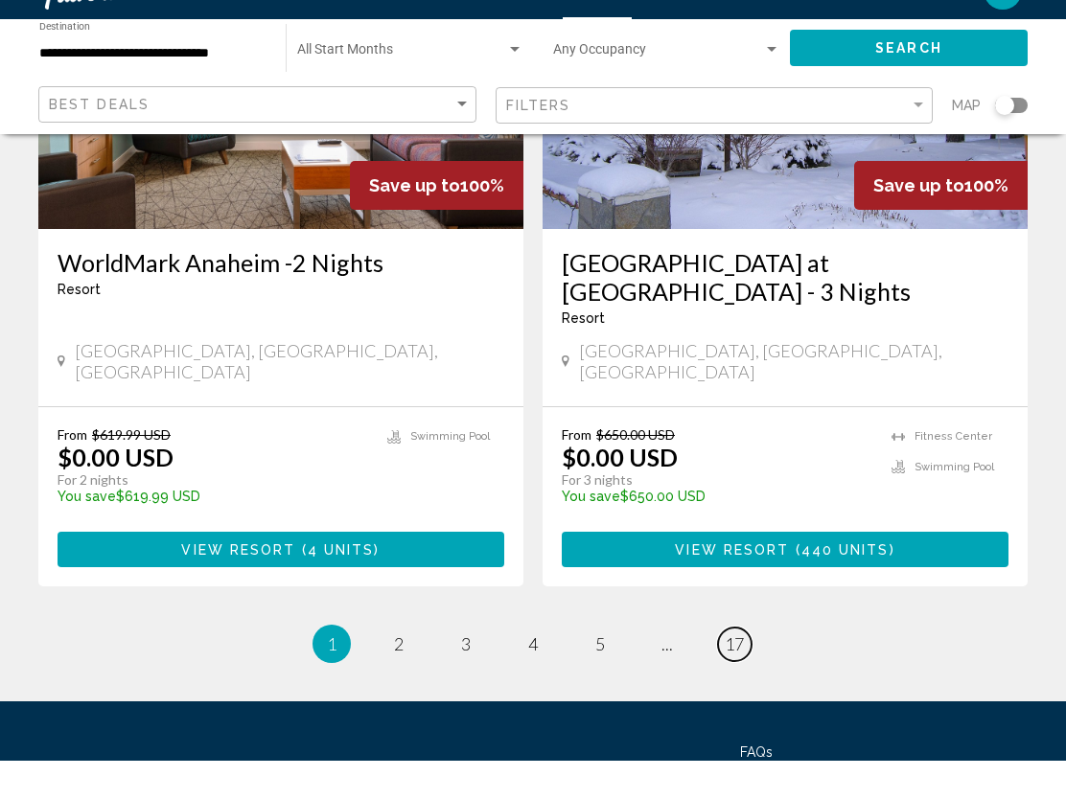
click at [723, 666] on link "page 17" at bounding box center [735, 683] width 34 height 34
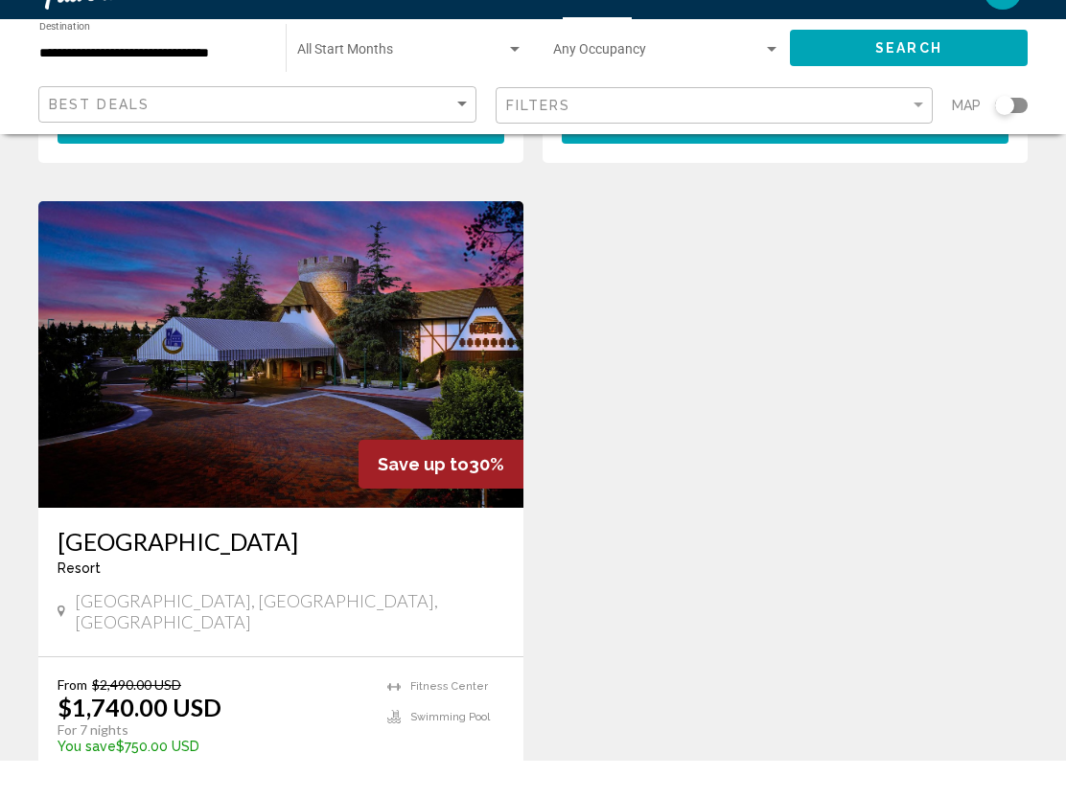
scroll to position [1768, 0]
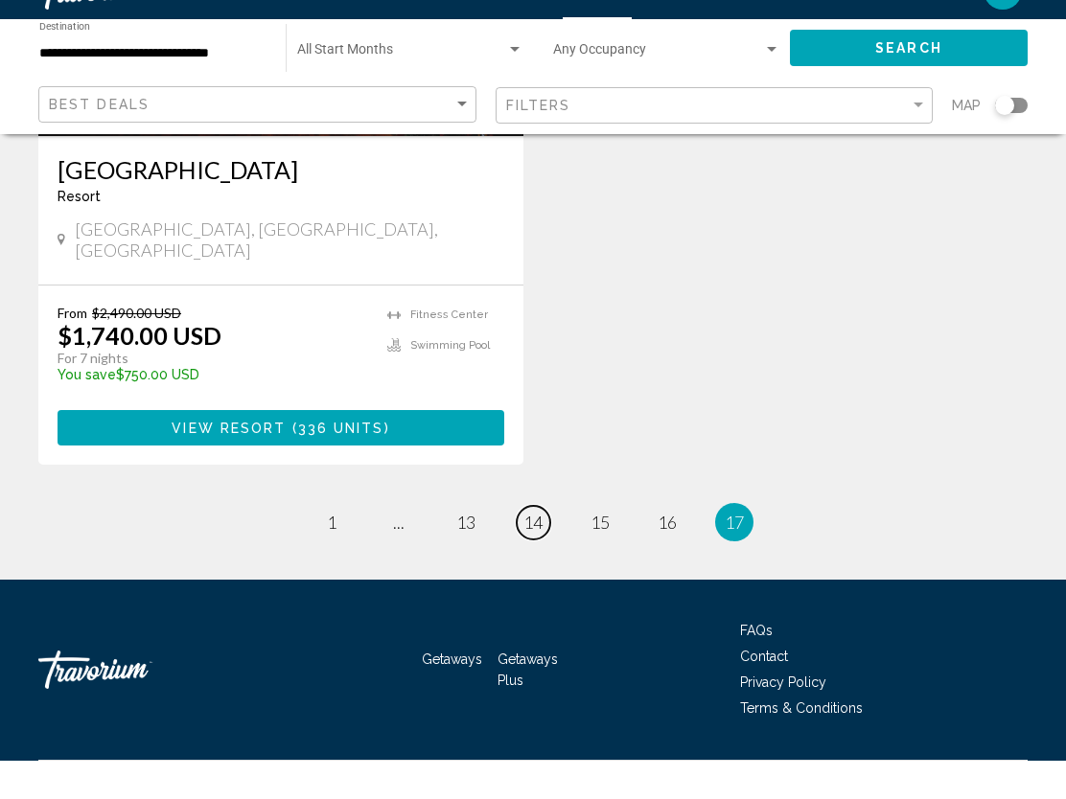
click at [526, 550] on span "14" at bounding box center [532, 560] width 19 height 21
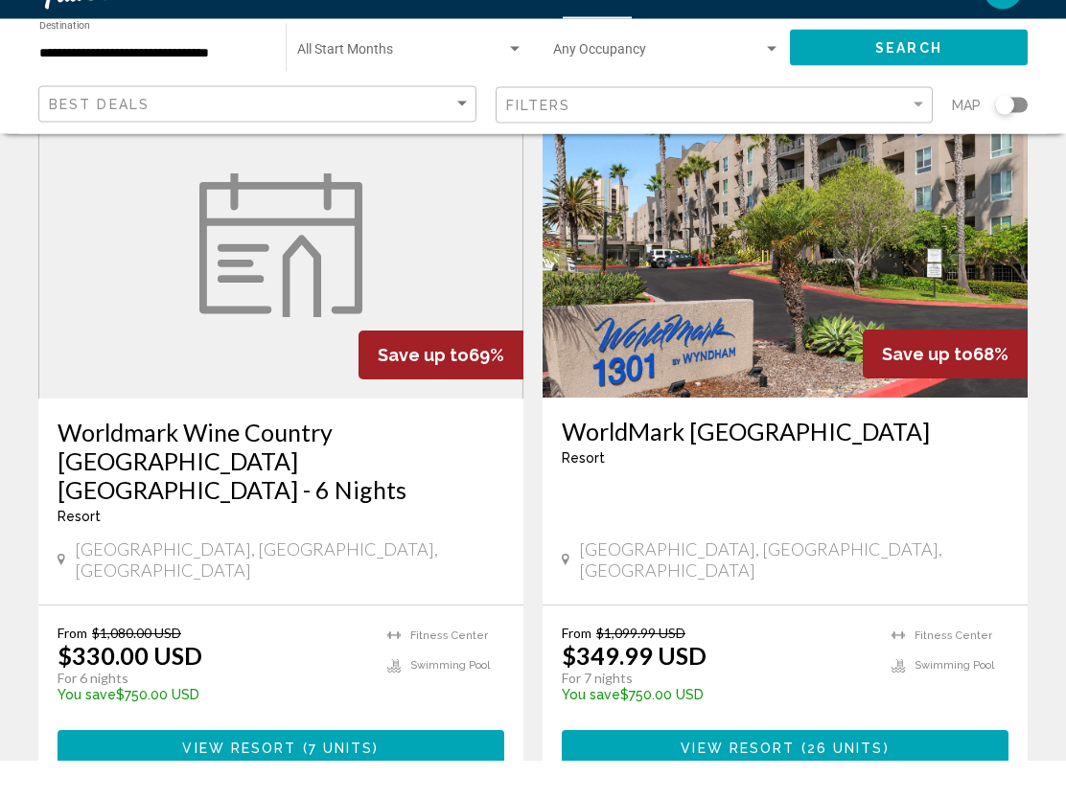
scroll to position [804, 0]
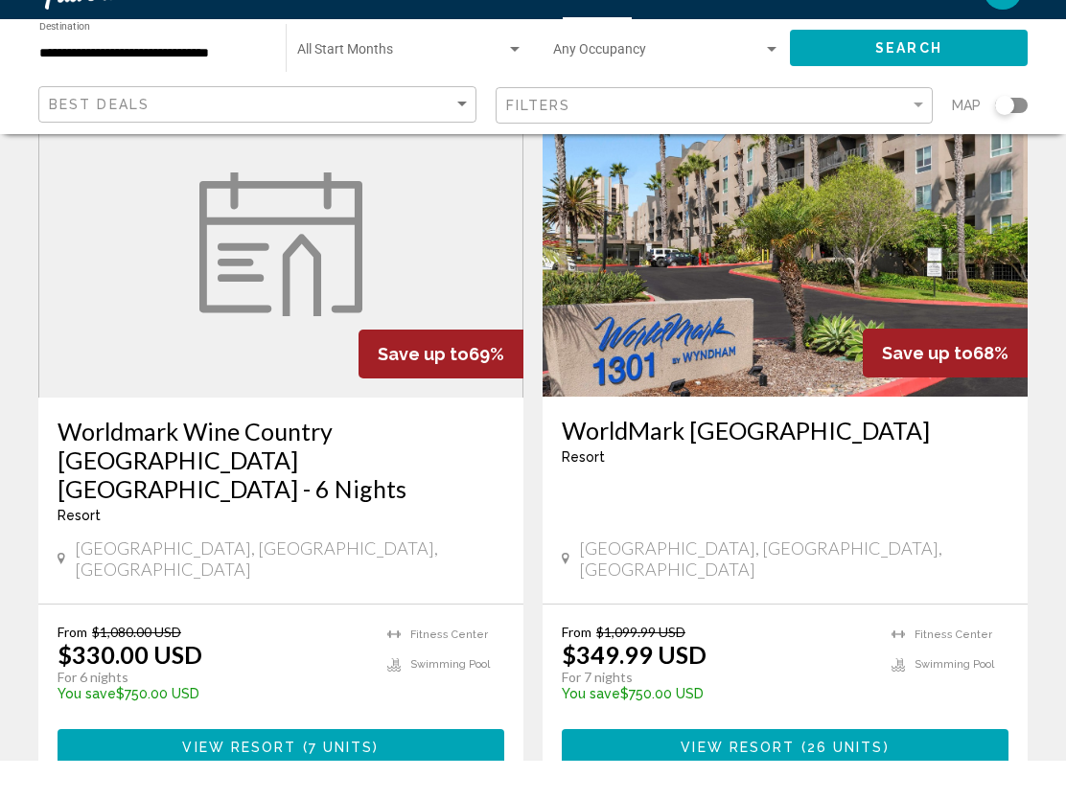
click at [804, 768] on button "View Resort ( 26 units )" at bounding box center [785, 785] width 447 height 35
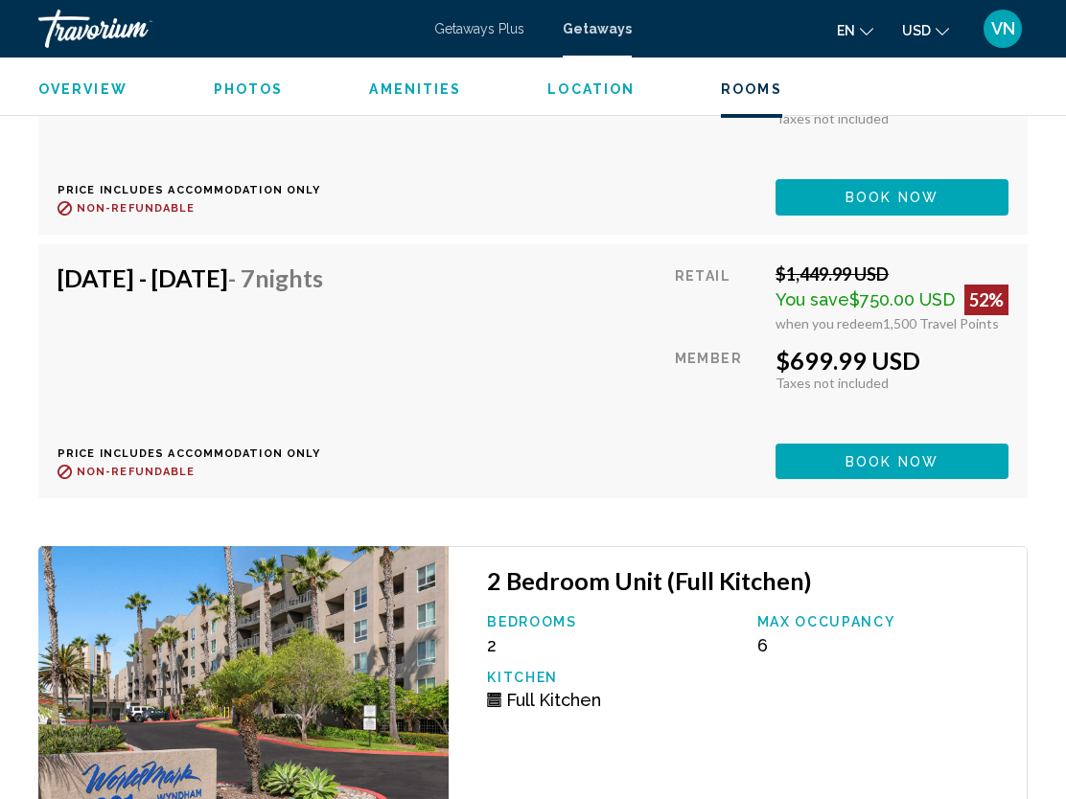
scroll to position [7448, 0]
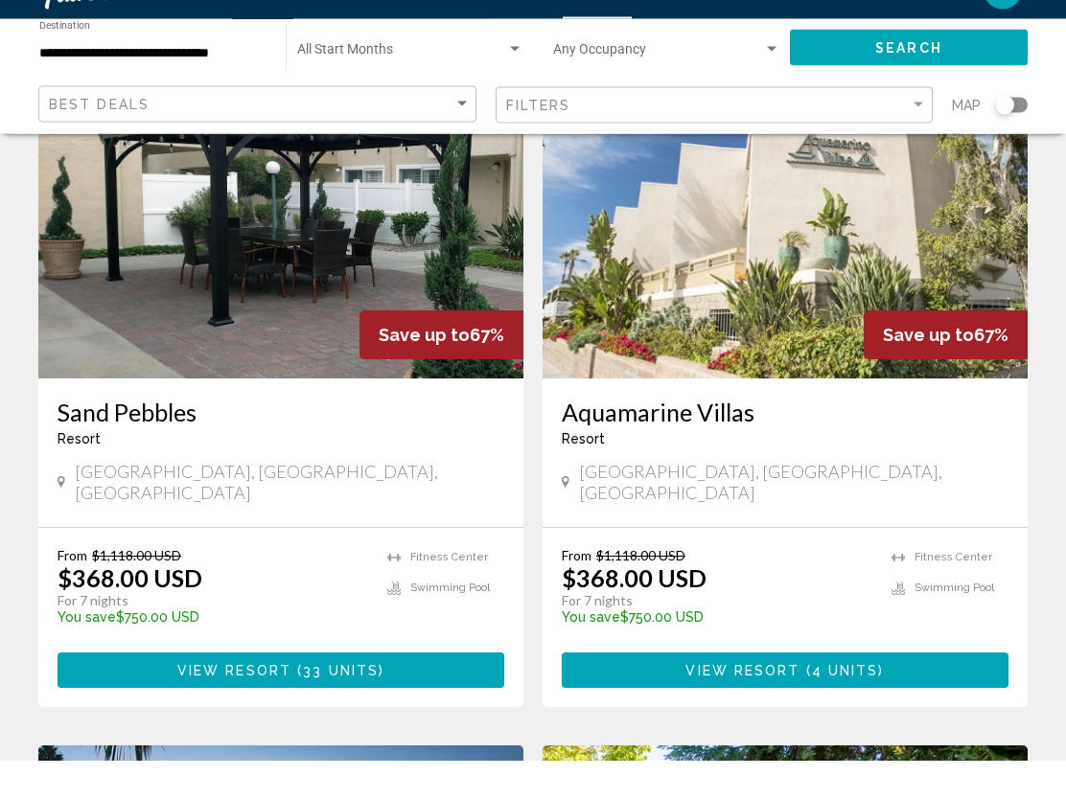
scroll to position [2260, 0]
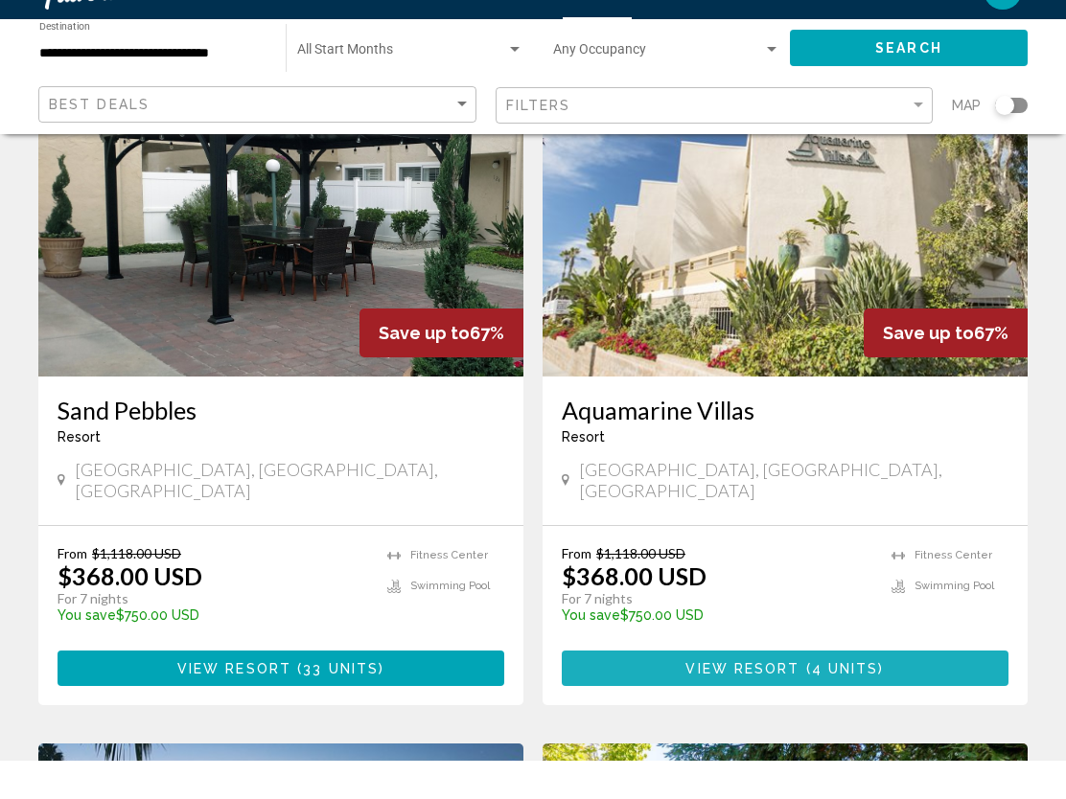
click at [782, 700] on span "View Resort" at bounding box center [742, 707] width 114 height 15
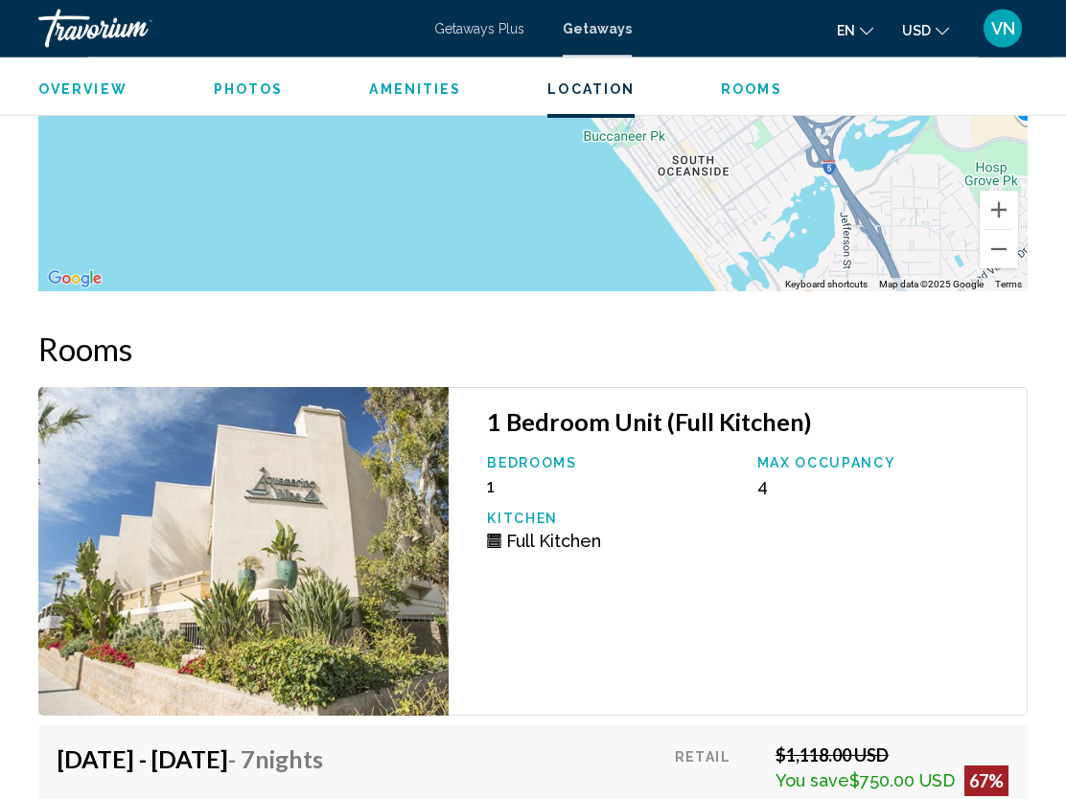
scroll to position [3157, 0]
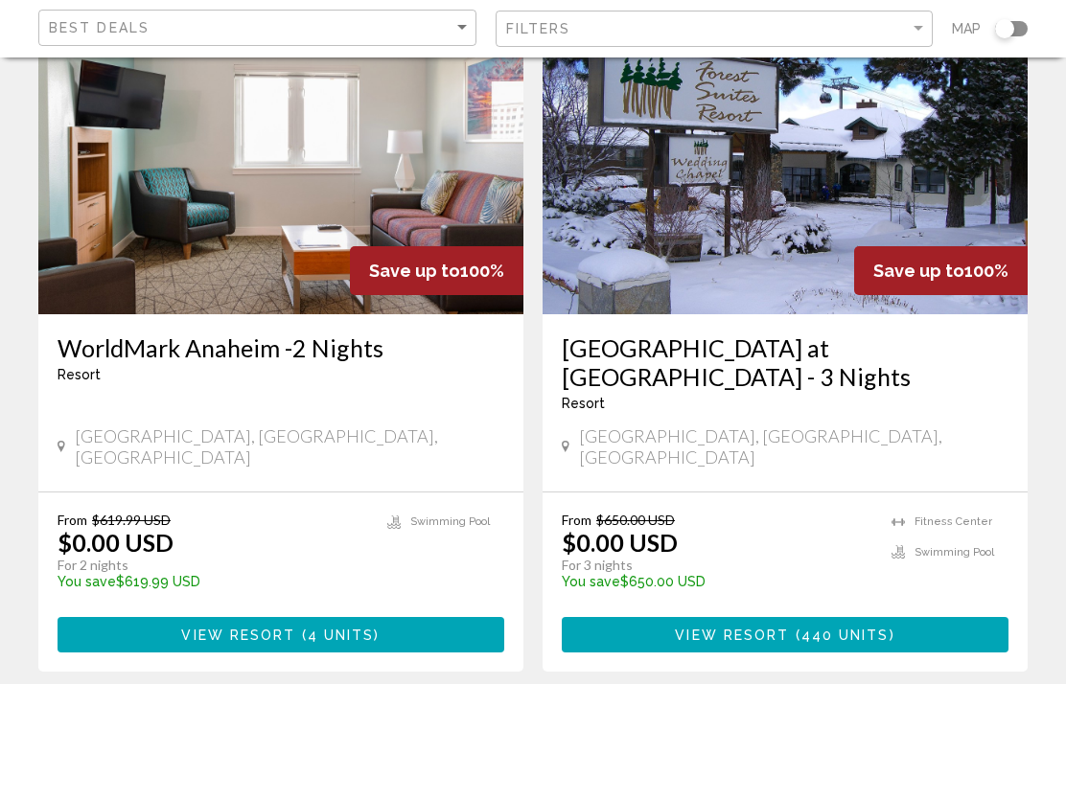
scroll to position [3816, 0]
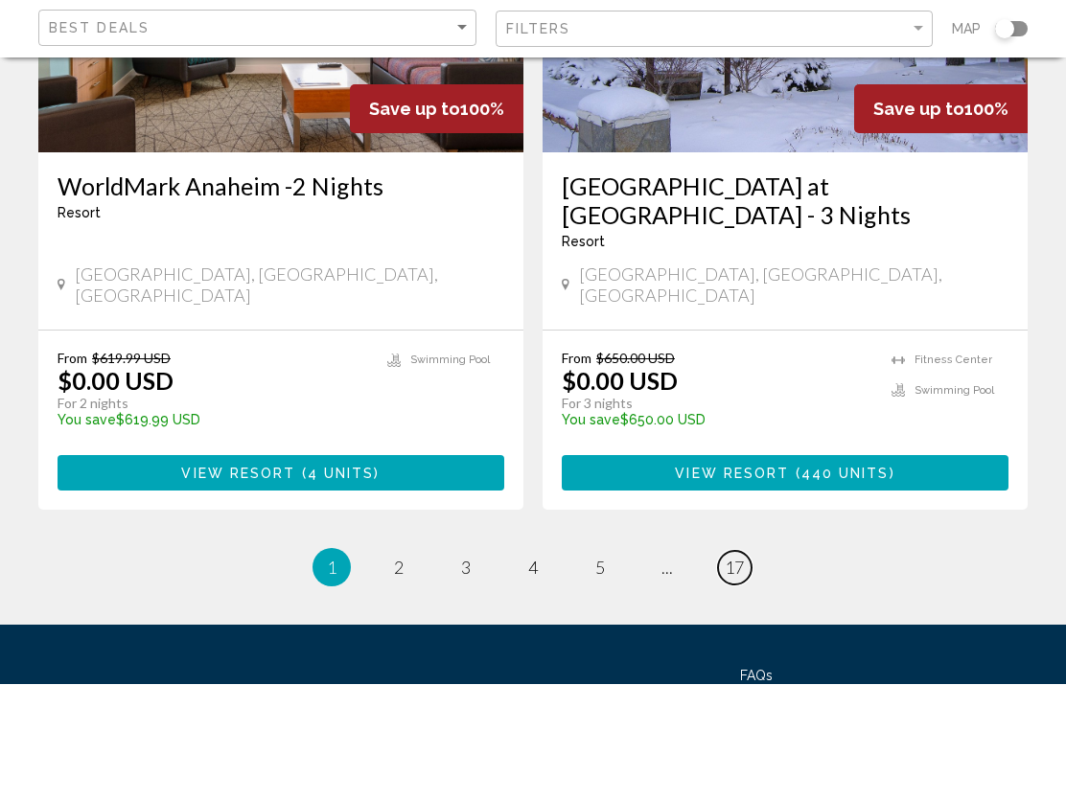
click at [737, 672] on span "17" at bounding box center [734, 682] width 19 height 21
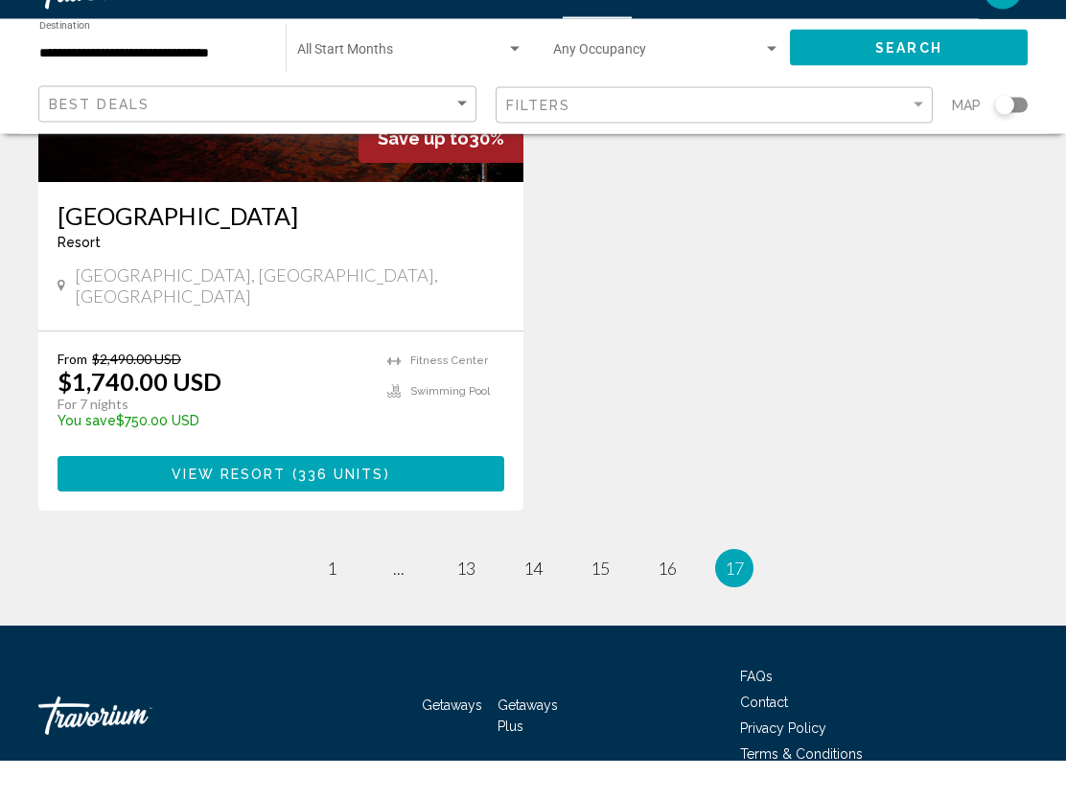
scroll to position [1768, 0]
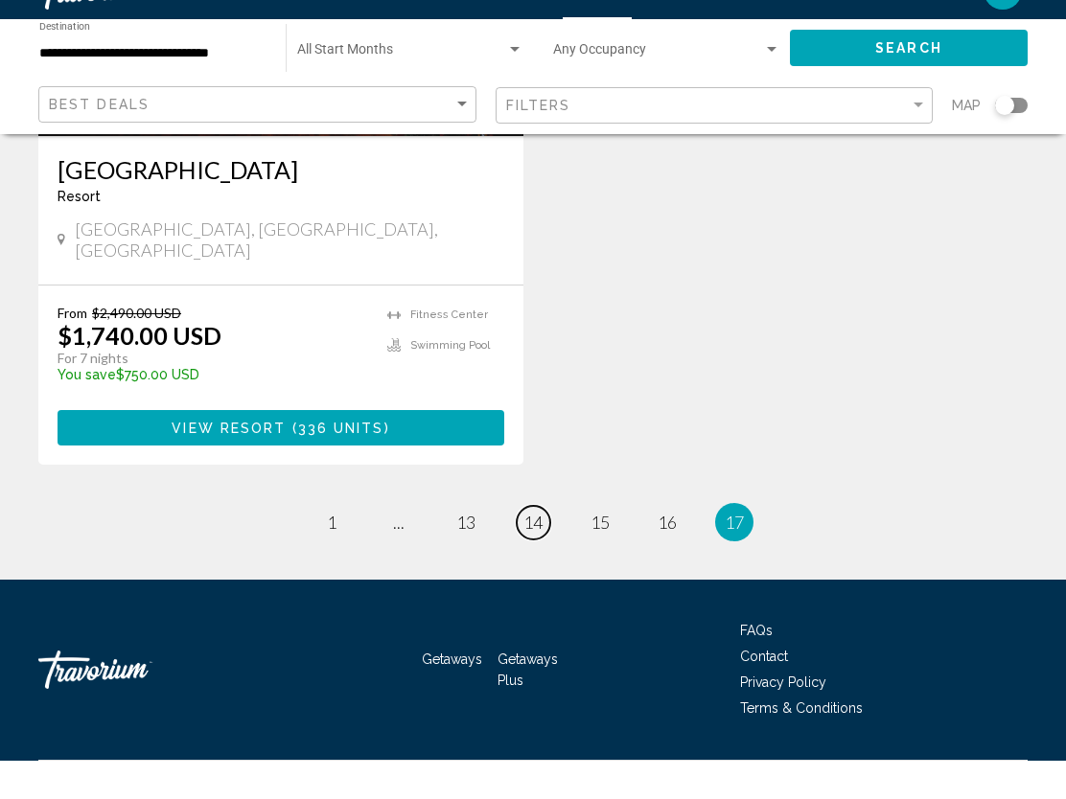
click at [523, 550] on span "14" at bounding box center [532, 560] width 19 height 21
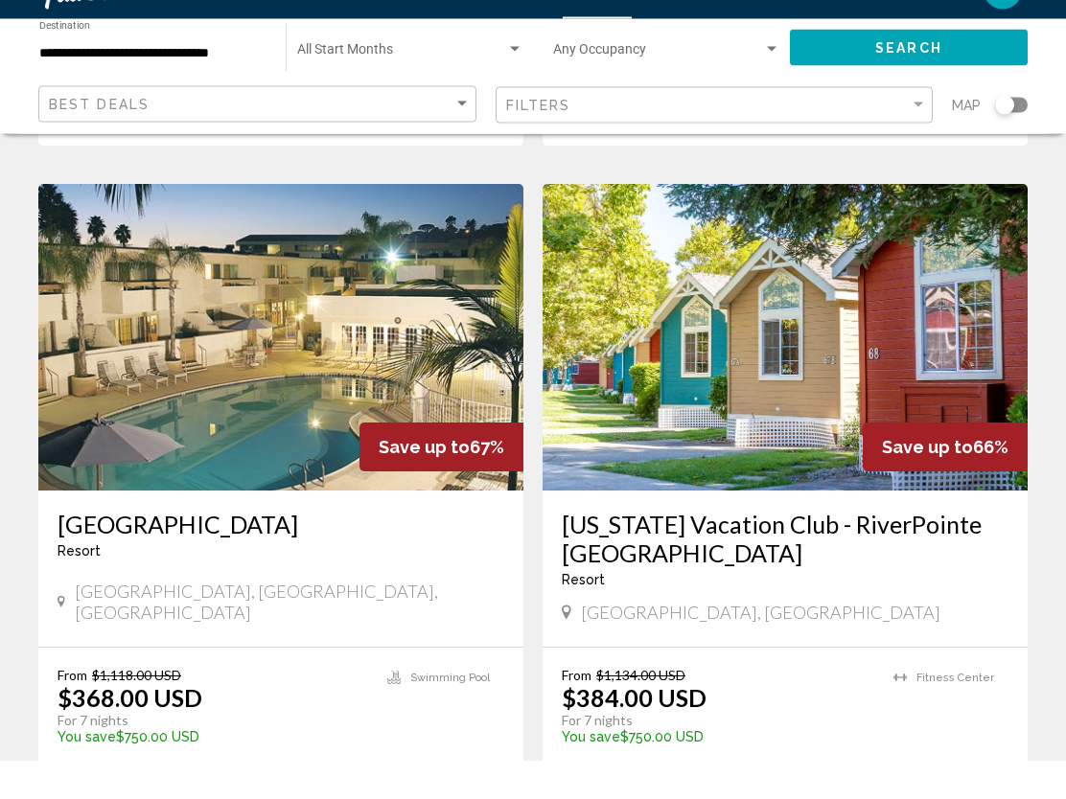
scroll to position [2822, 0]
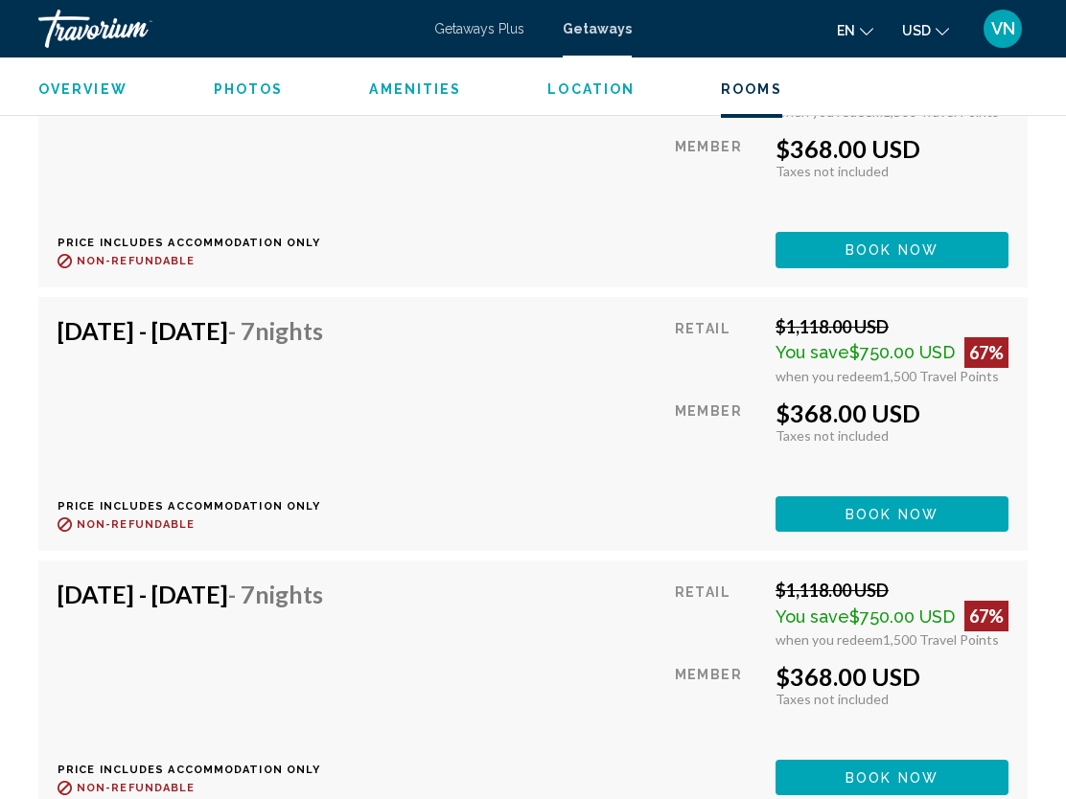
scroll to position [6978, 0]
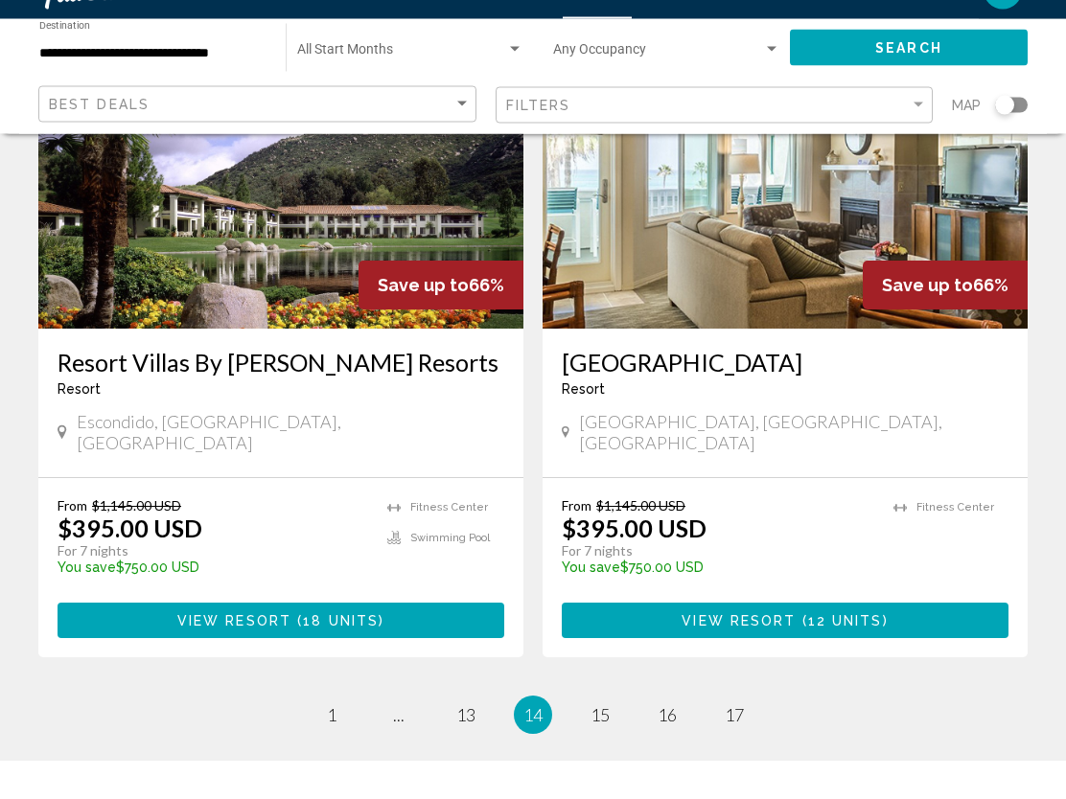
scroll to position [3667, 0]
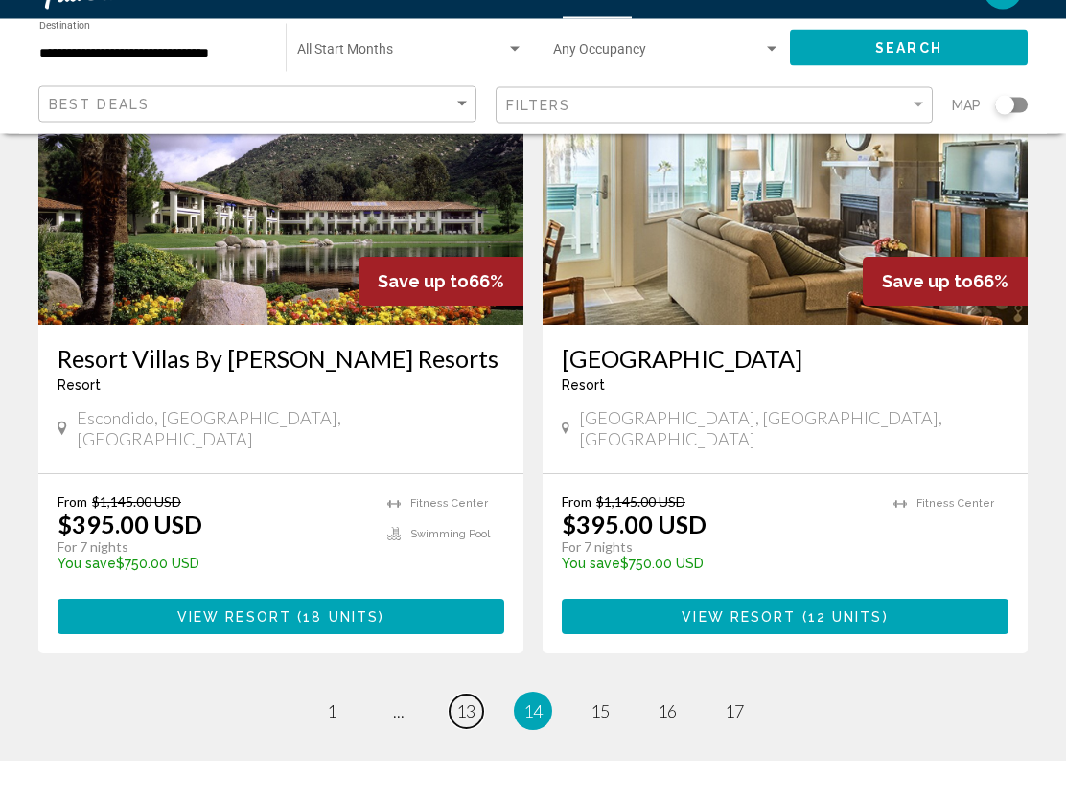
click at [464, 740] on span "13" at bounding box center [465, 750] width 19 height 21
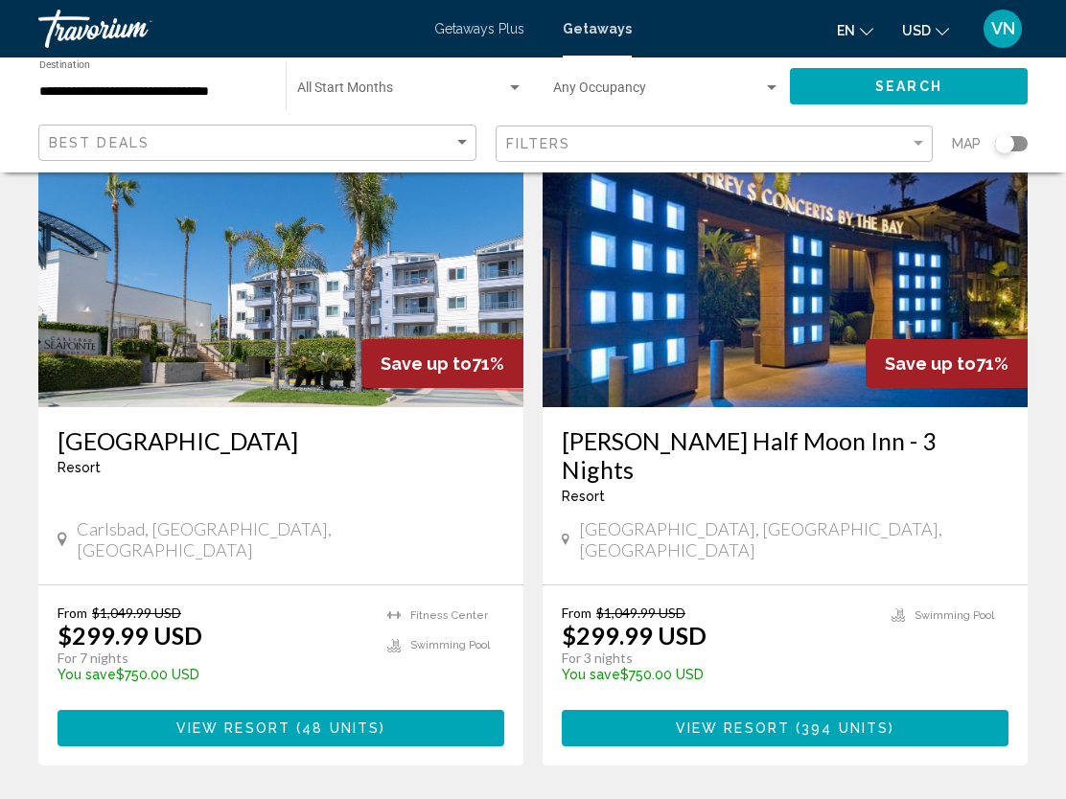
scroll to position [2881, 0]
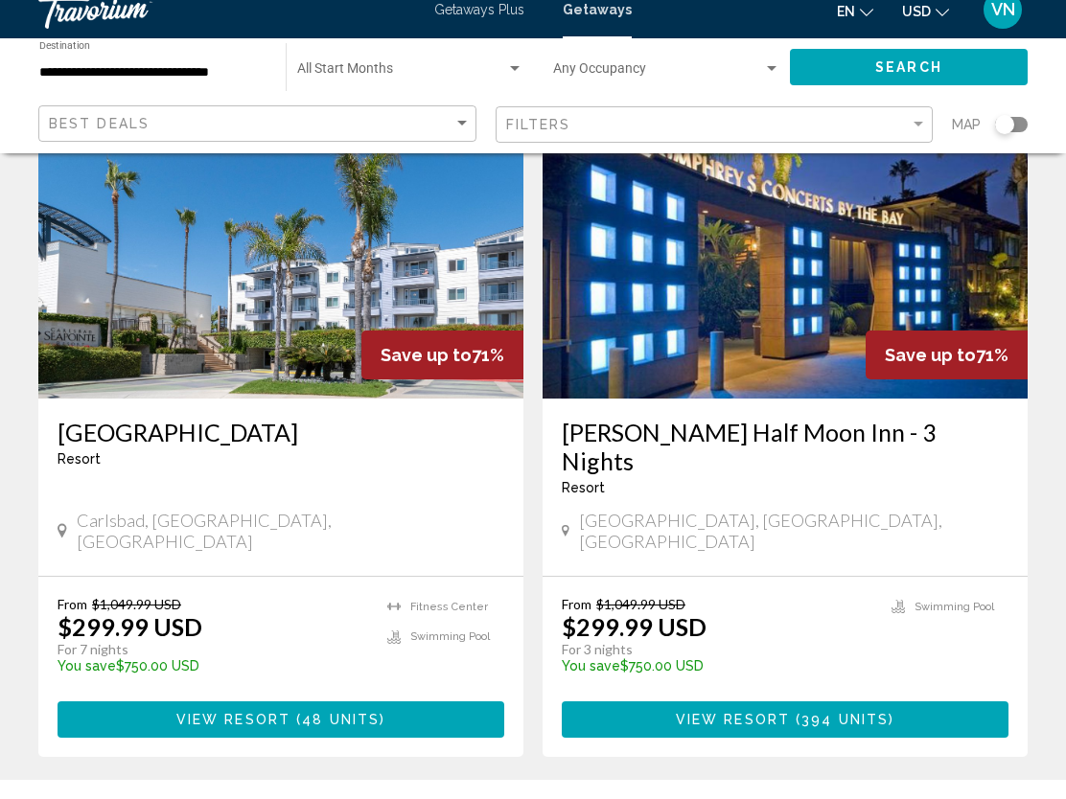
click at [440, 721] on button "View Resort ( 48 units )" at bounding box center [281, 738] width 447 height 35
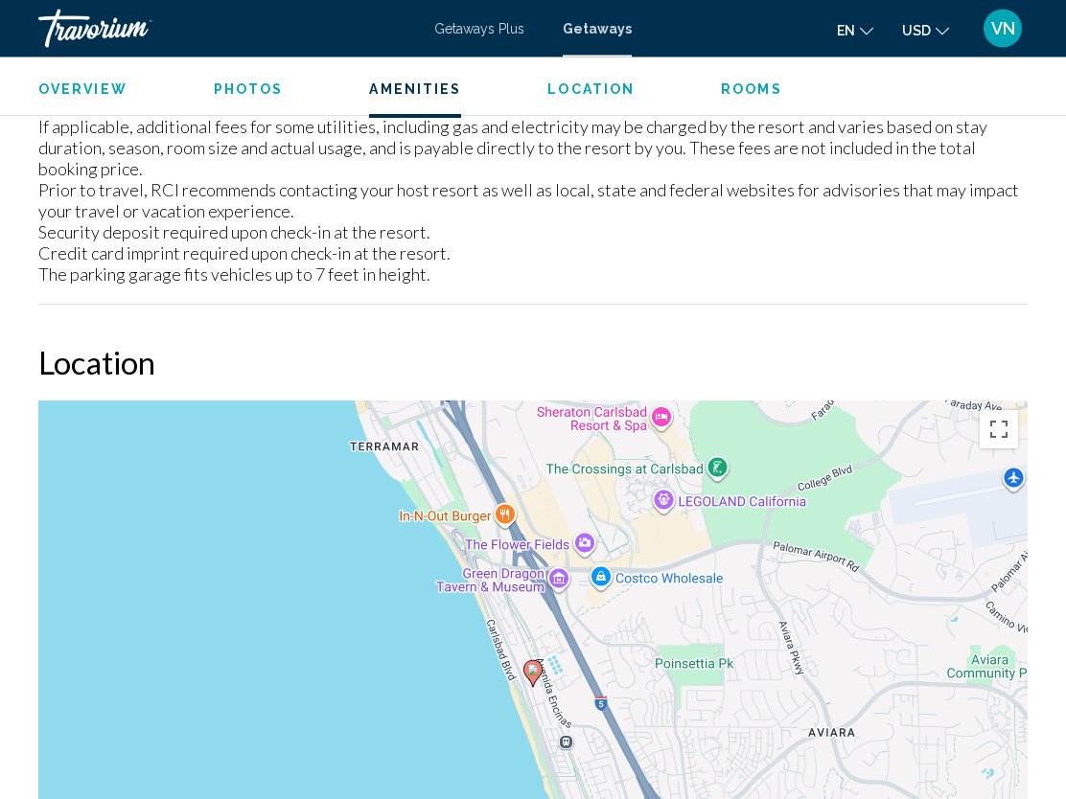
scroll to position [2735, 0]
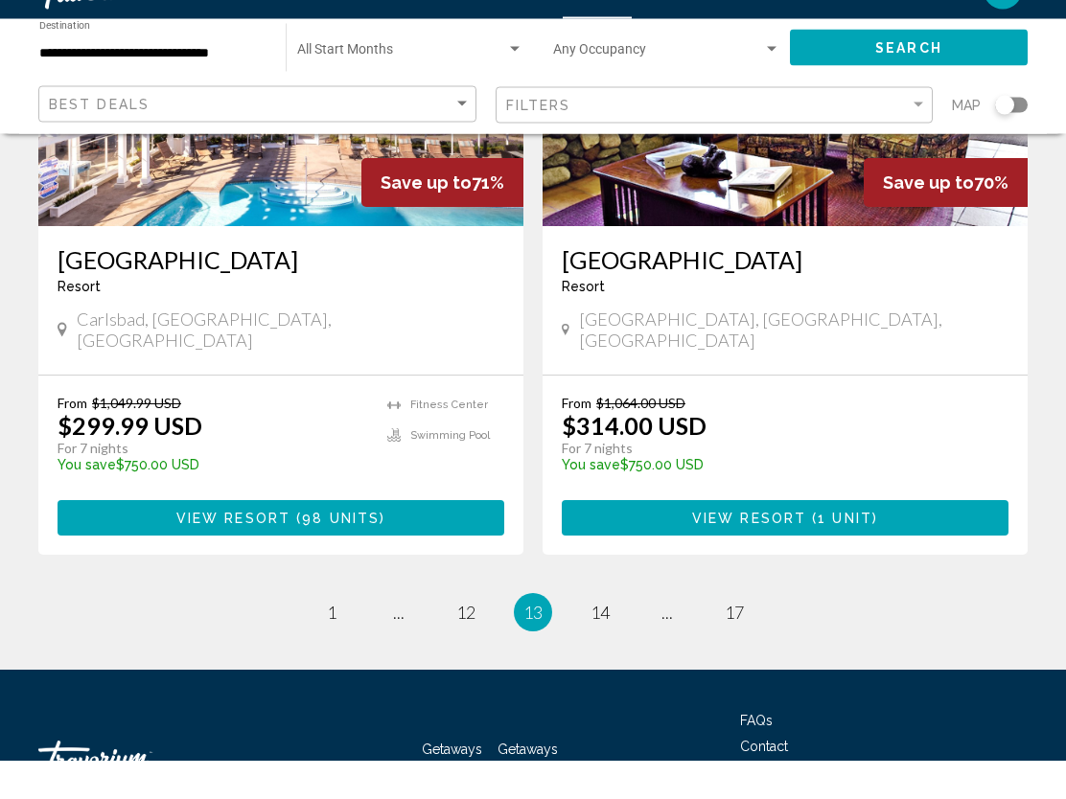
scroll to position [3738, 0]
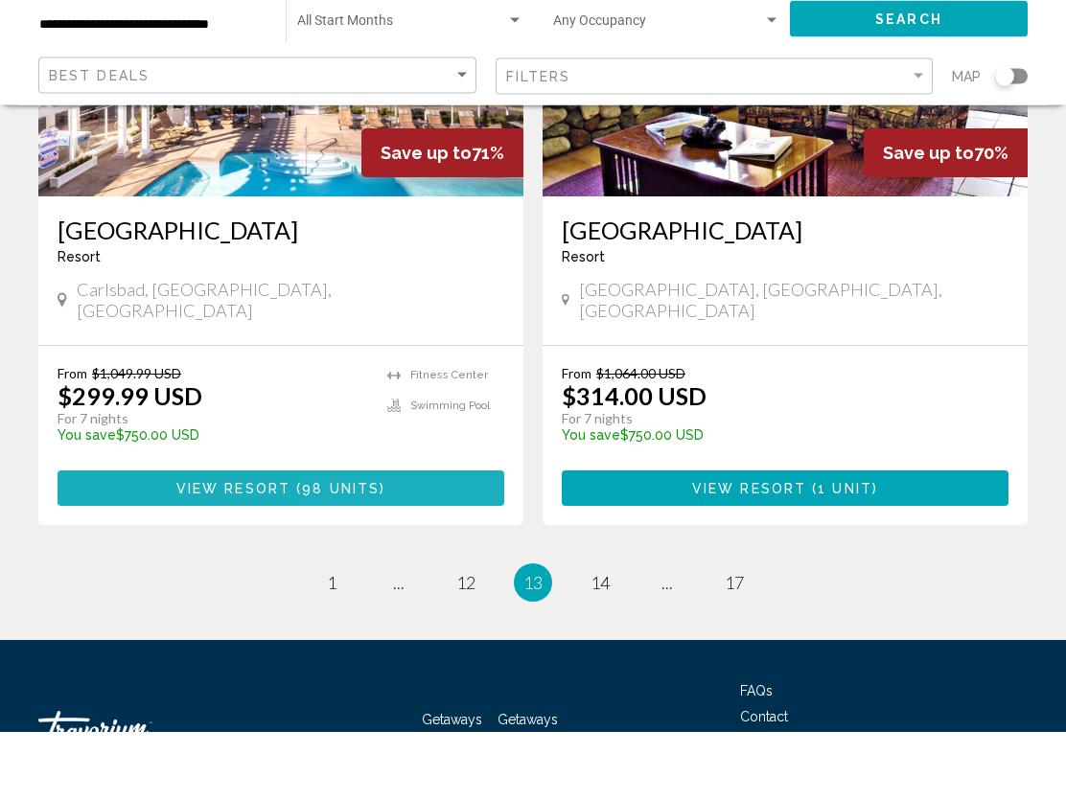
click at [370, 549] on span "98 units" at bounding box center [341, 556] width 78 height 15
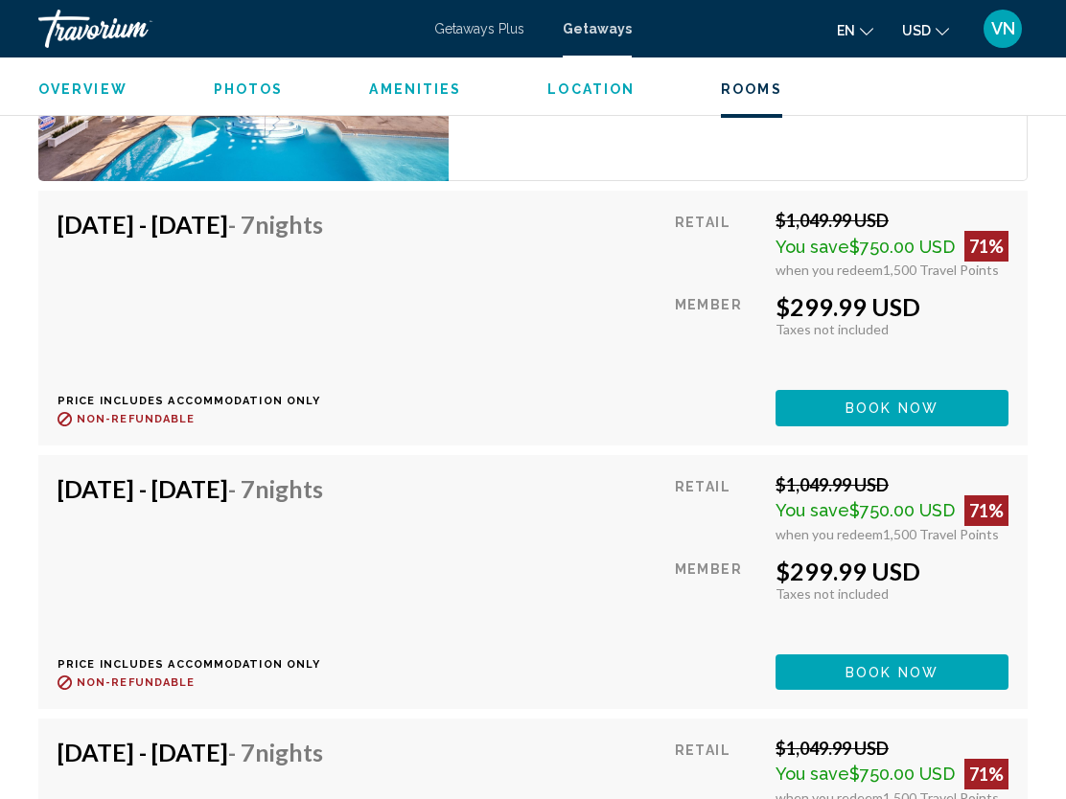
scroll to position [4118, 0]
